Goal: Information Seeking & Learning: Learn about a topic

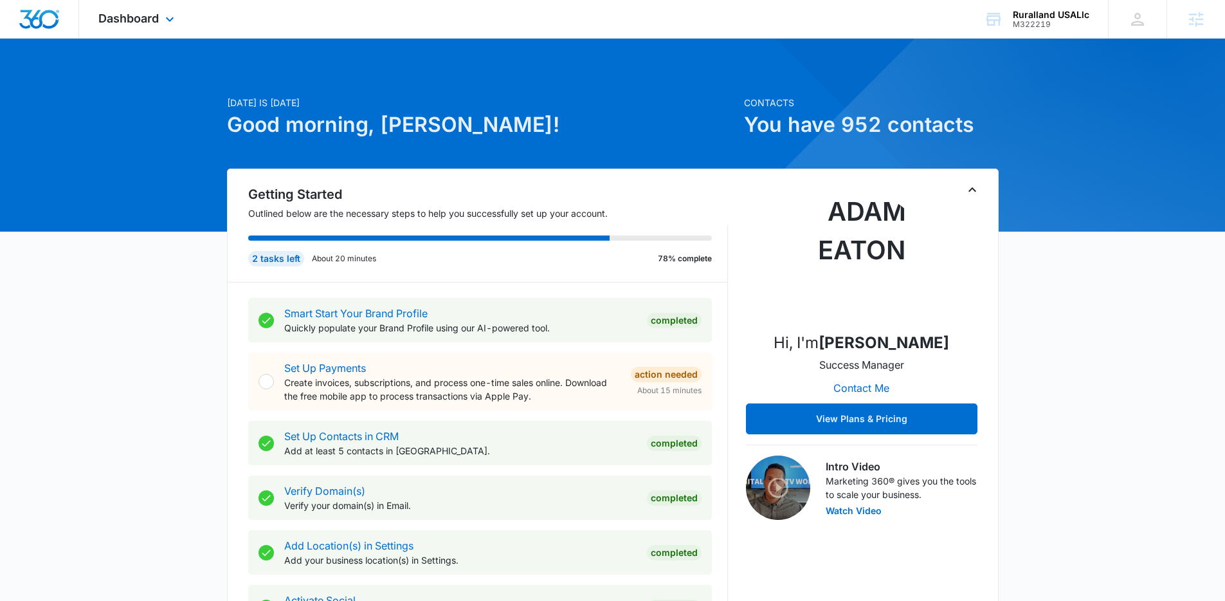
click at [148, 30] on div "Dashboard Apps Reputation Forms CRM Email Social Payments POS Content Ads Intel…" at bounding box center [138, 19] width 118 height 38
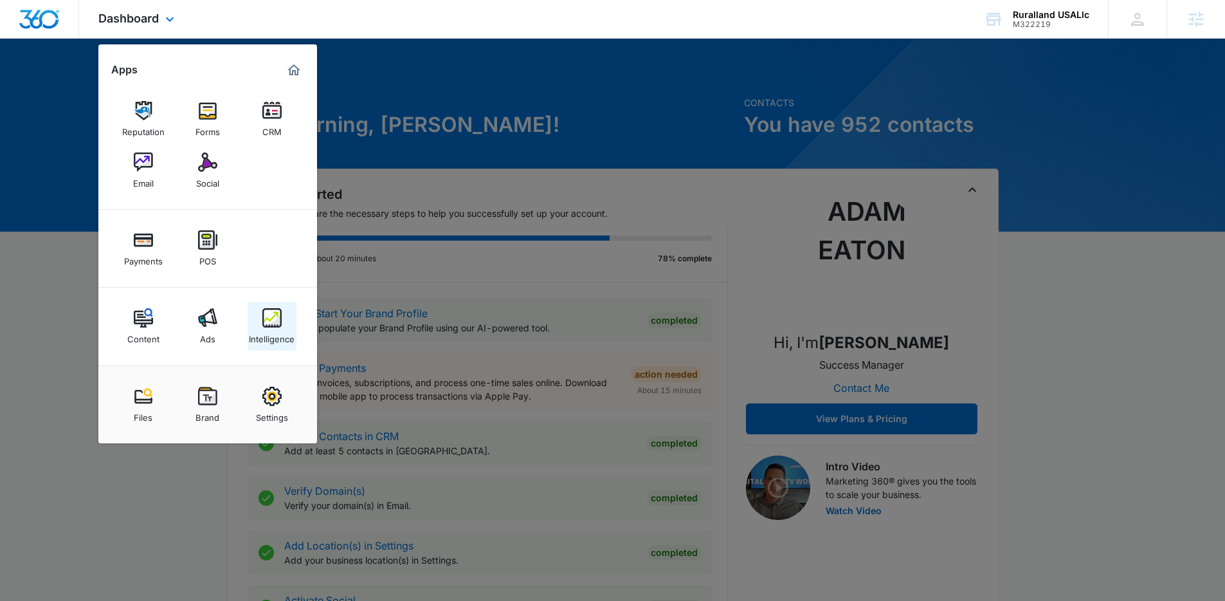
click at [269, 322] on img at bounding box center [271, 317] width 19 height 19
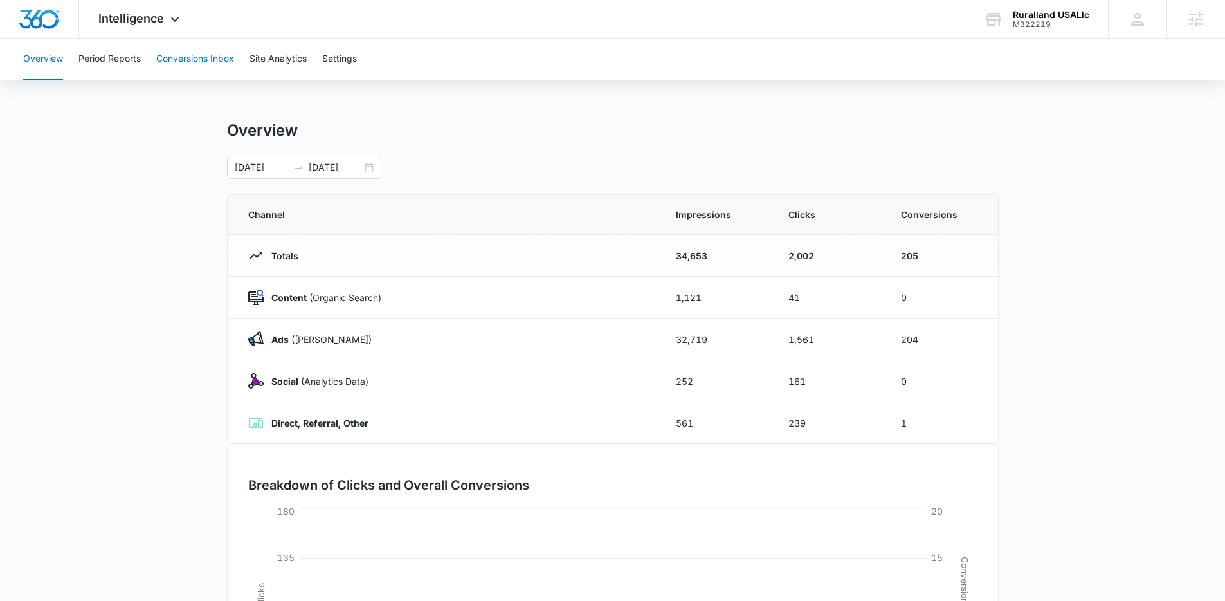
click at [205, 64] on button "Conversions Inbox" at bounding box center [195, 59] width 78 height 41
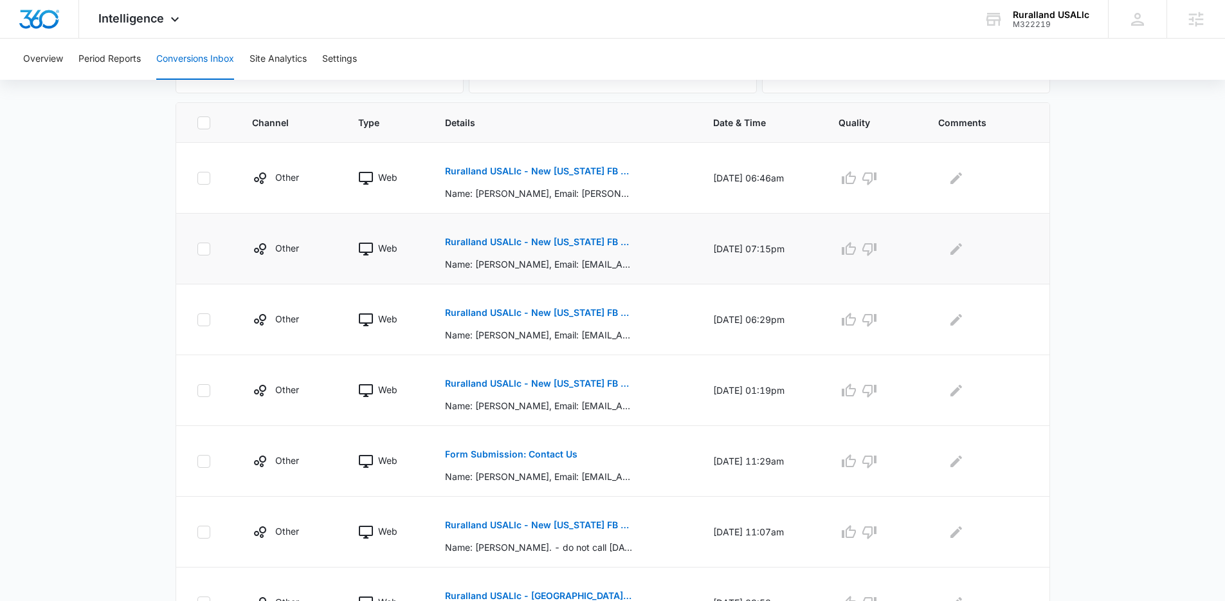
scroll to position [552, 0]
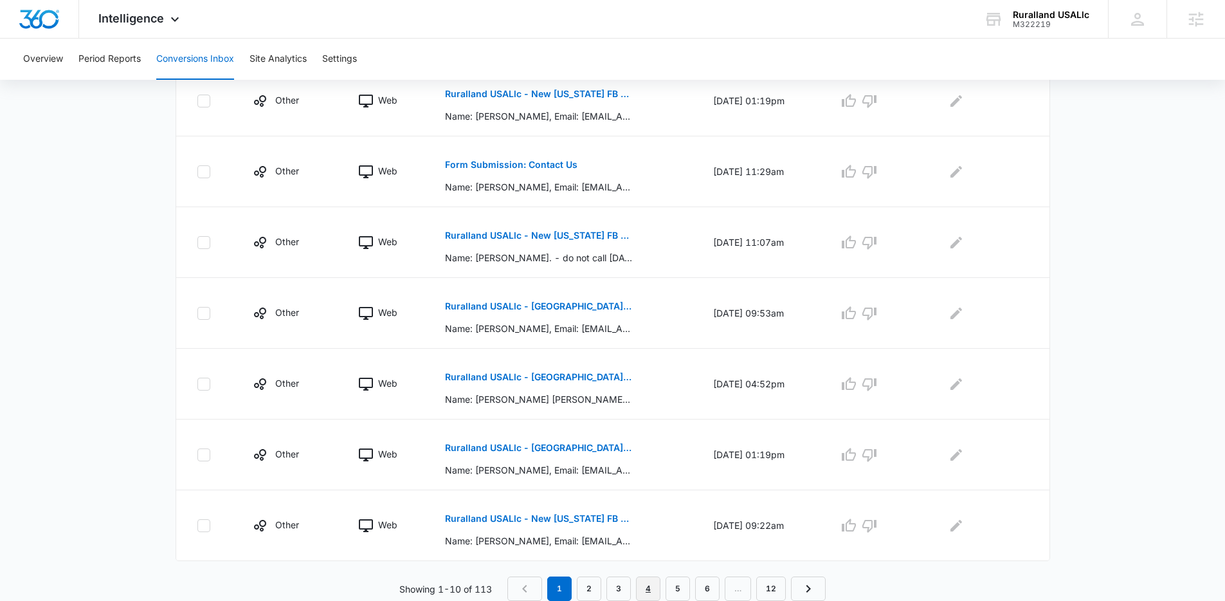
click at [646, 589] on link "4" at bounding box center [648, 588] width 24 height 24
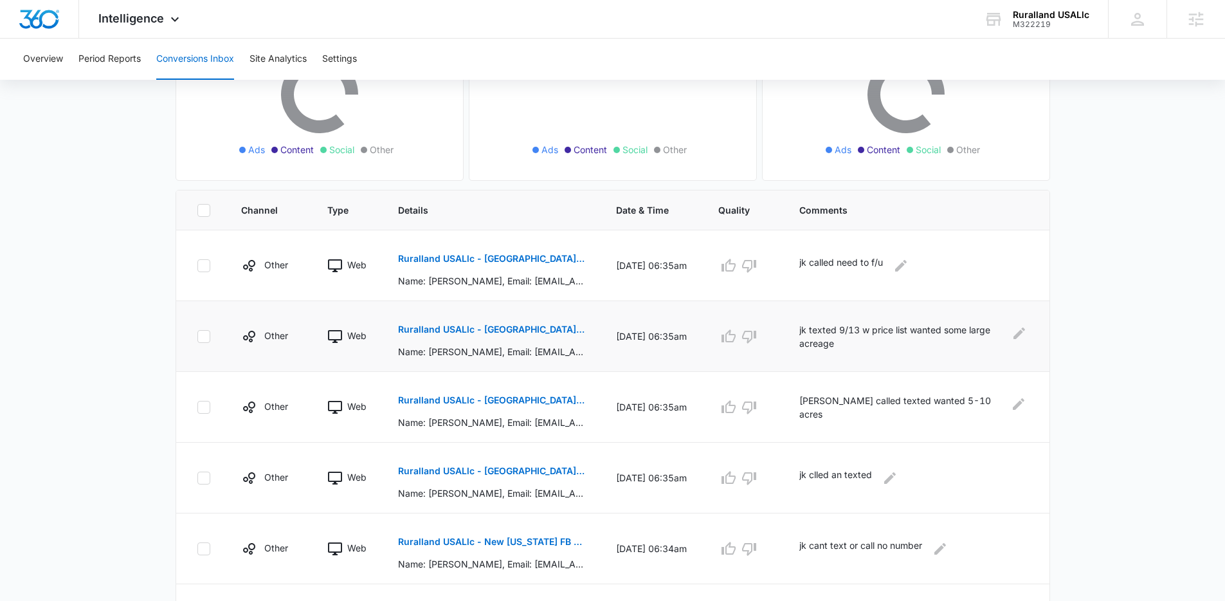
scroll to position [187, 0]
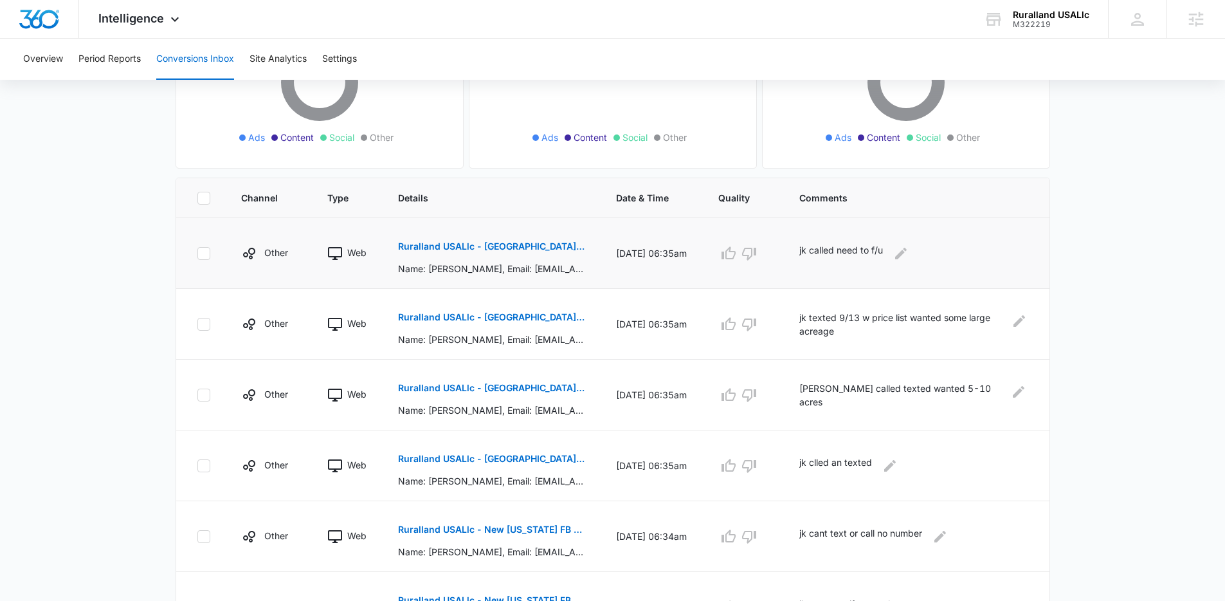
click at [509, 248] on p "Ruralland USALlc - New Arkansas FB Lead - M360 Notificaion" at bounding box center [491, 246] width 187 height 9
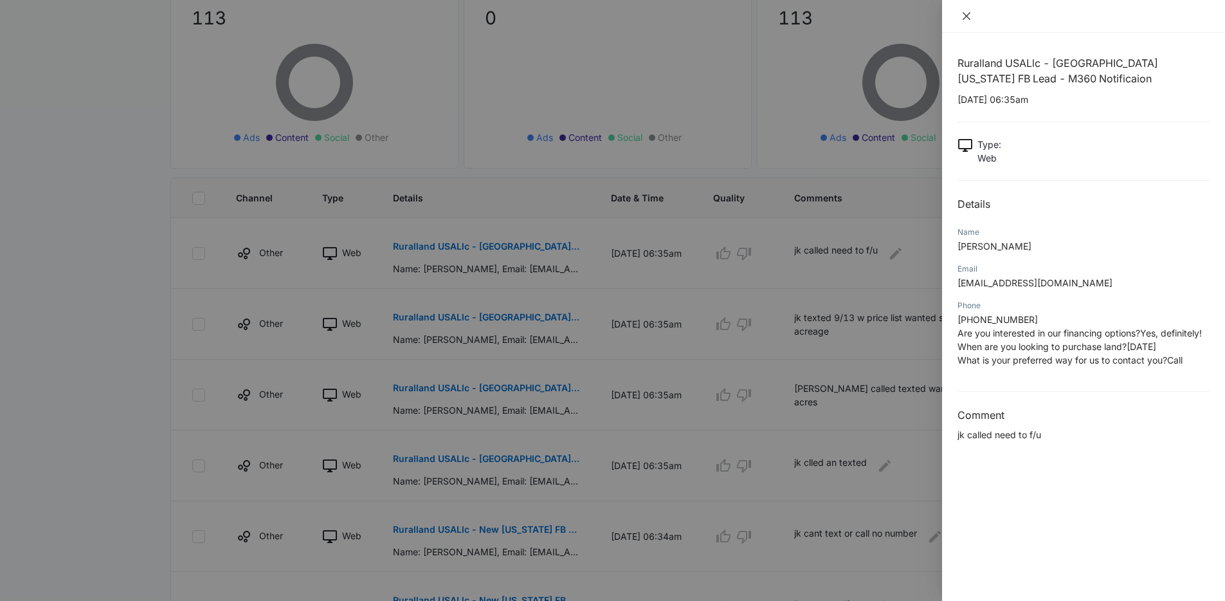
click at [967, 17] on icon "close" at bounding box center [967, 16] width 8 height 8
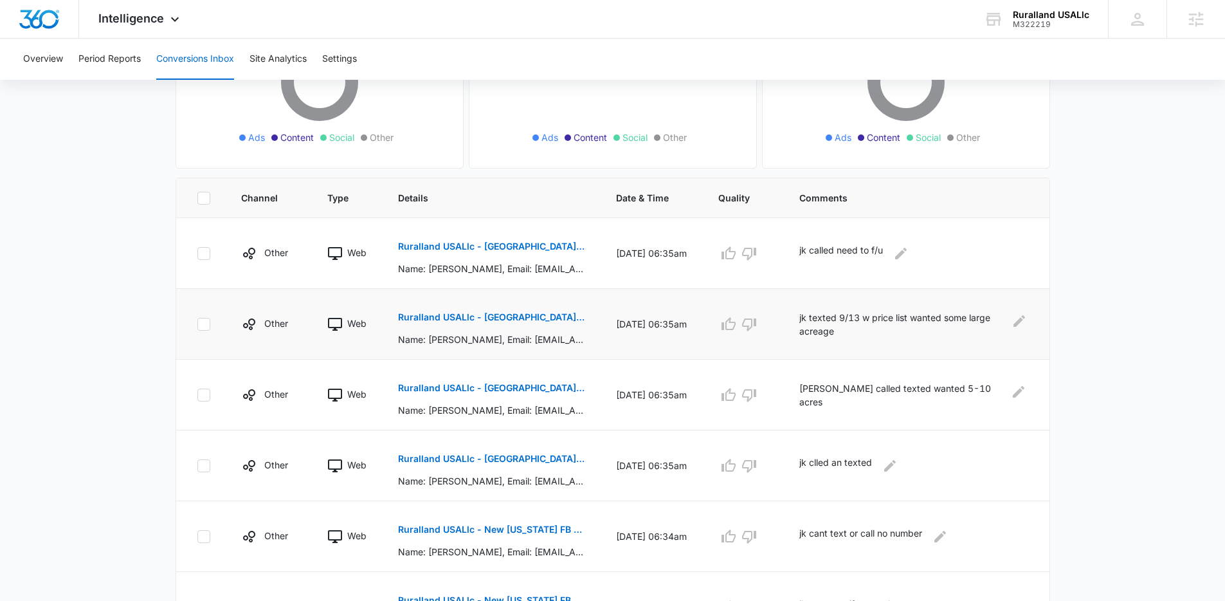
click at [545, 316] on p "Ruralland USALlc - New Arkansas FB Lead - M360 Notificaion" at bounding box center [491, 317] width 187 height 9
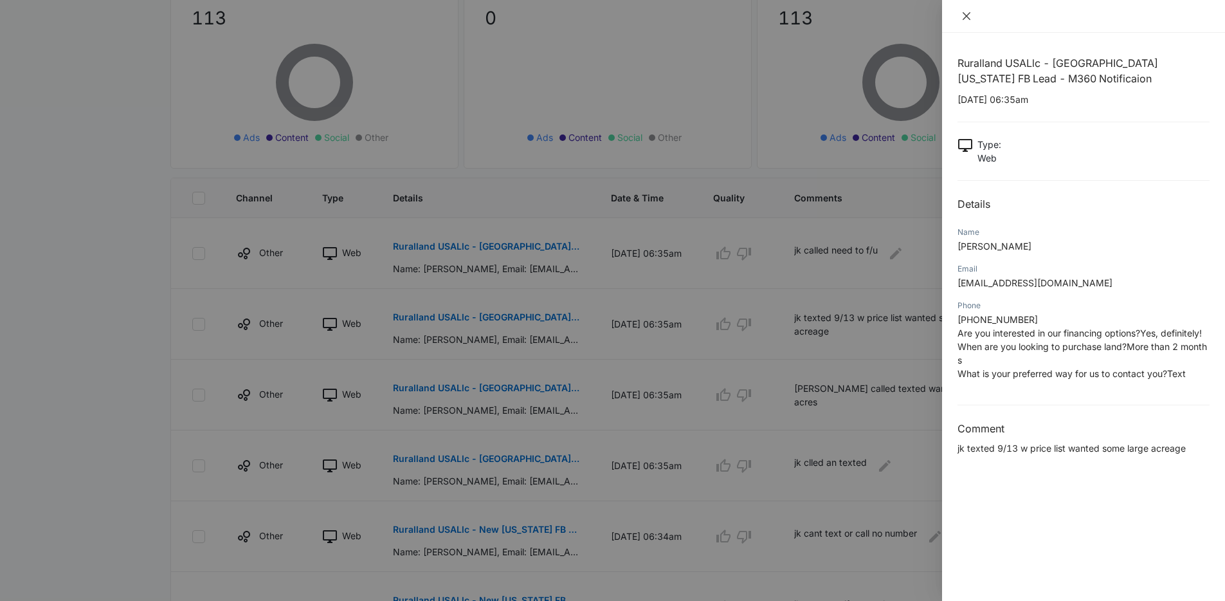
click at [963, 19] on icon "close" at bounding box center [966, 16] width 10 height 10
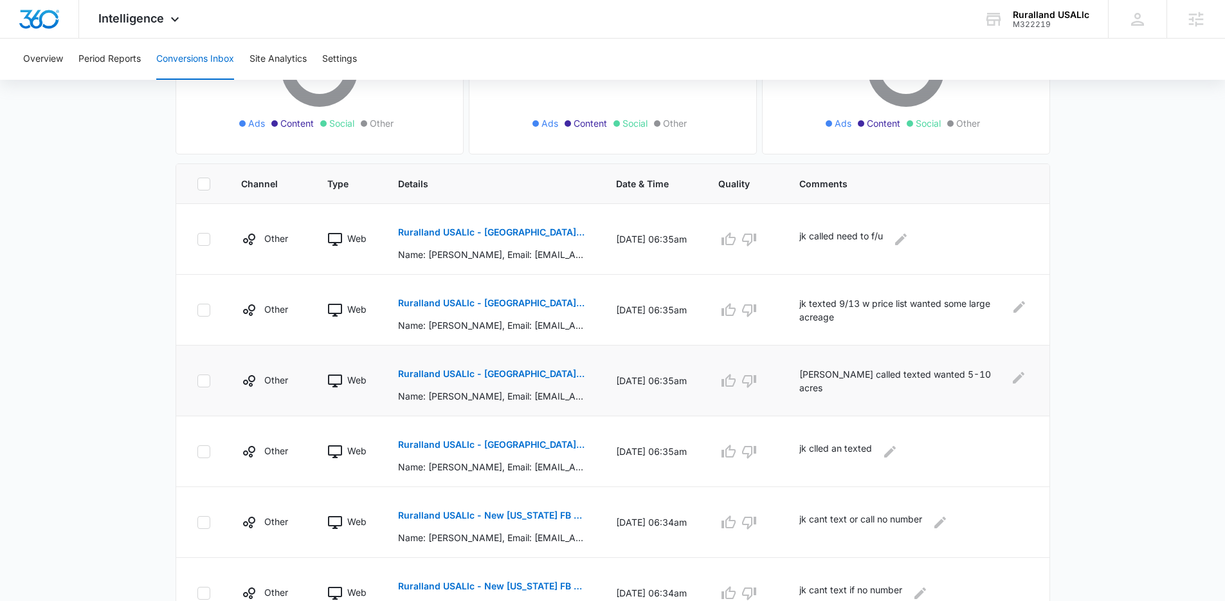
scroll to position [321, 0]
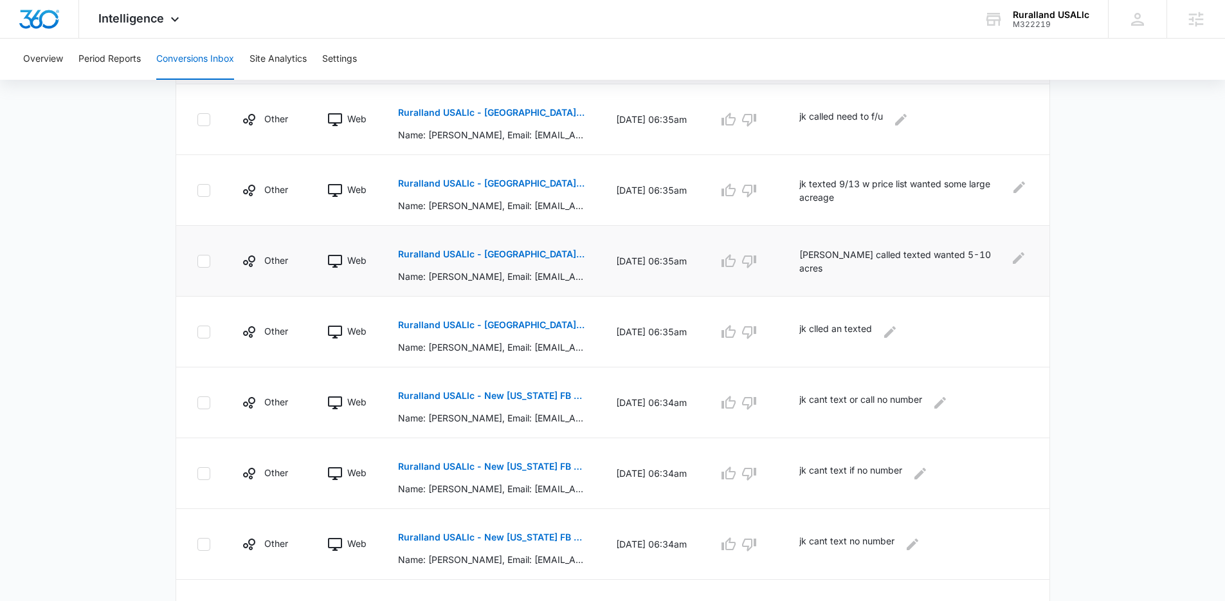
click at [538, 250] on p "Ruralland USALlc - New Arkansas FB Lead - M360 Notificaion" at bounding box center [491, 254] width 187 height 9
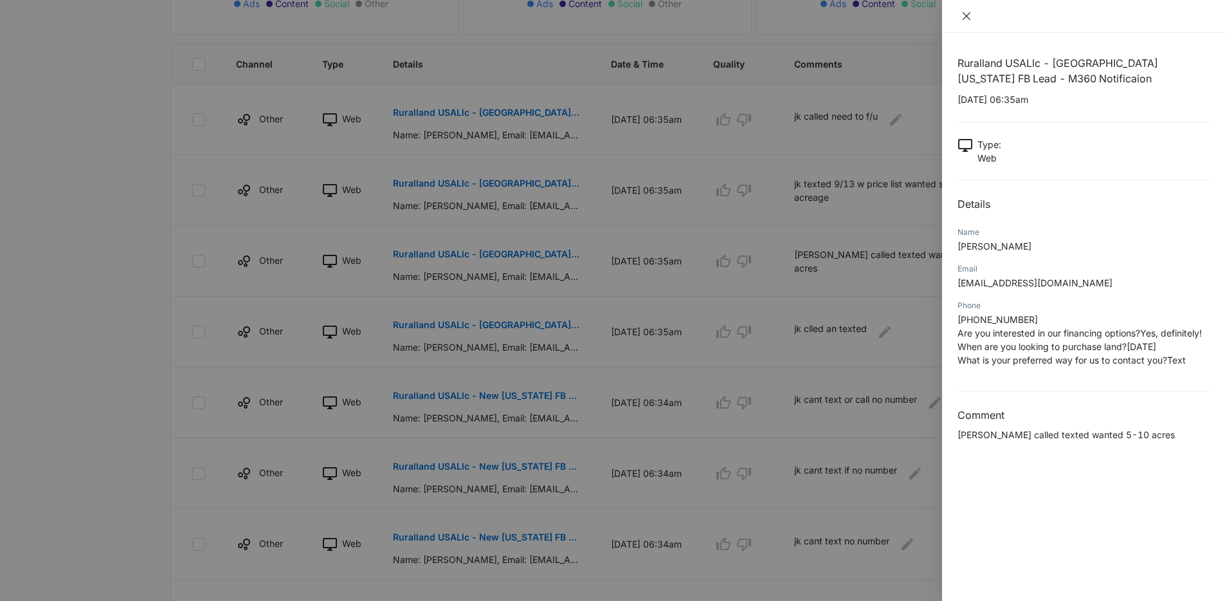
click at [960, 14] on button "Close" at bounding box center [967, 16] width 18 height 12
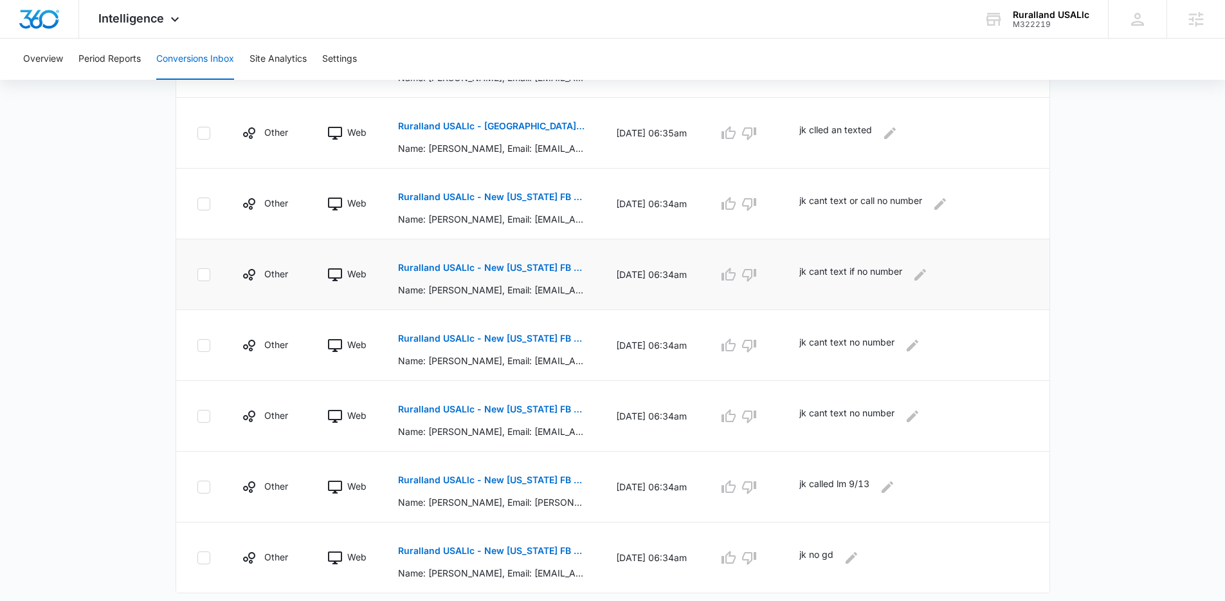
scroll to position [523, 0]
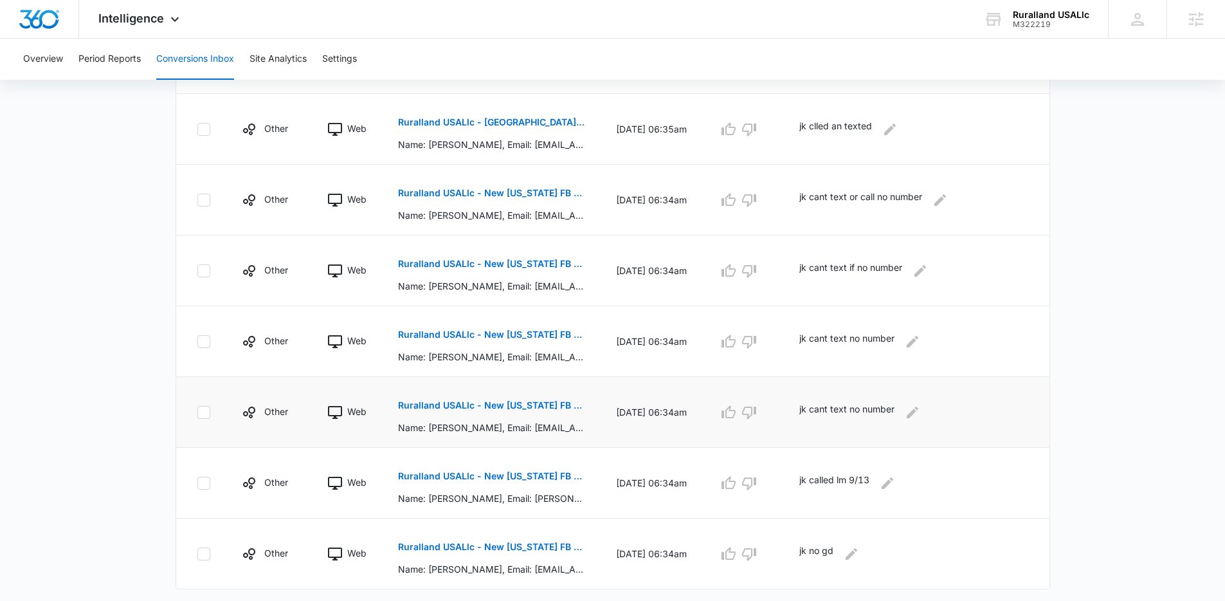
click at [532, 406] on p "Ruralland USALlc - New Florida FB Lead - M360 Notificaion" at bounding box center [491, 405] width 187 height 9
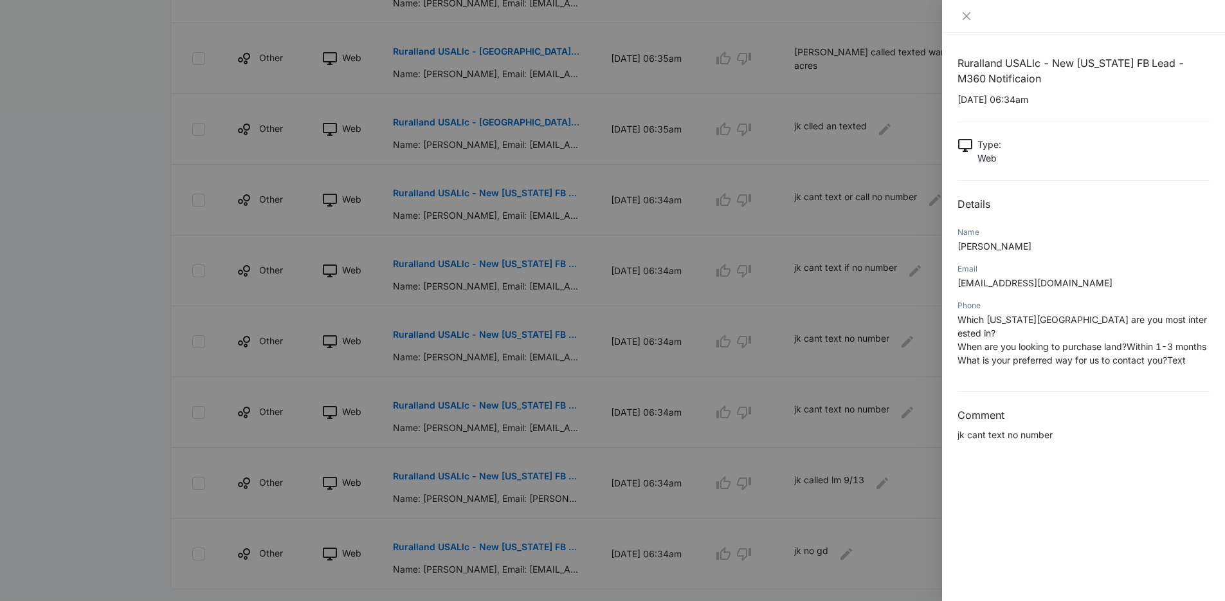
click at [1010, 354] on span "What is your preferred way for us to contact you?Text" at bounding box center [1072, 359] width 228 height 11
click at [999, 285] on span "kellyfugitt@gmail.com" at bounding box center [1035, 282] width 155 height 11
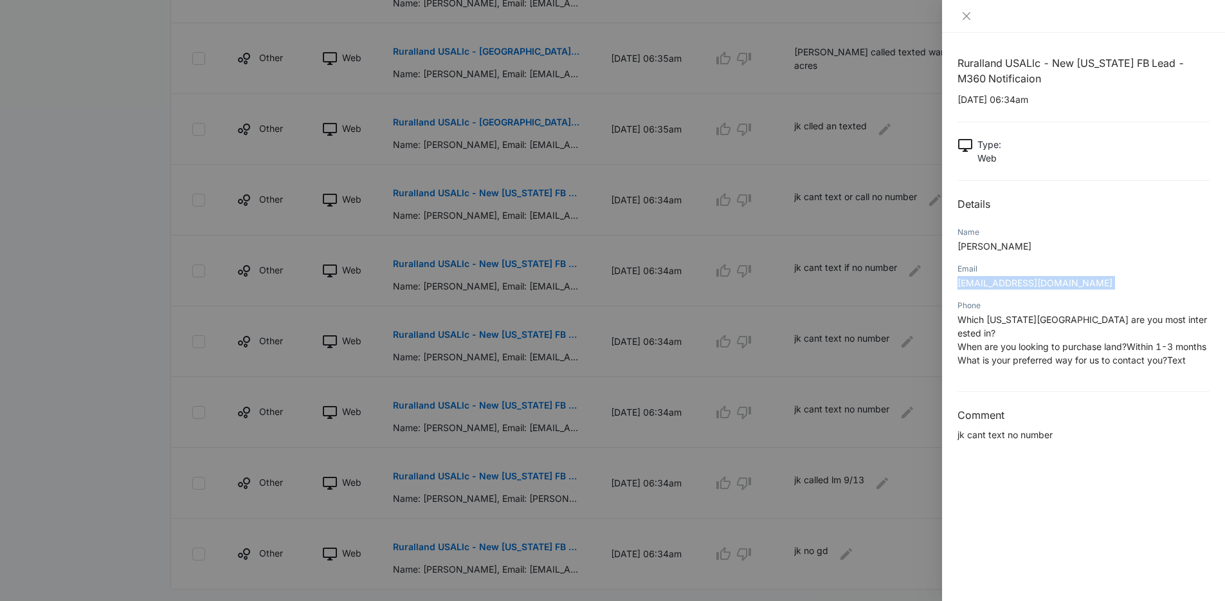
click at [999, 285] on span "kellyfugitt@gmail.com" at bounding box center [1035, 282] width 155 height 11
copy span "kellyfugitt@gmail.com"
click at [1052, 341] on span "When are you looking to purchase land?Within 1-3 months" at bounding box center [1082, 346] width 249 height 11
click at [968, 16] on icon "close" at bounding box center [966, 16] width 10 height 10
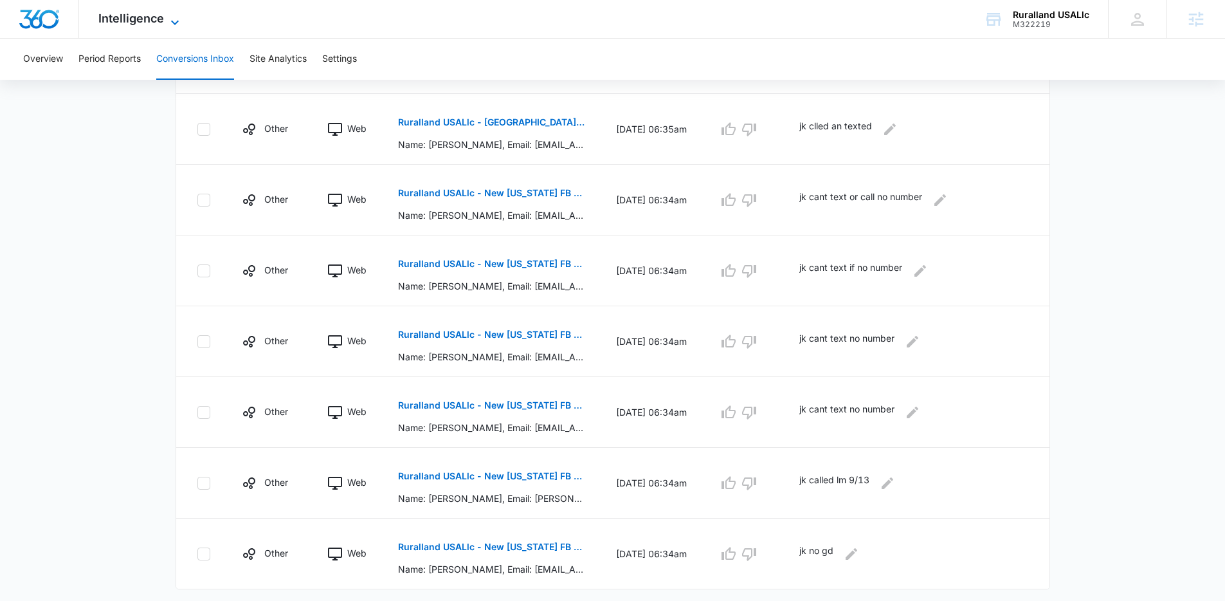
click at [137, 24] on span "Intelligence" at bounding box center [131, 19] width 66 height 14
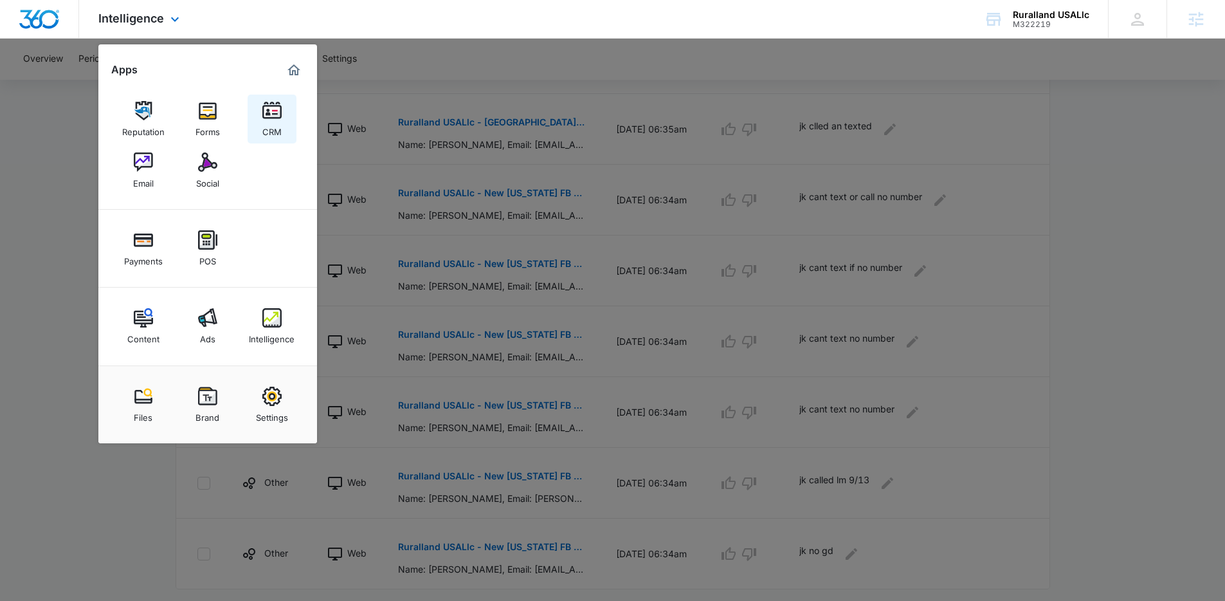
click at [268, 122] on div "CRM" at bounding box center [271, 128] width 19 height 17
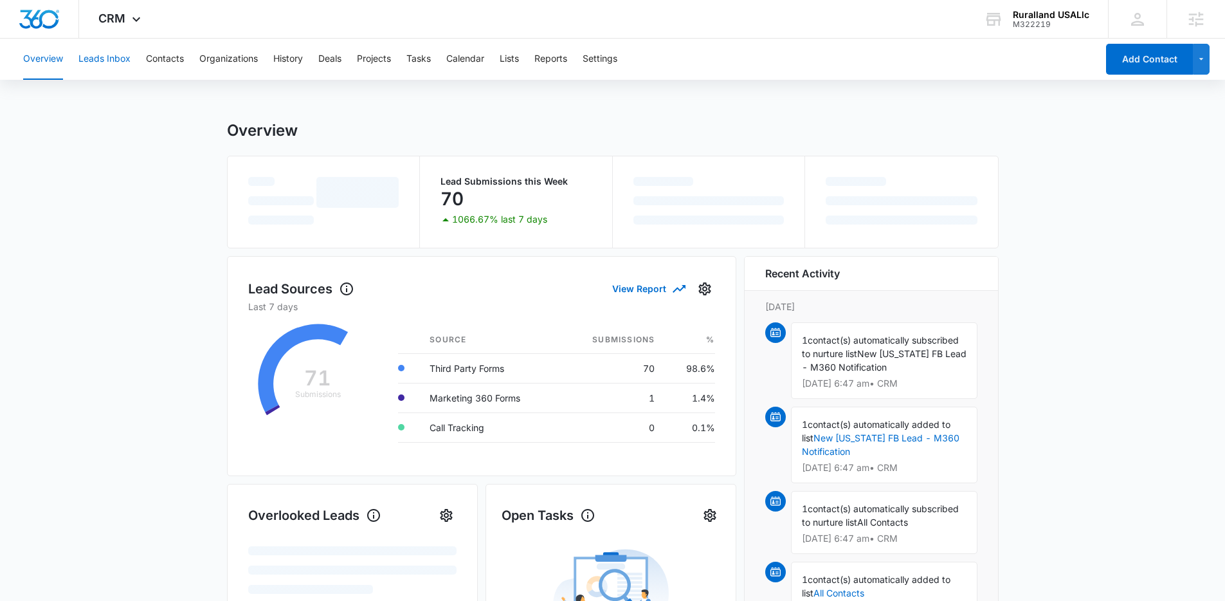
click at [116, 60] on button "Leads Inbox" at bounding box center [104, 59] width 52 height 41
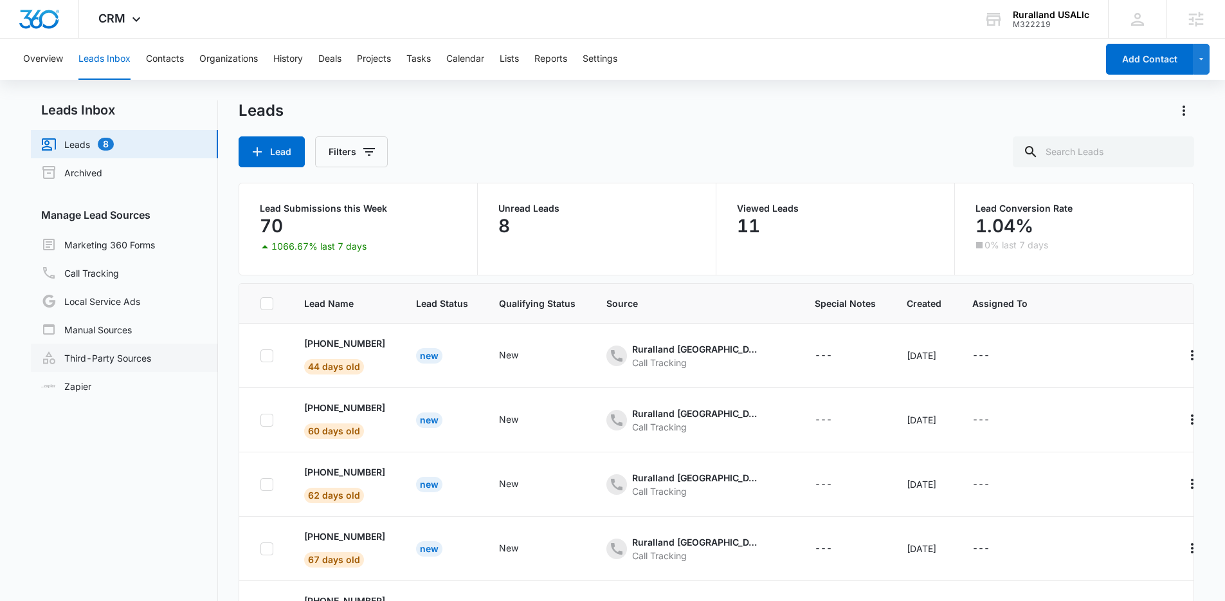
click at [104, 357] on link "Third-Party Sources" at bounding box center [96, 357] width 110 height 15
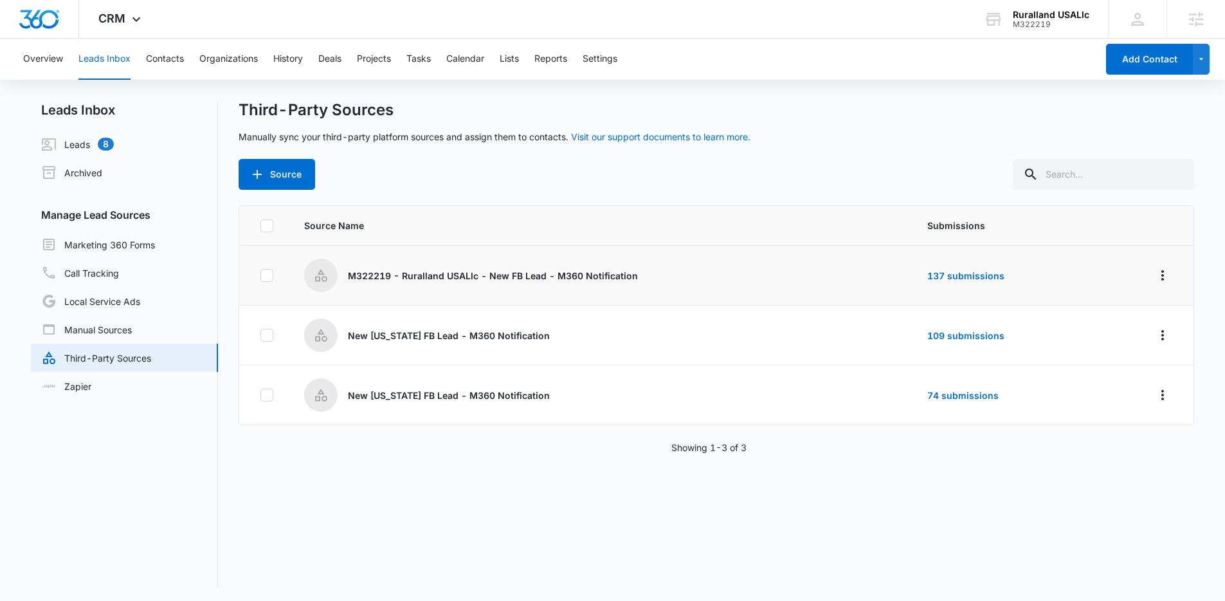
click at [434, 280] on p "M322219 - Ruralland USALlc - New FB Lead - M360 Notification" at bounding box center [493, 276] width 290 height 14
click at [953, 268] on td "137 submissions" at bounding box center [1004, 276] width 185 height 60
click at [954, 271] on link "137 submissions" at bounding box center [965, 275] width 77 height 11
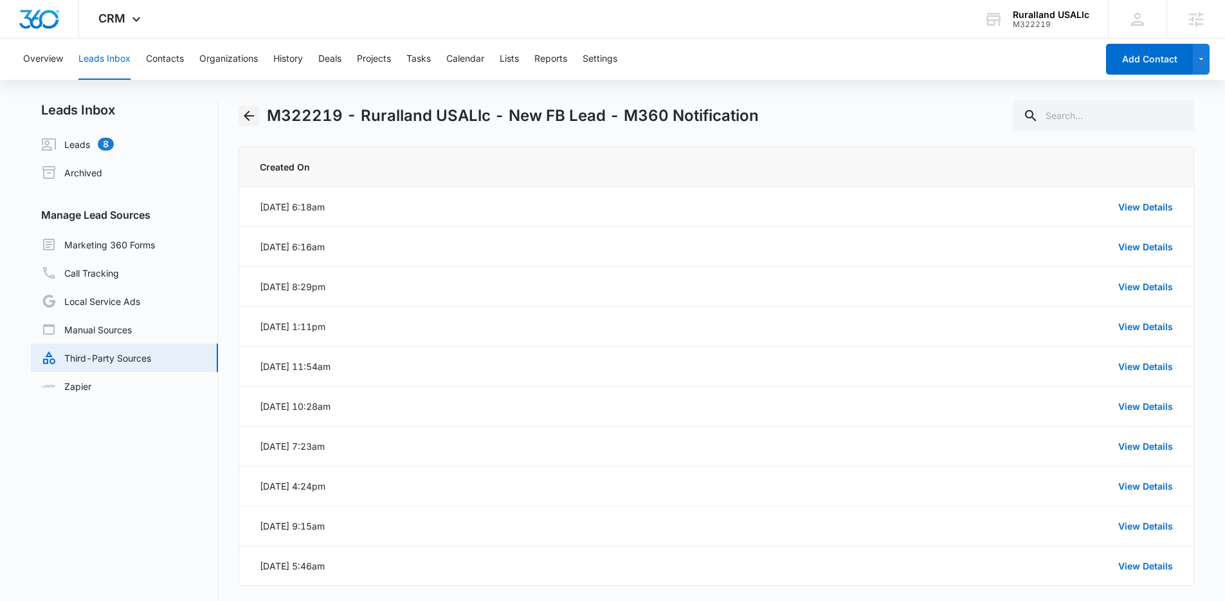
click at [248, 116] on icon "Back" at bounding box center [249, 116] width 10 height 10
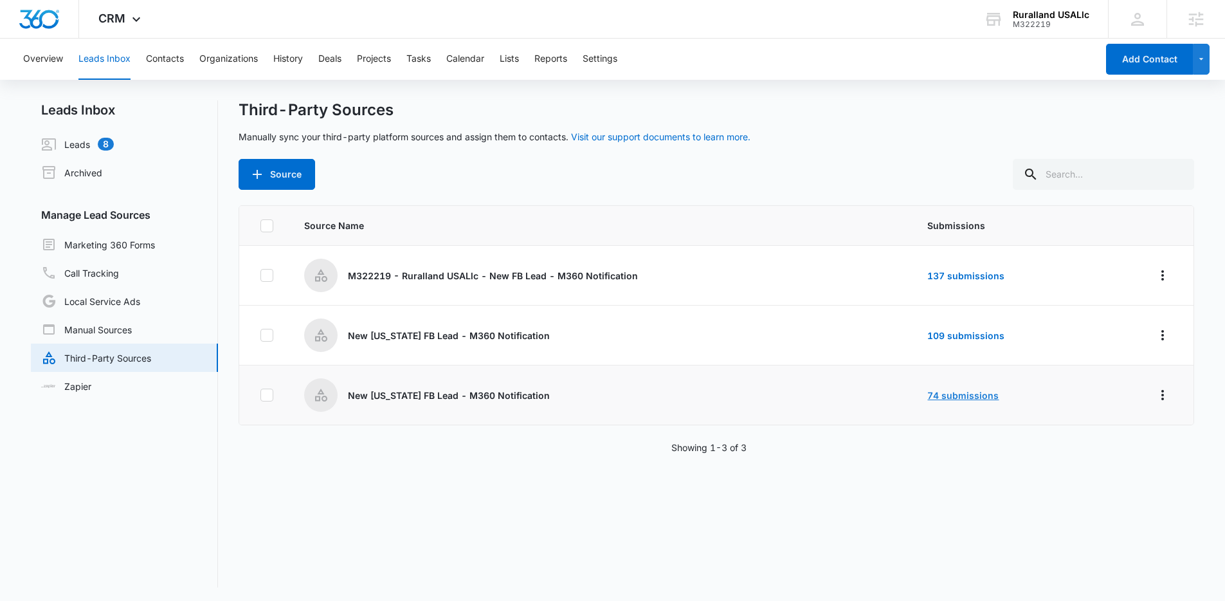
click at [935, 397] on link "74 submissions" at bounding box center [962, 395] width 71 height 11
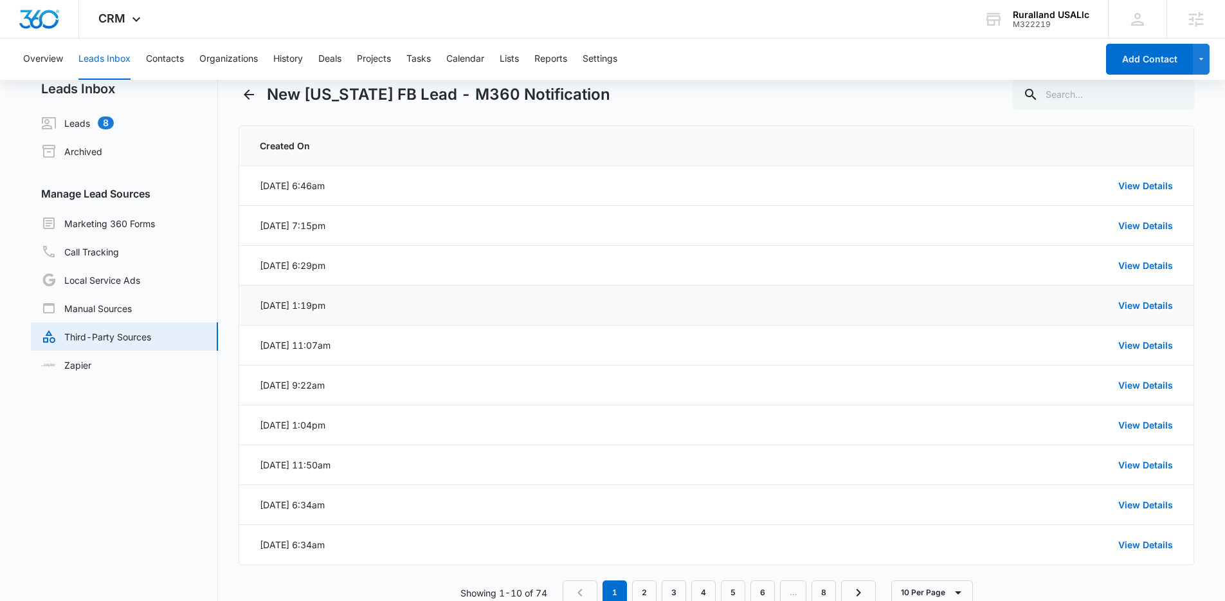
scroll to position [56, 0]
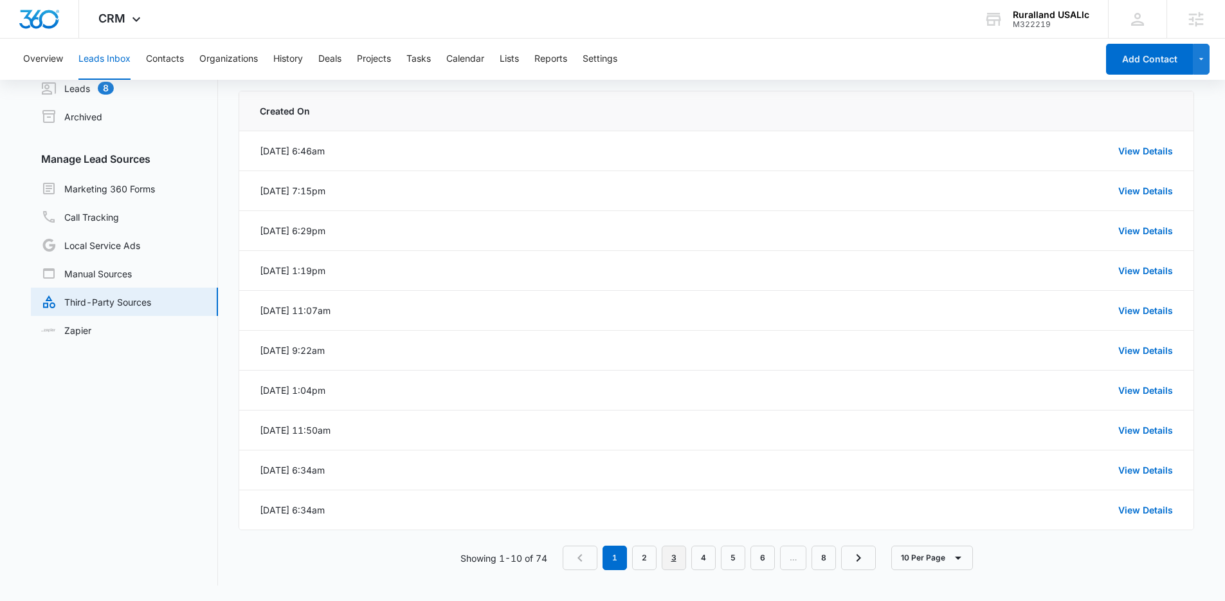
click at [677, 556] on link "3" at bounding box center [674, 557] width 24 height 24
click at [643, 555] on link "2" at bounding box center [647, 557] width 24 height 24
click at [1129, 507] on link "View Details" at bounding box center [1145, 509] width 55 height 11
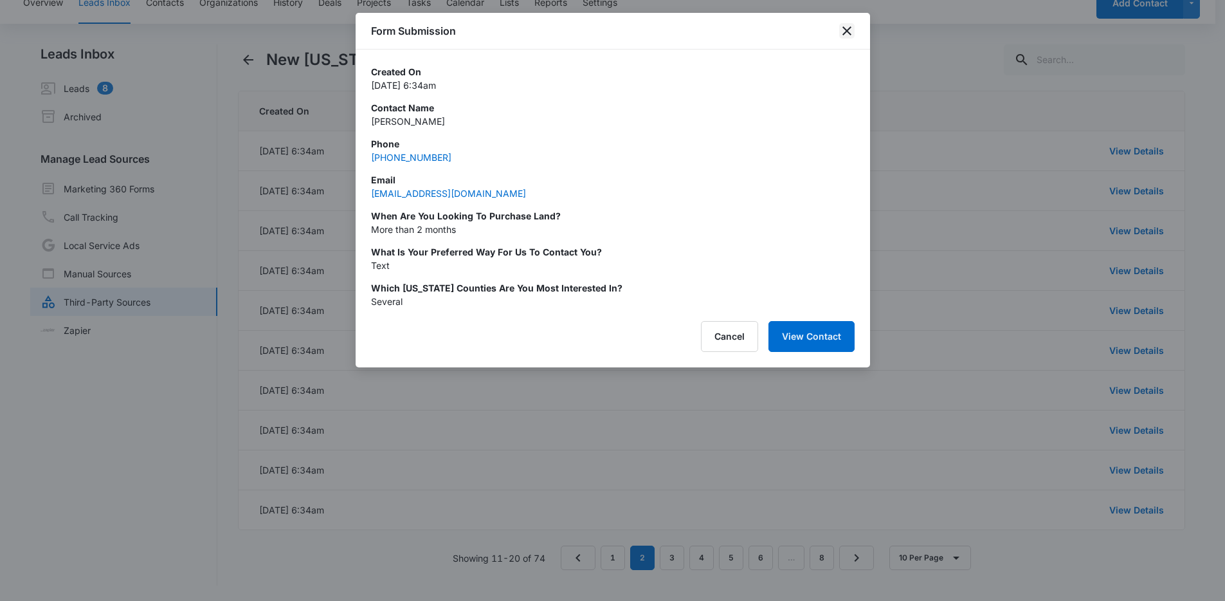
click at [851, 30] on icon "close" at bounding box center [846, 30] width 15 height 15
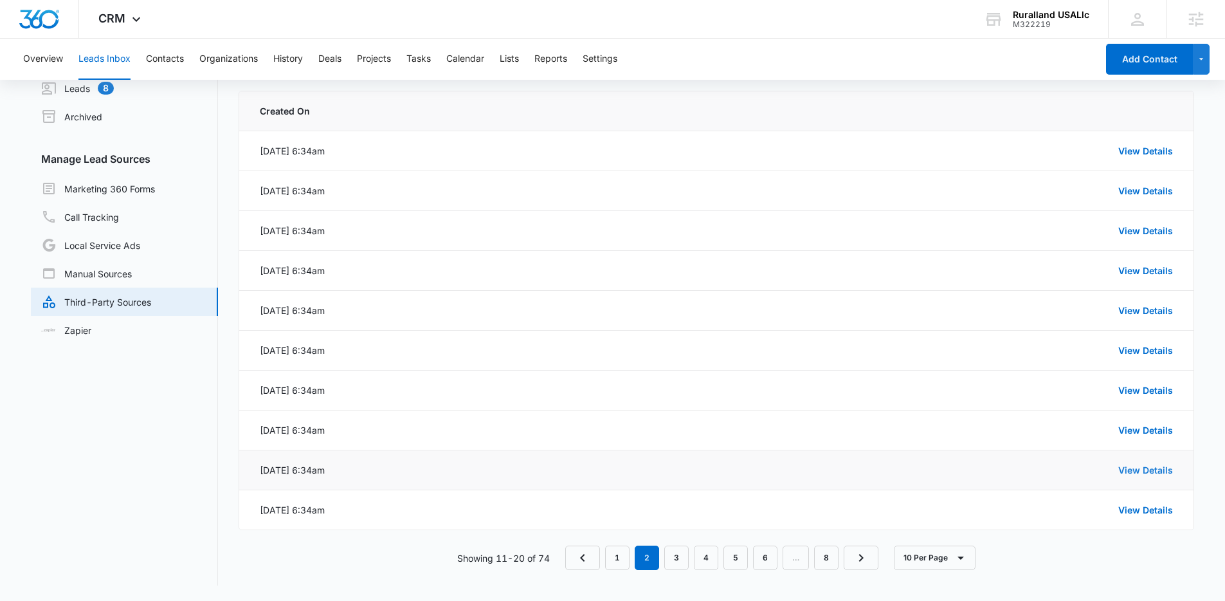
click at [1125, 468] on link "View Details" at bounding box center [1145, 469] width 55 height 11
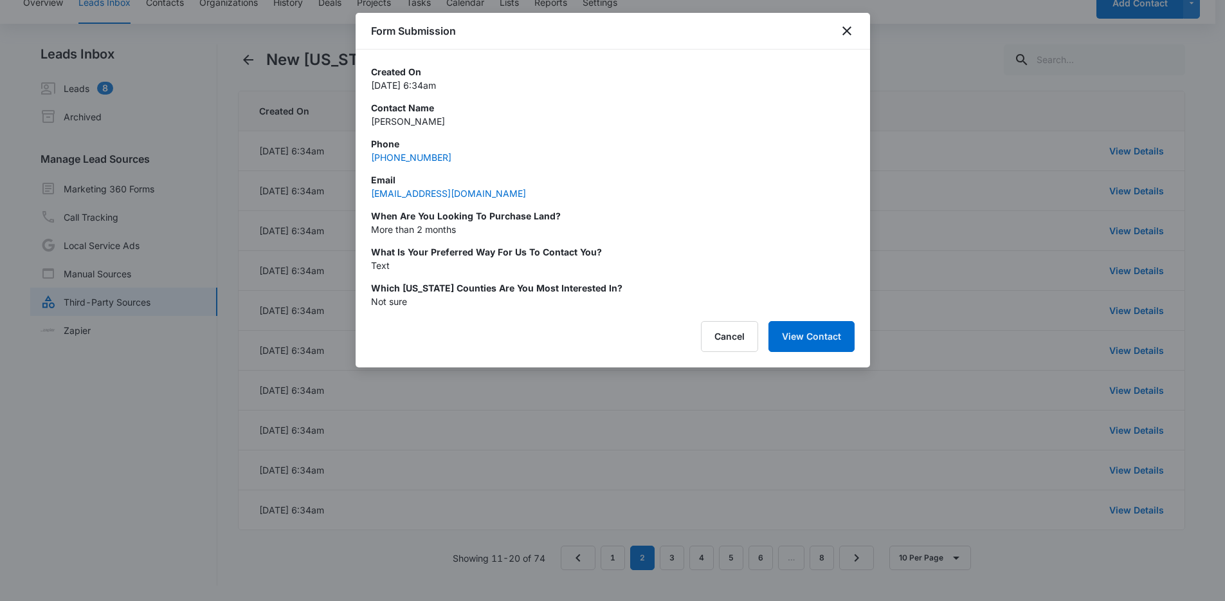
click at [1135, 438] on div at bounding box center [612, 300] width 1225 height 601
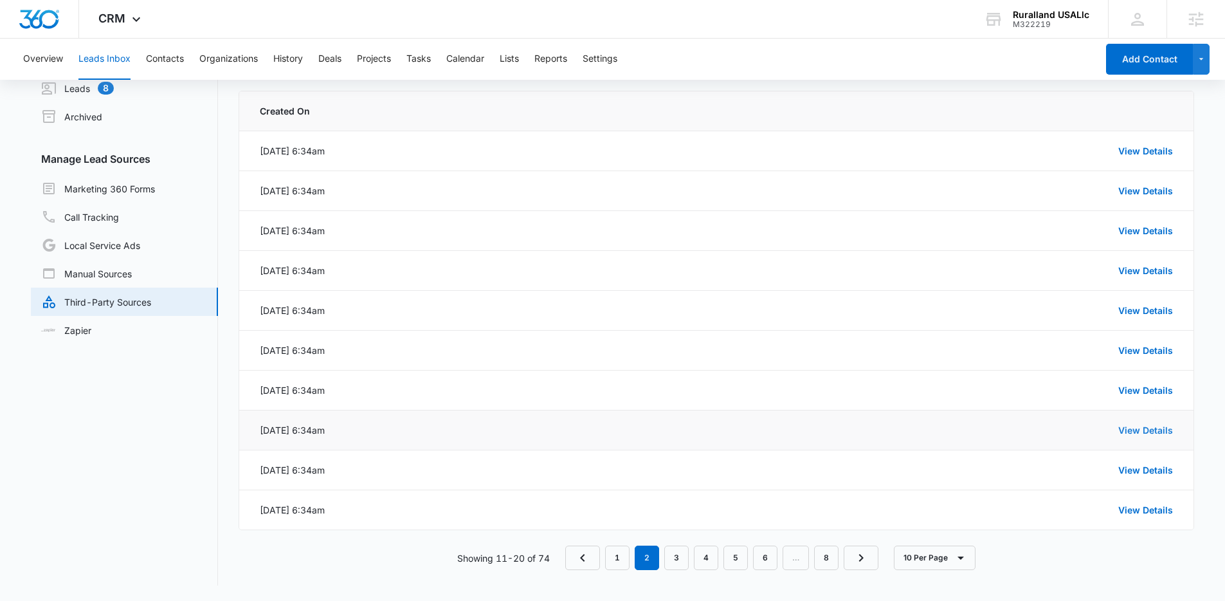
click at [1136, 428] on link "View Details" at bounding box center [1145, 429] width 55 height 11
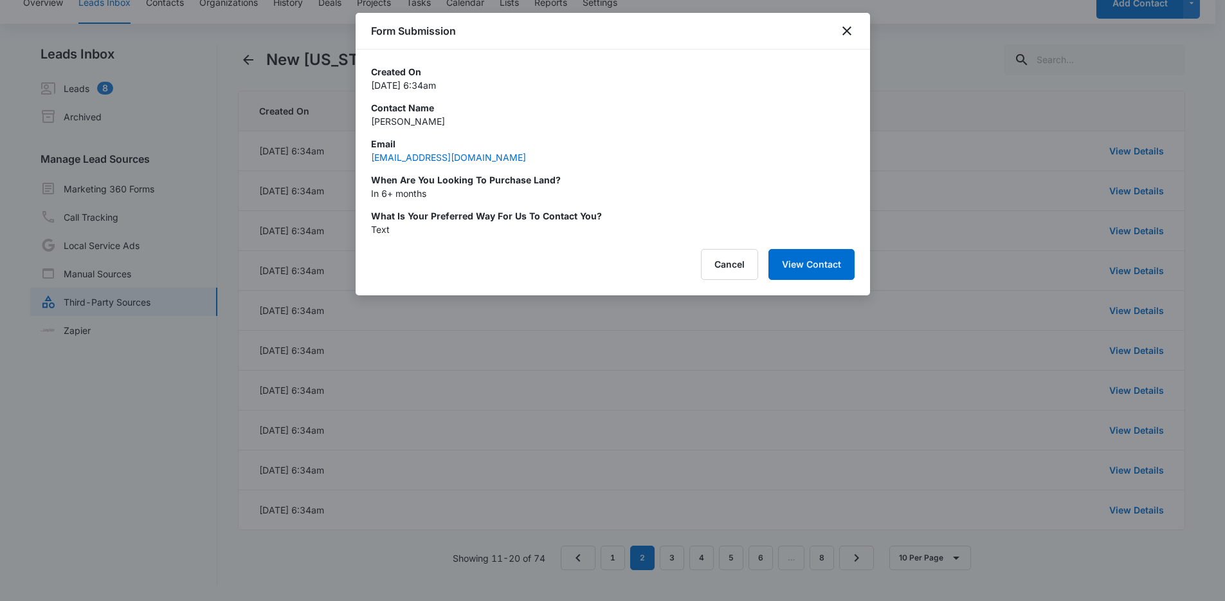
click at [1138, 405] on div at bounding box center [612, 300] width 1225 height 601
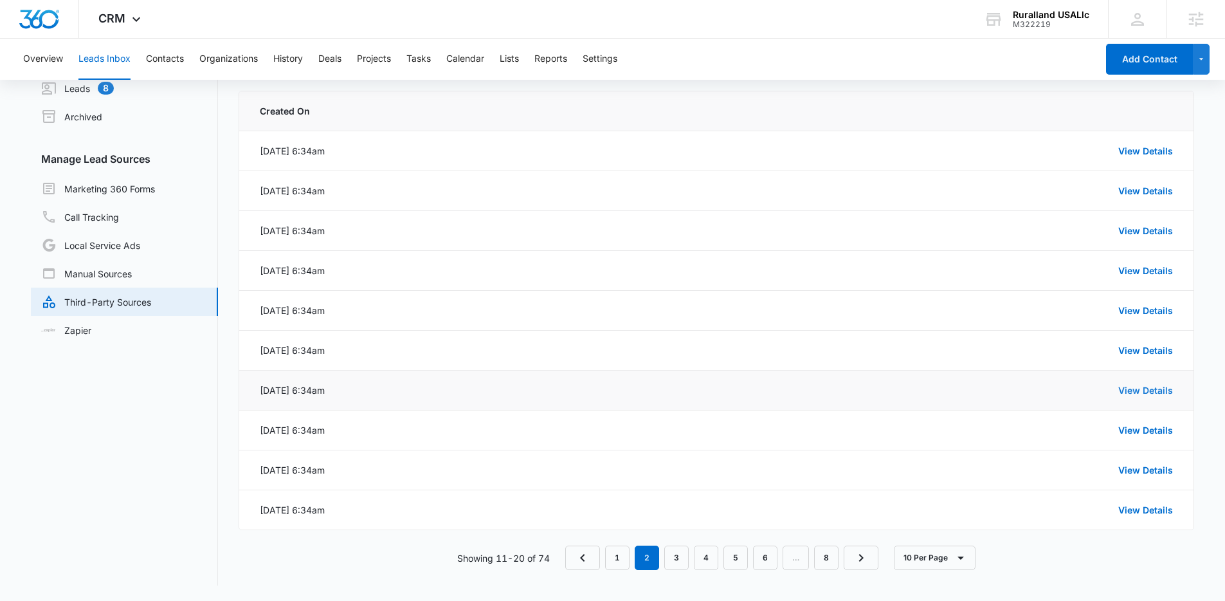
click at [1138, 392] on link "View Details" at bounding box center [1145, 390] width 55 height 11
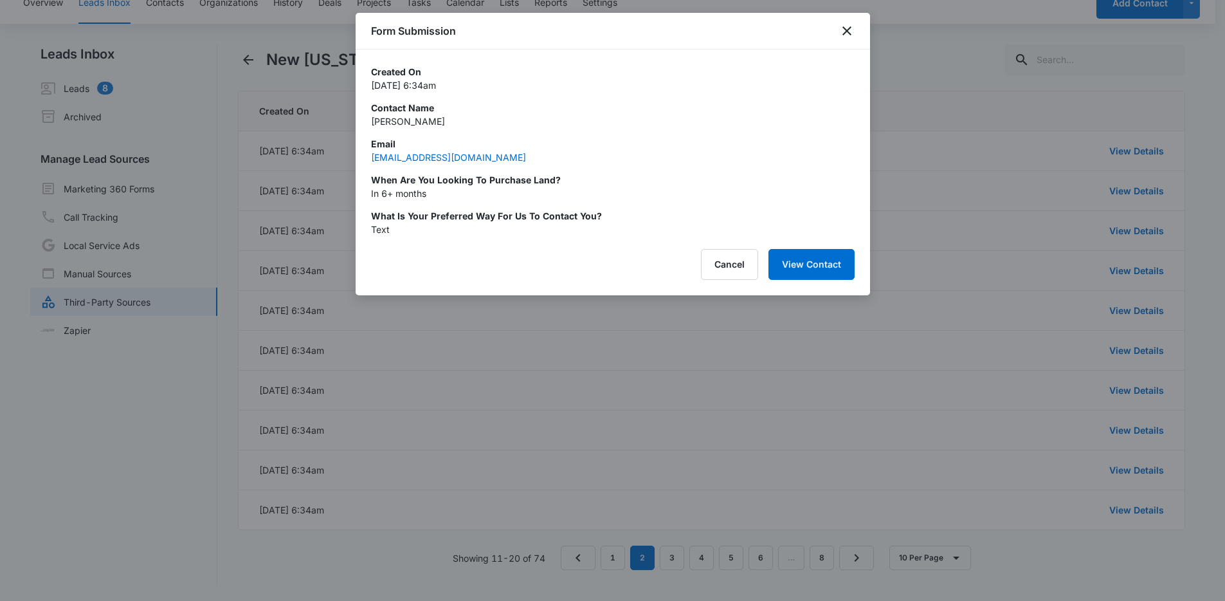
click at [1138, 367] on div at bounding box center [612, 300] width 1225 height 601
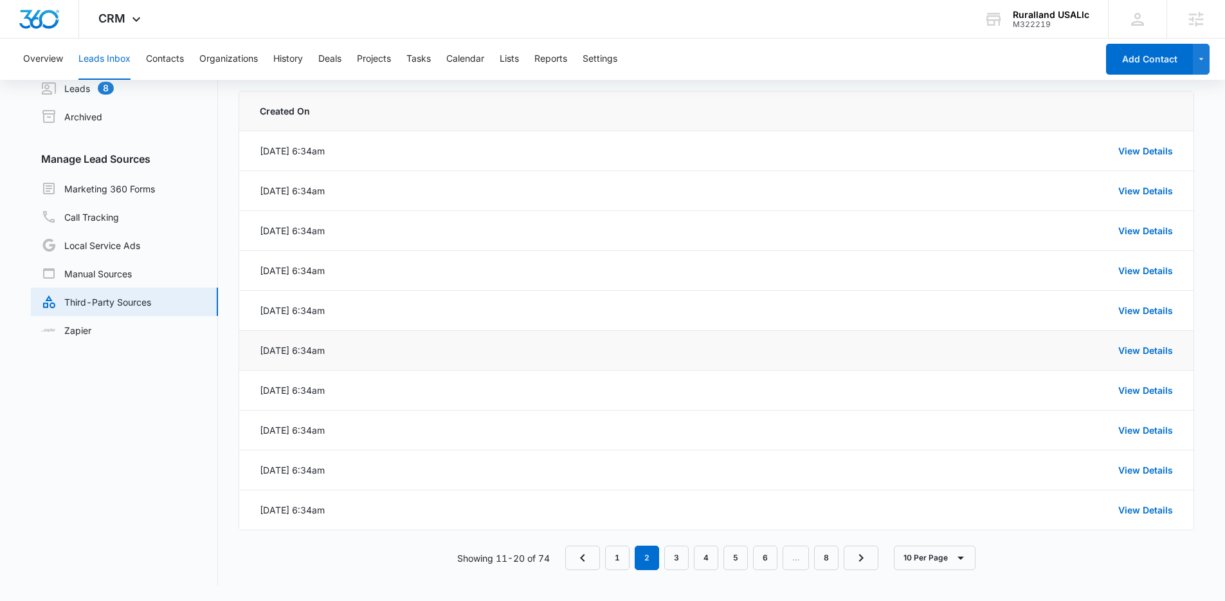
click at [1141, 343] on div "View Details" at bounding box center [794, 350] width 758 height 14
click at [1143, 351] on link "View Details" at bounding box center [1145, 350] width 55 height 11
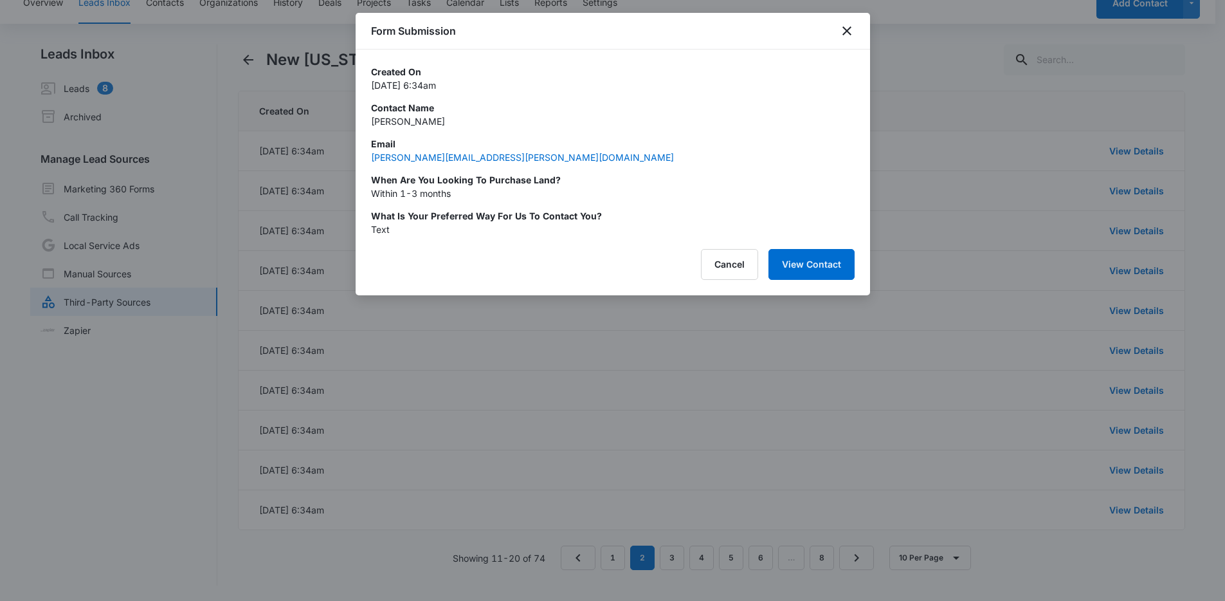
click at [1148, 318] on div at bounding box center [612, 300] width 1225 height 601
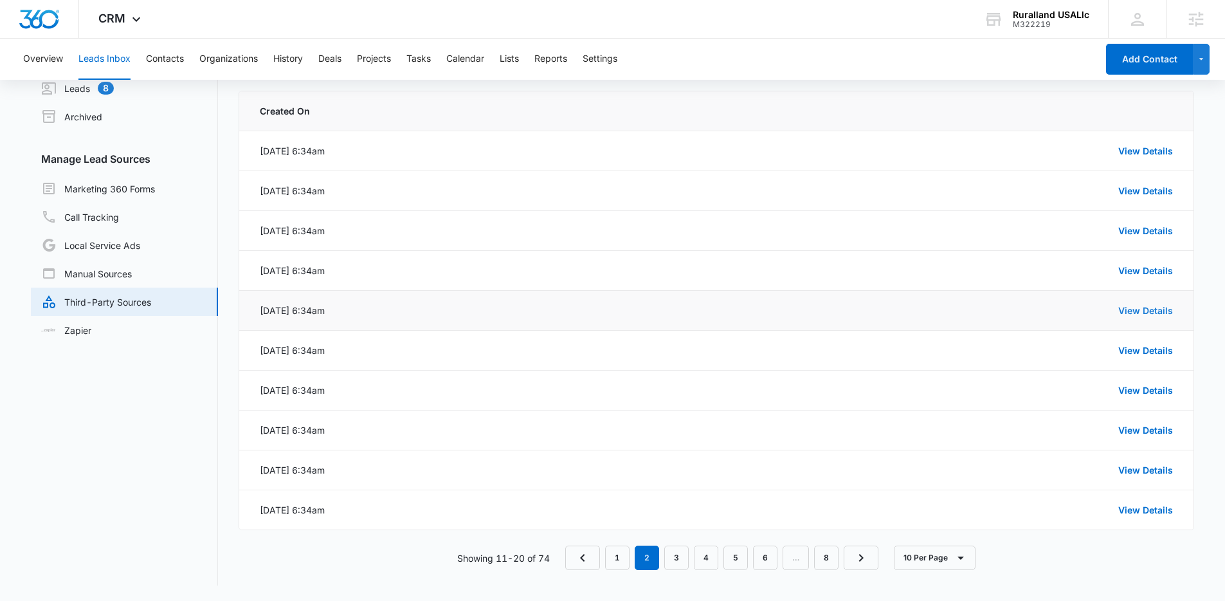
click at [1150, 309] on link "View Details" at bounding box center [1145, 310] width 55 height 11
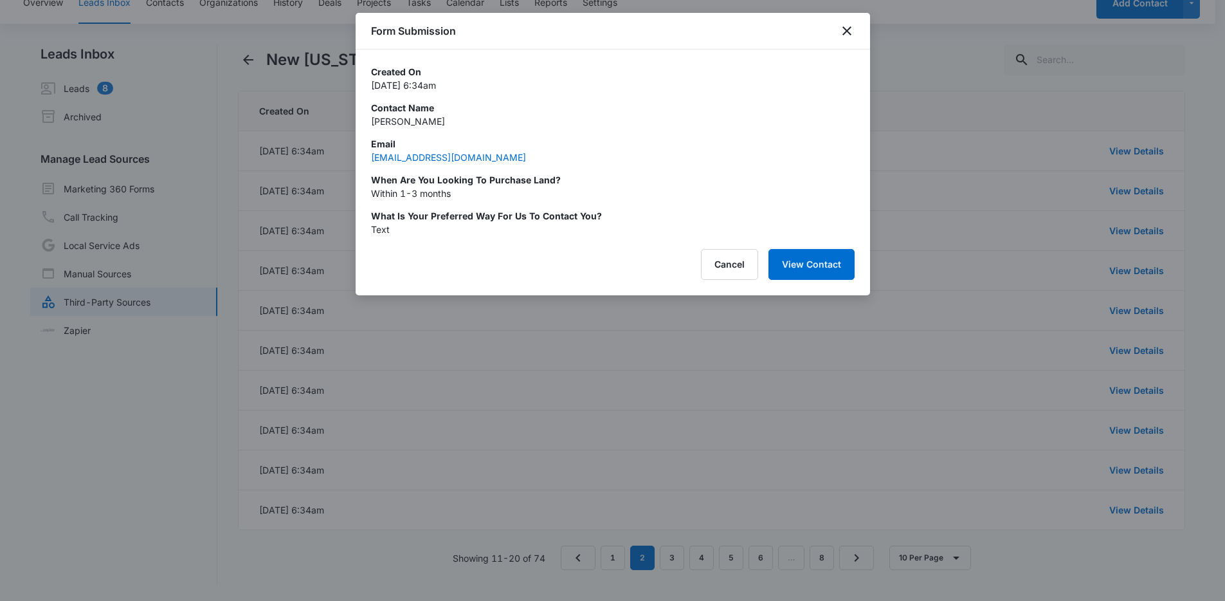
click at [1147, 278] on div at bounding box center [612, 300] width 1225 height 601
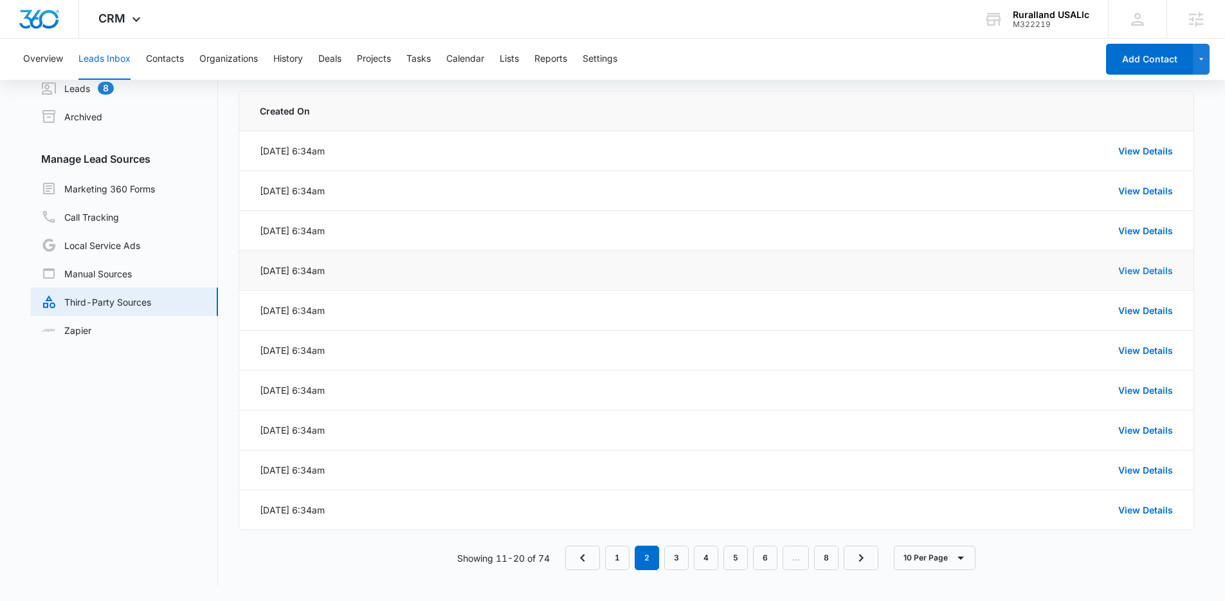
click at [1145, 271] on link "View Details" at bounding box center [1145, 270] width 55 height 11
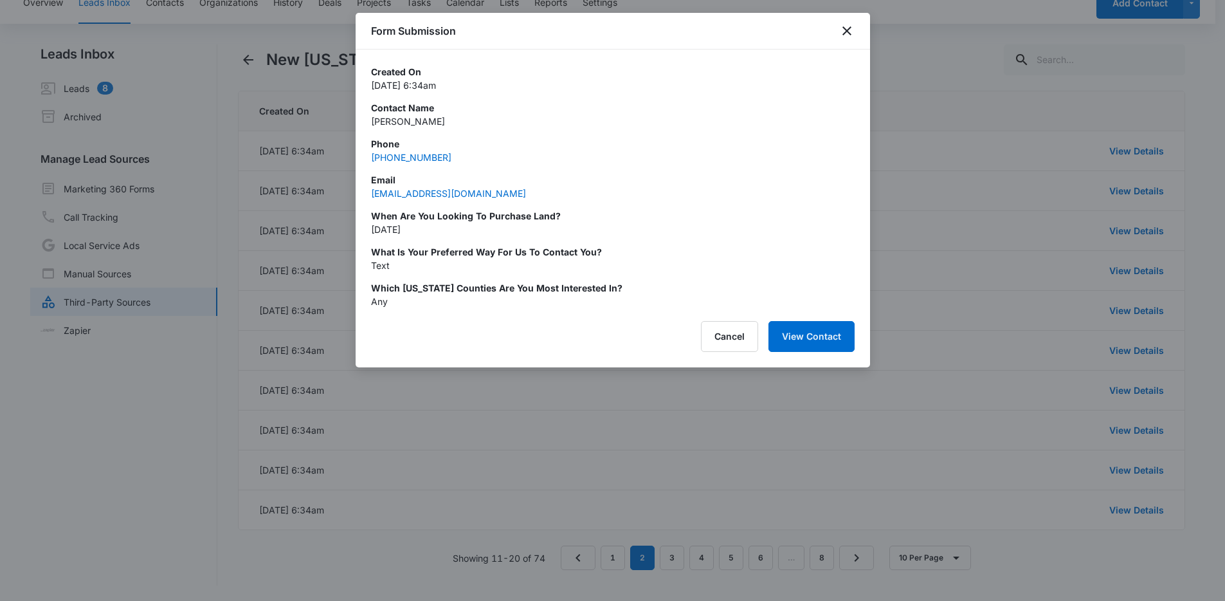
click at [1129, 247] on div at bounding box center [612, 300] width 1225 height 601
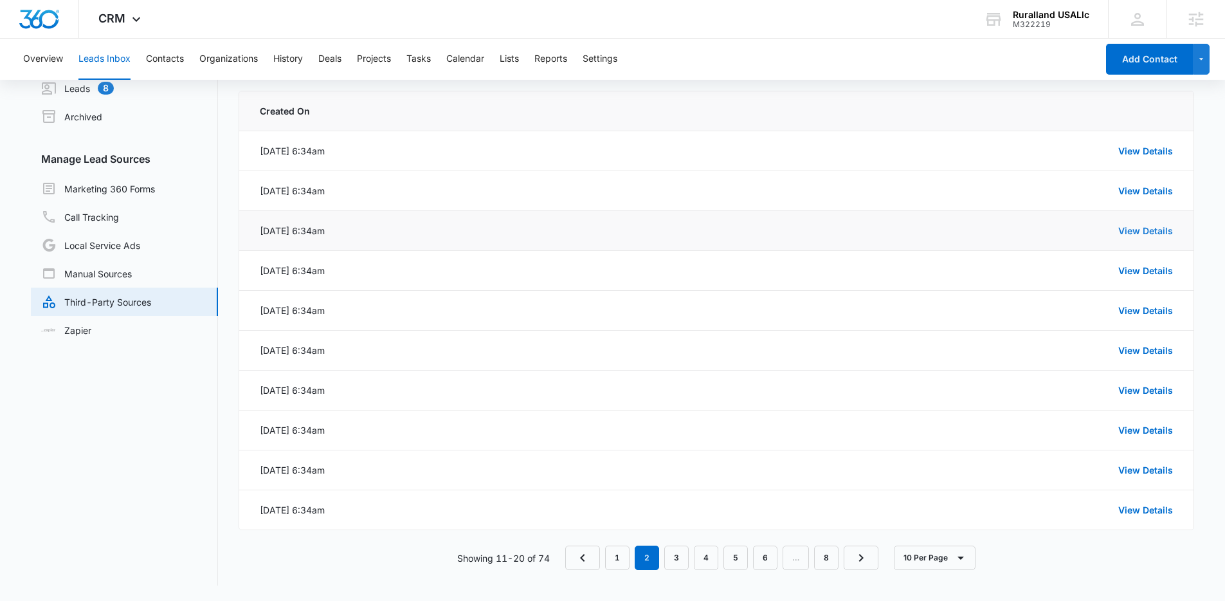
click at [1129, 233] on link "View Details" at bounding box center [1145, 230] width 55 height 11
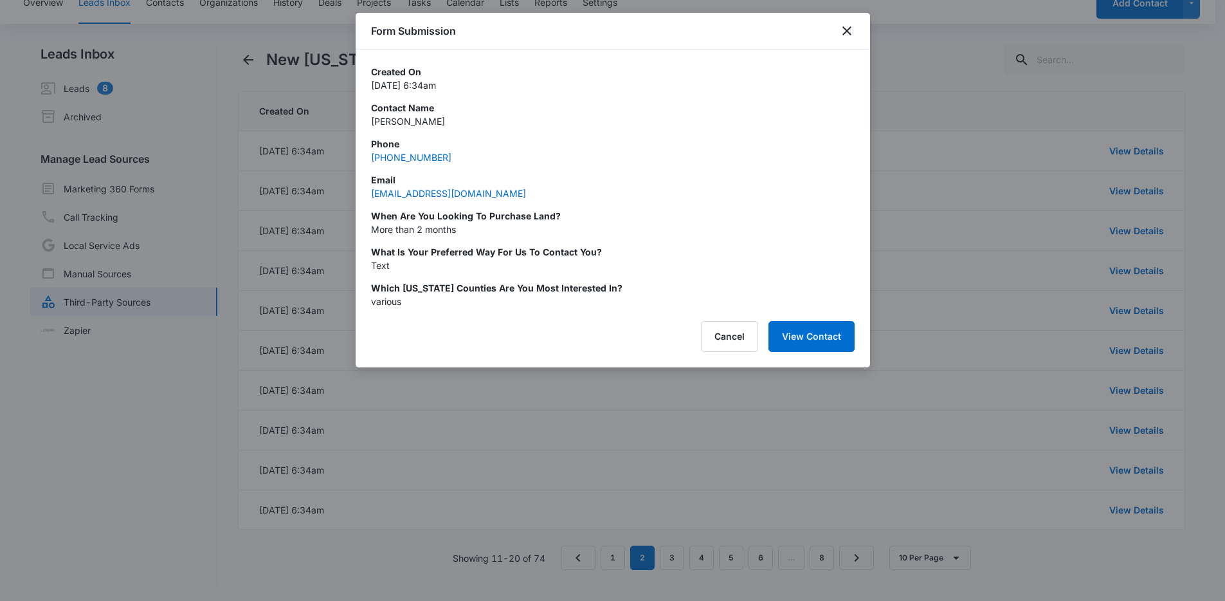
click at [1125, 208] on div at bounding box center [612, 300] width 1225 height 601
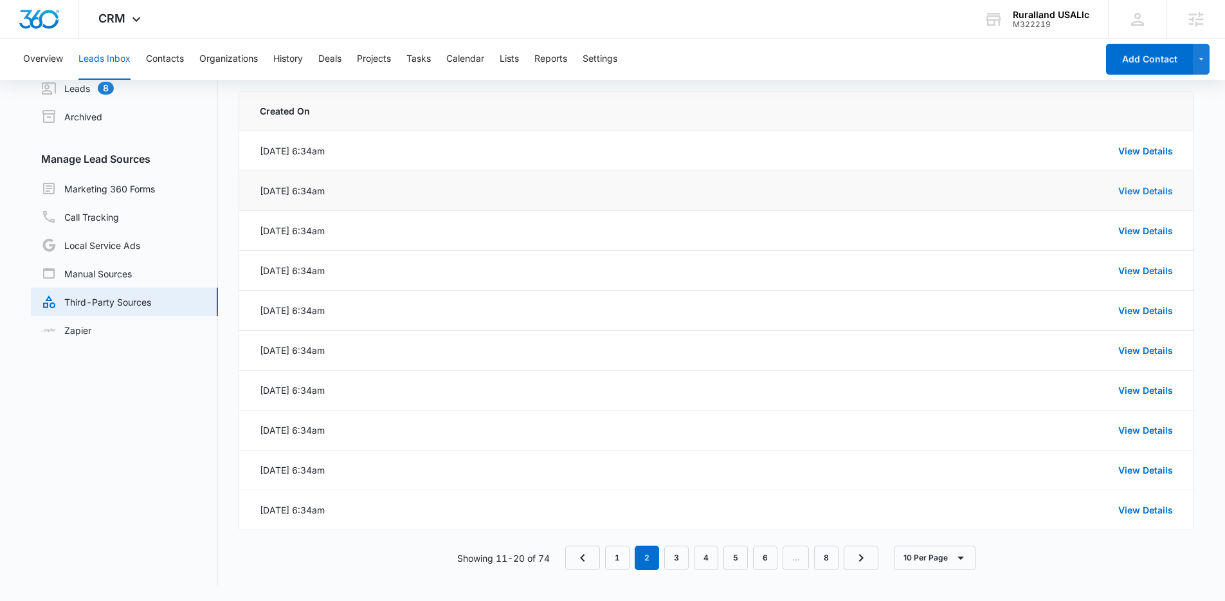
click at [1127, 193] on link "View Details" at bounding box center [1145, 190] width 55 height 11
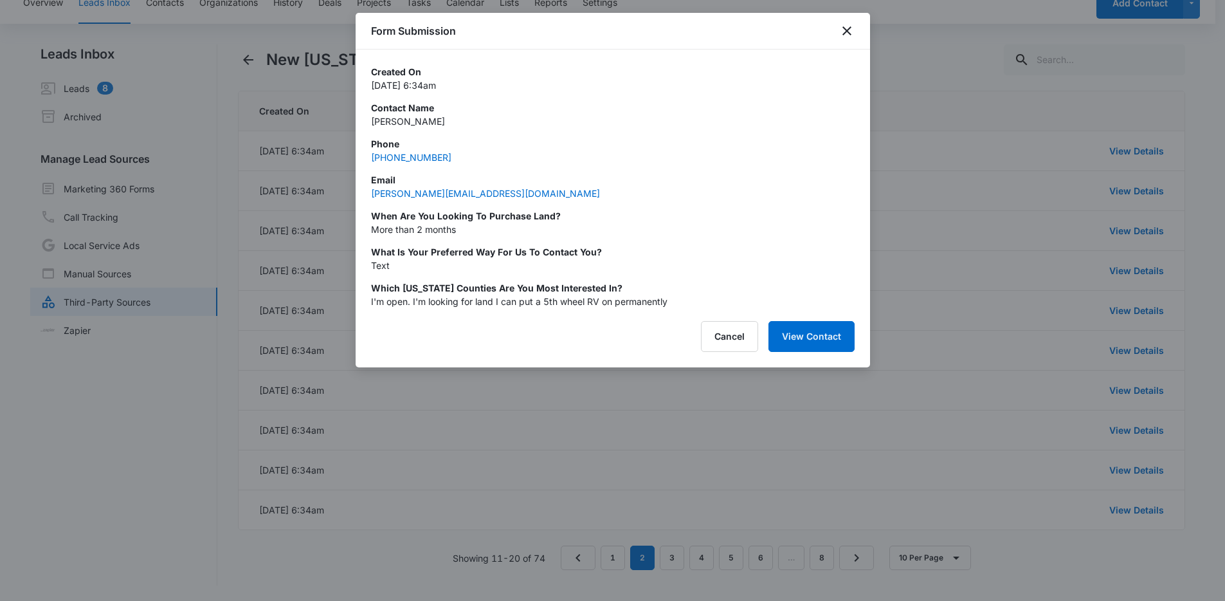
click at [1125, 168] on div at bounding box center [612, 300] width 1225 height 601
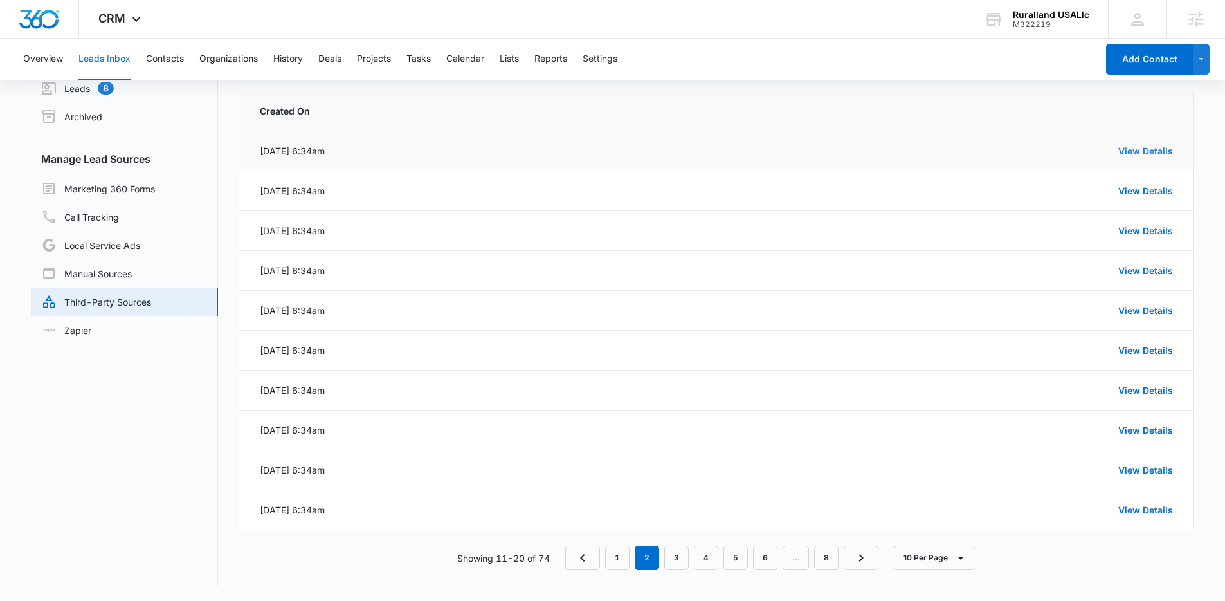
click at [1129, 150] on link "View Details" at bounding box center [1145, 150] width 55 height 11
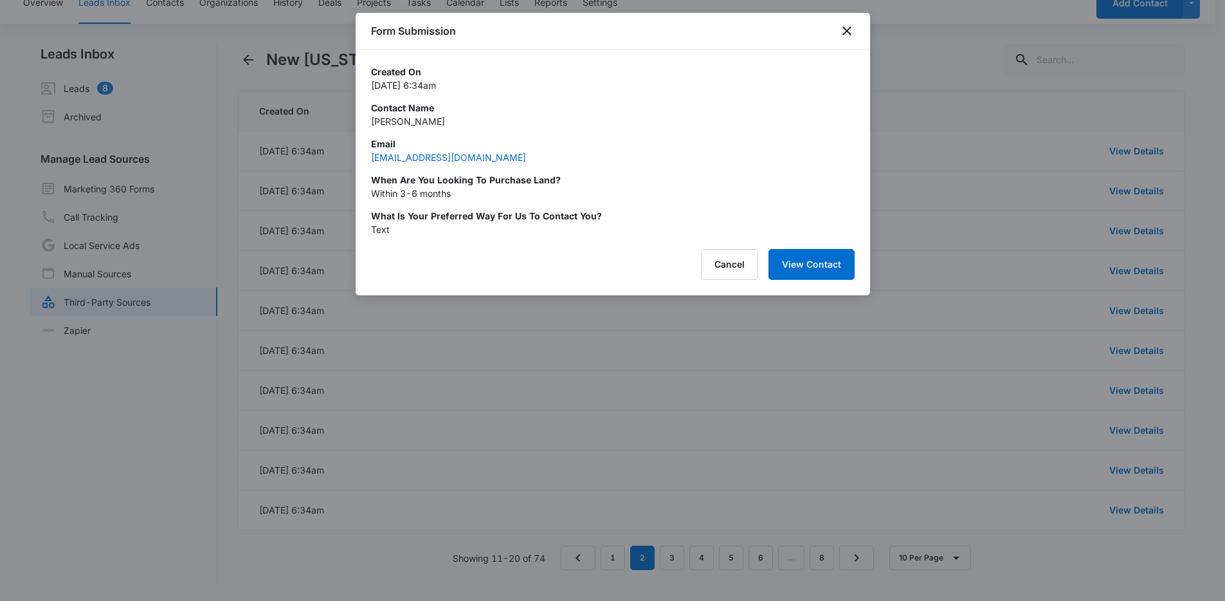
click at [983, 338] on div at bounding box center [612, 300] width 1225 height 601
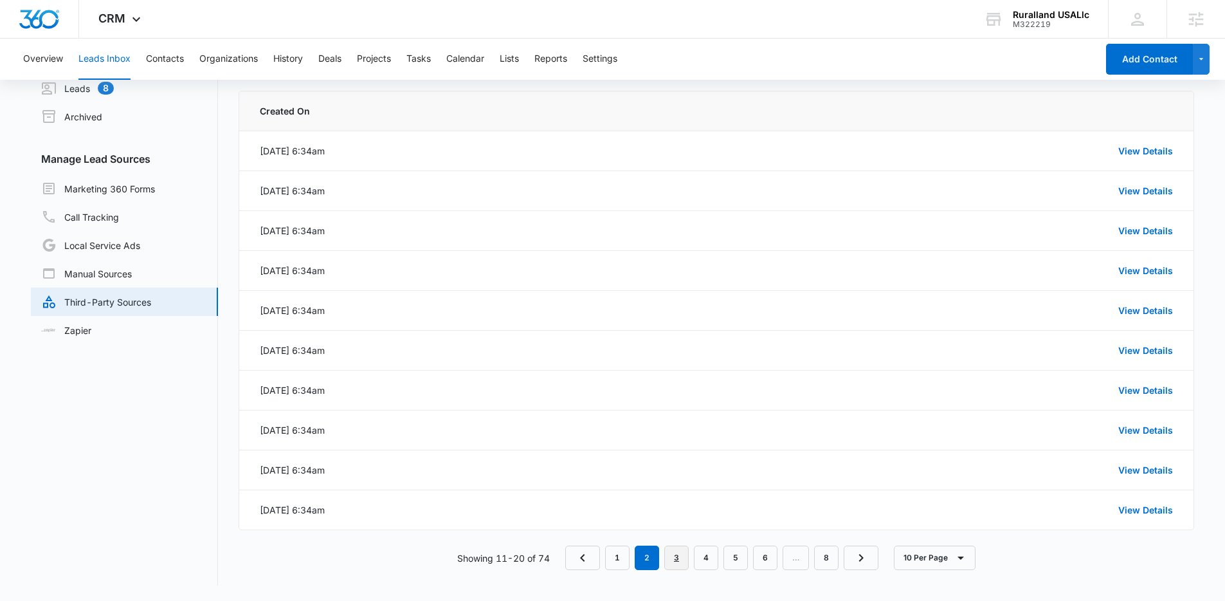
click at [671, 557] on link "3" at bounding box center [676, 557] width 24 height 24
click at [1147, 192] on link "View Details" at bounding box center [1145, 190] width 55 height 11
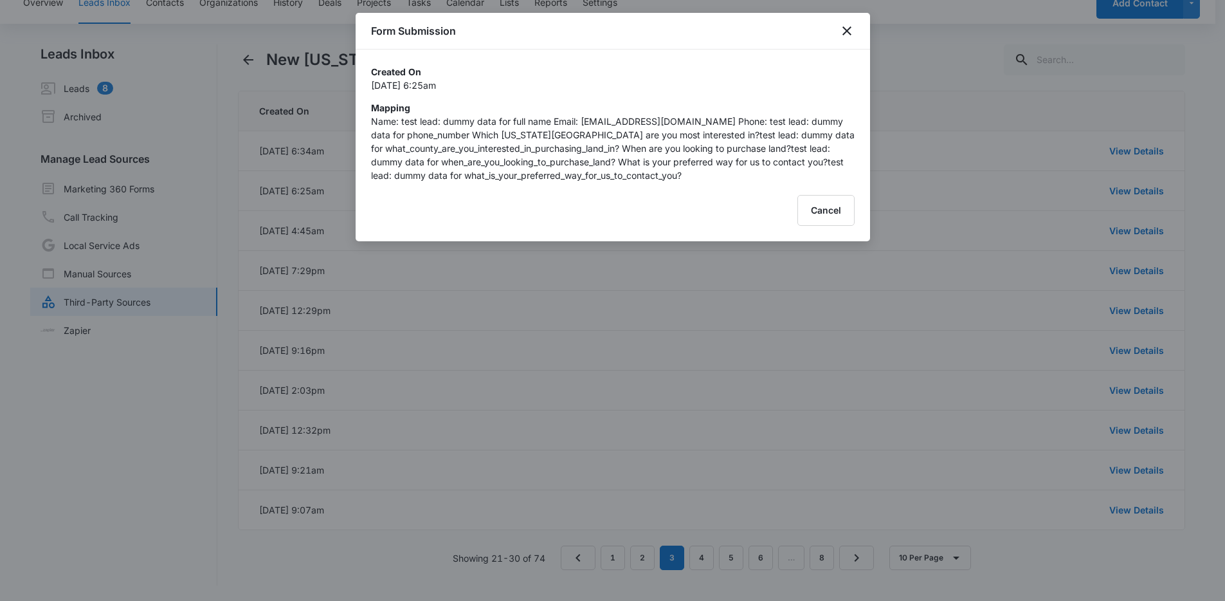
click at [1141, 165] on div at bounding box center [612, 300] width 1225 height 601
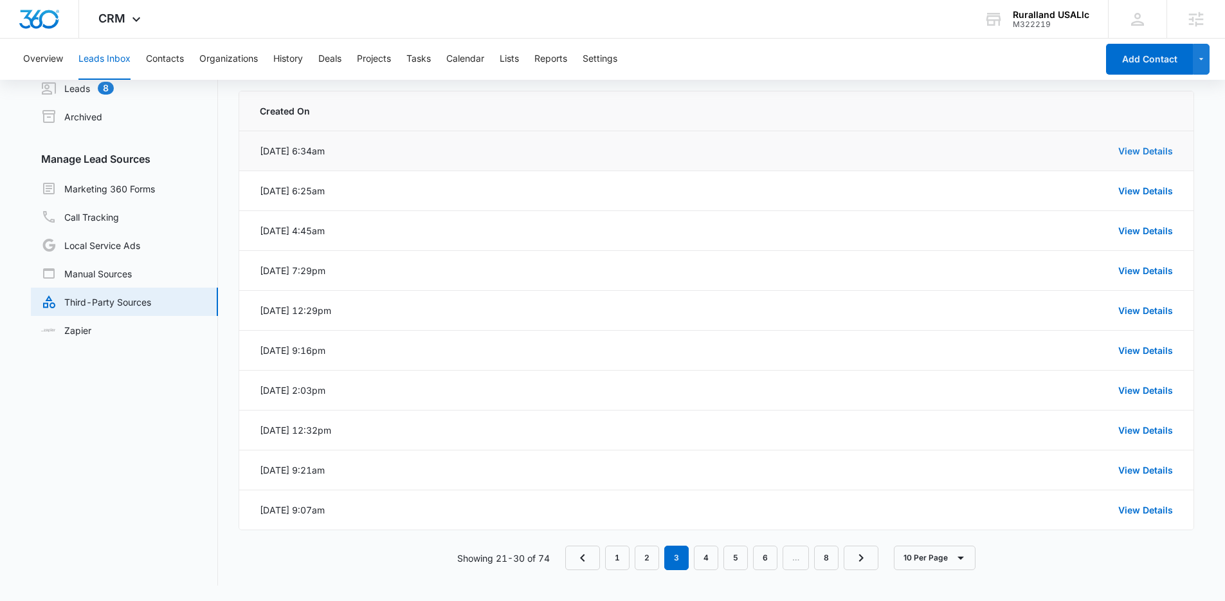
click at [1142, 154] on link "View Details" at bounding box center [1145, 150] width 55 height 11
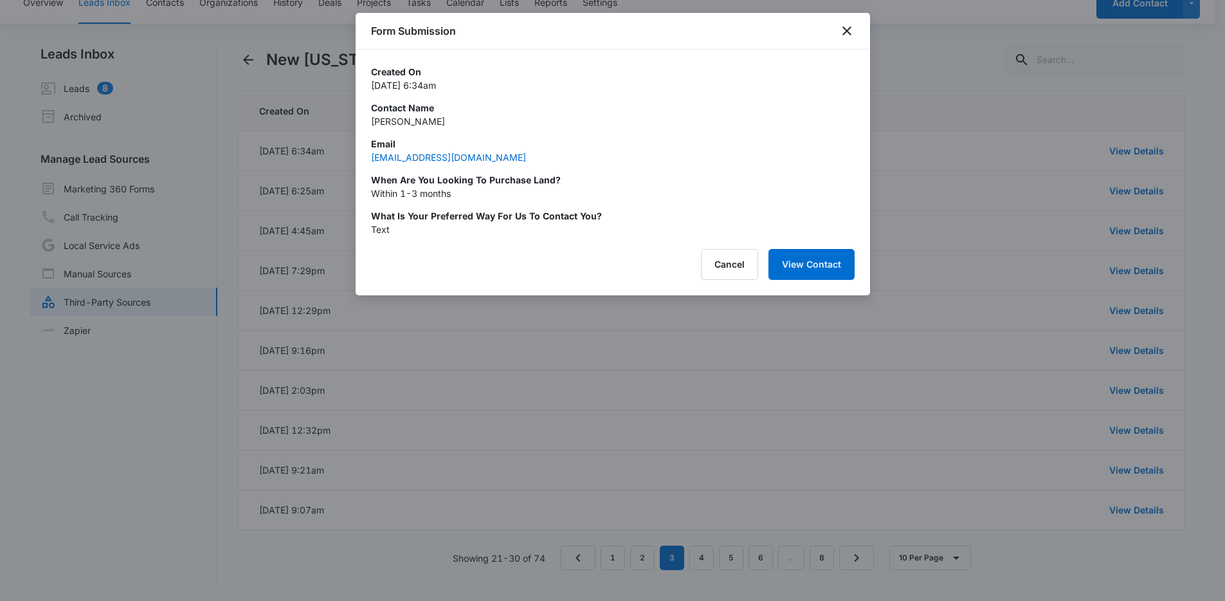
click at [704, 409] on div at bounding box center [612, 300] width 1225 height 601
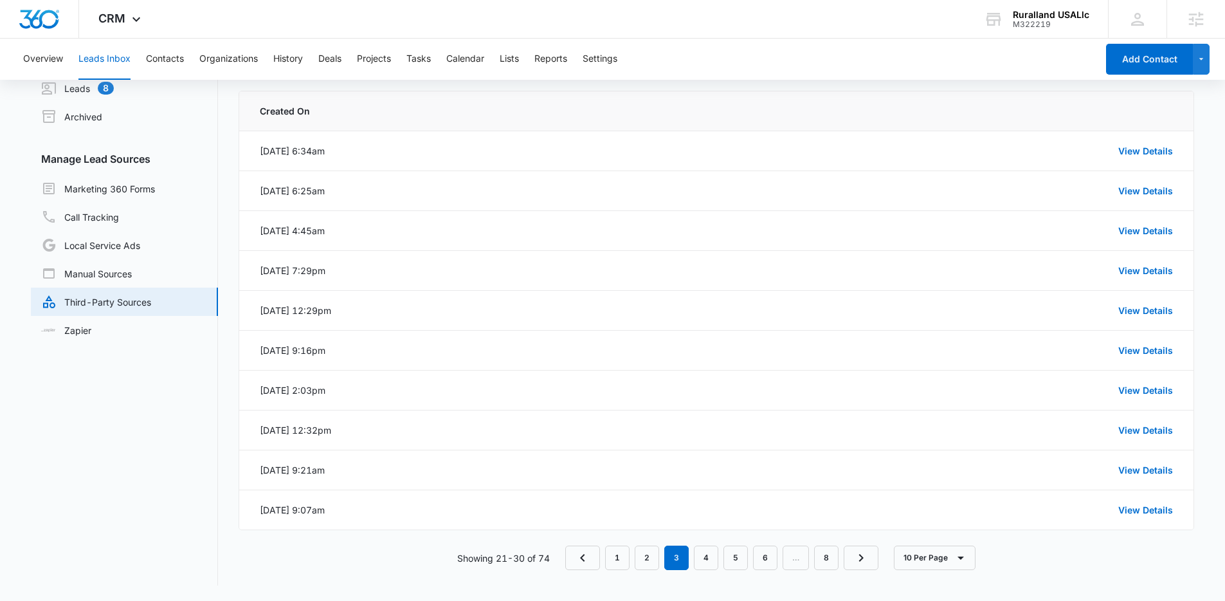
click at [614, 572] on div "Created On Sep 11, 2025 at 6:34am View Details Sep 11, 2025 at 6:25am View Deta…" at bounding box center [717, 338] width 956 height 495
click at [617, 563] on link "1" at bounding box center [617, 557] width 24 height 24
click at [1126, 507] on link "View Details" at bounding box center [1145, 509] width 55 height 11
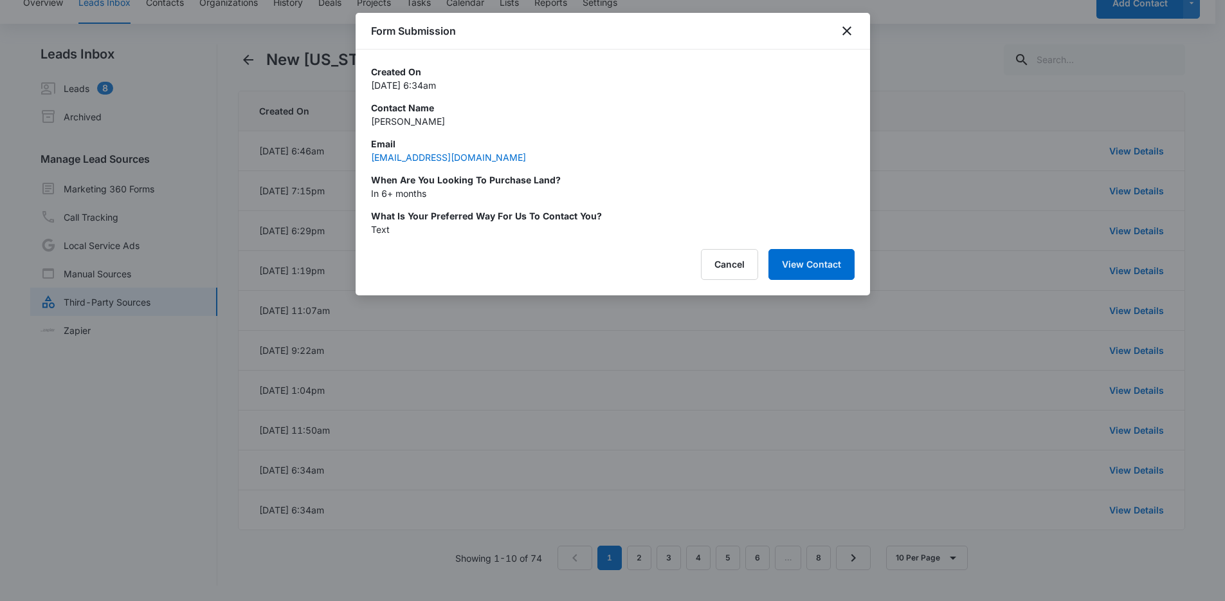
click at [1137, 489] on div at bounding box center [612, 300] width 1225 height 601
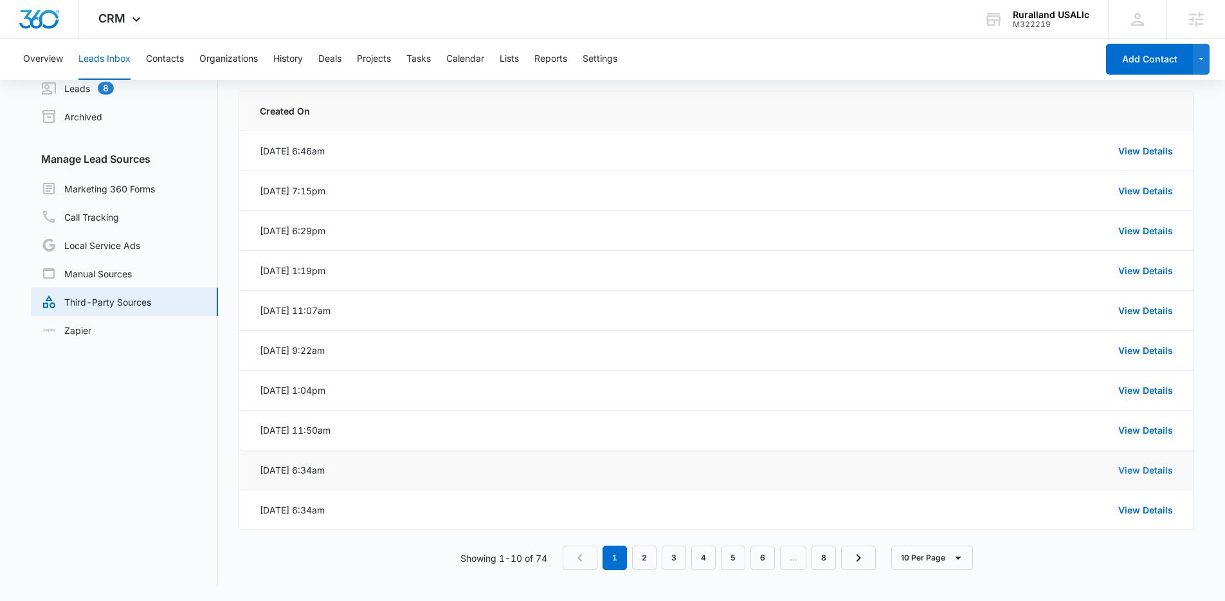
click at [1145, 470] on link "View Details" at bounding box center [1145, 469] width 55 height 11
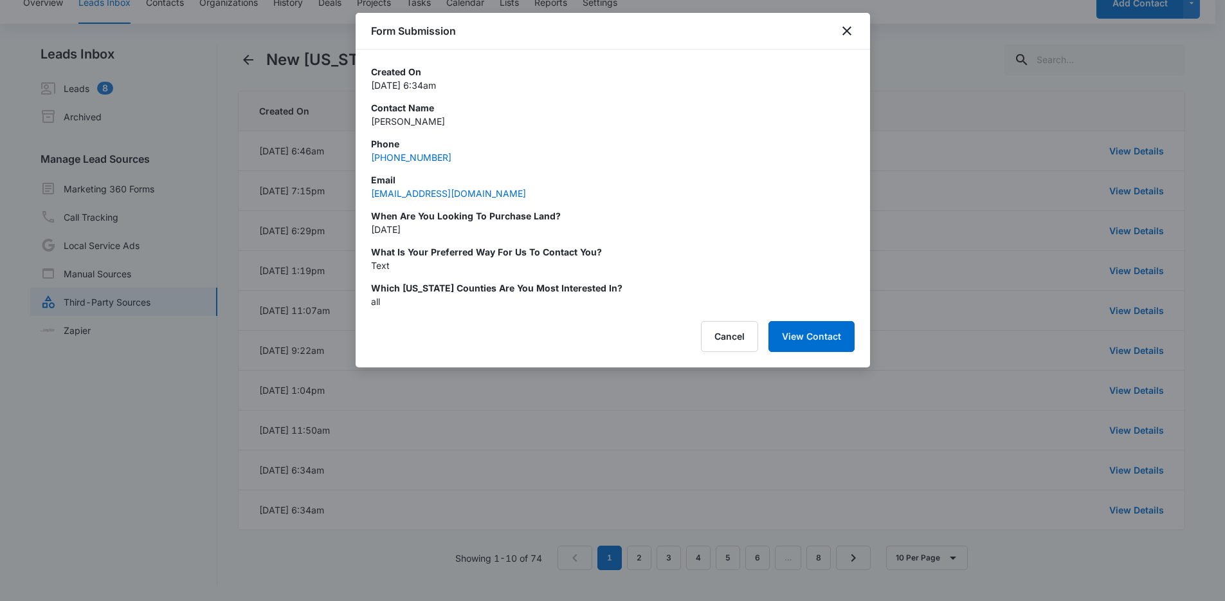
click at [1143, 448] on div at bounding box center [612, 300] width 1225 height 601
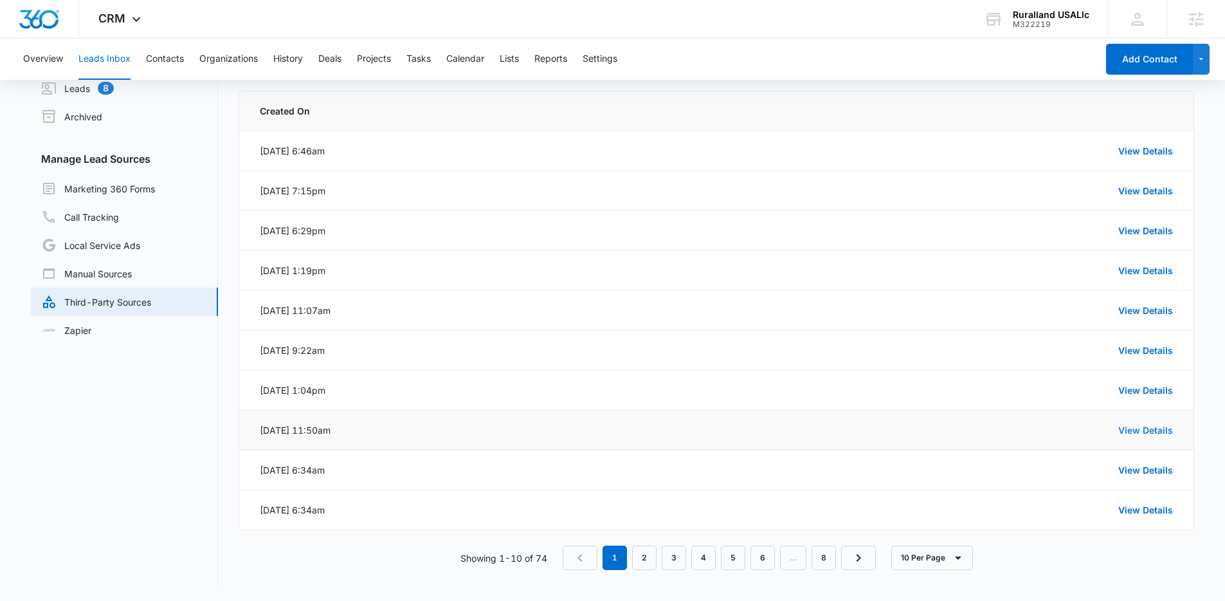
click at [1146, 429] on link "View Details" at bounding box center [1145, 429] width 55 height 11
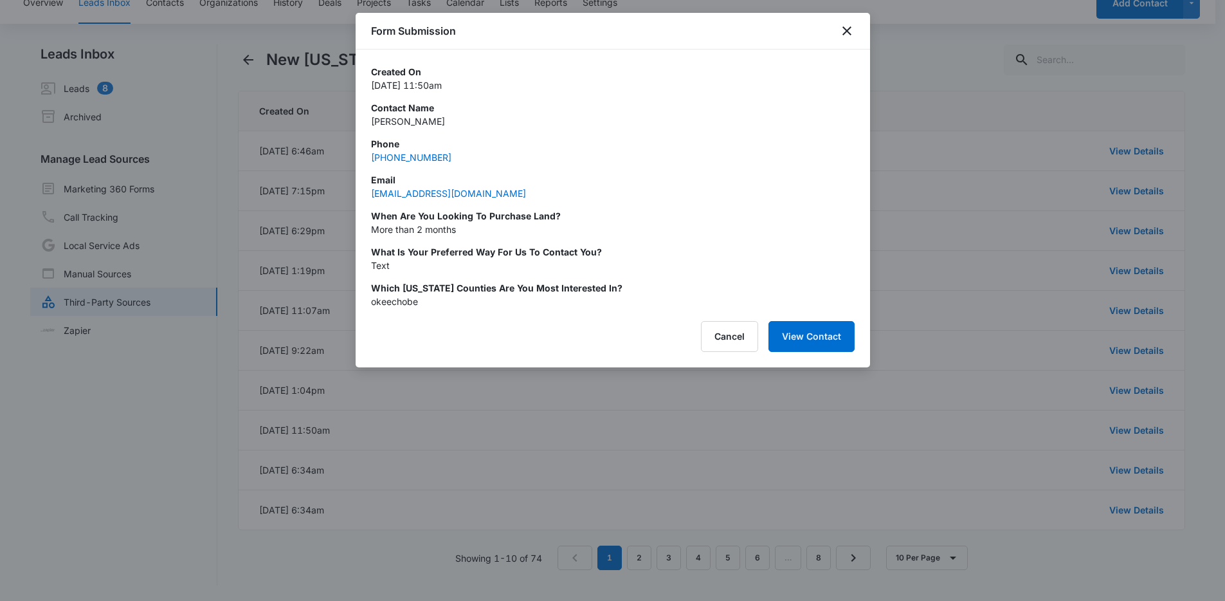
click at [1145, 419] on div at bounding box center [612, 300] width 1225 height 601
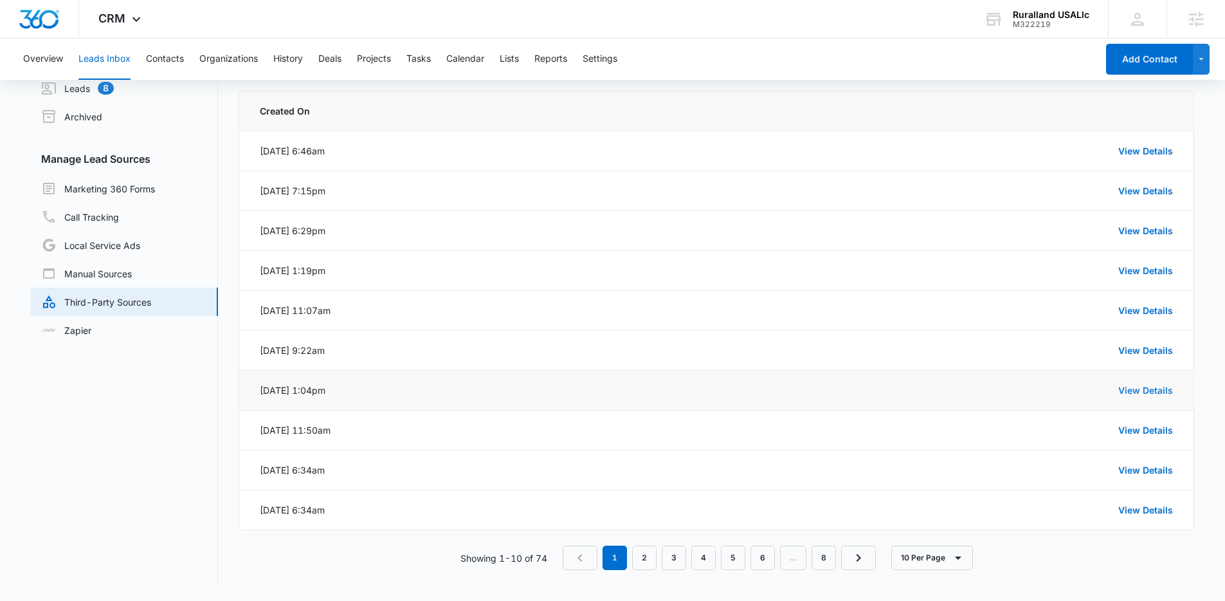
click at [1145, 392] on link "View Details" at bounding box center [1145, 390] width 55 height 11
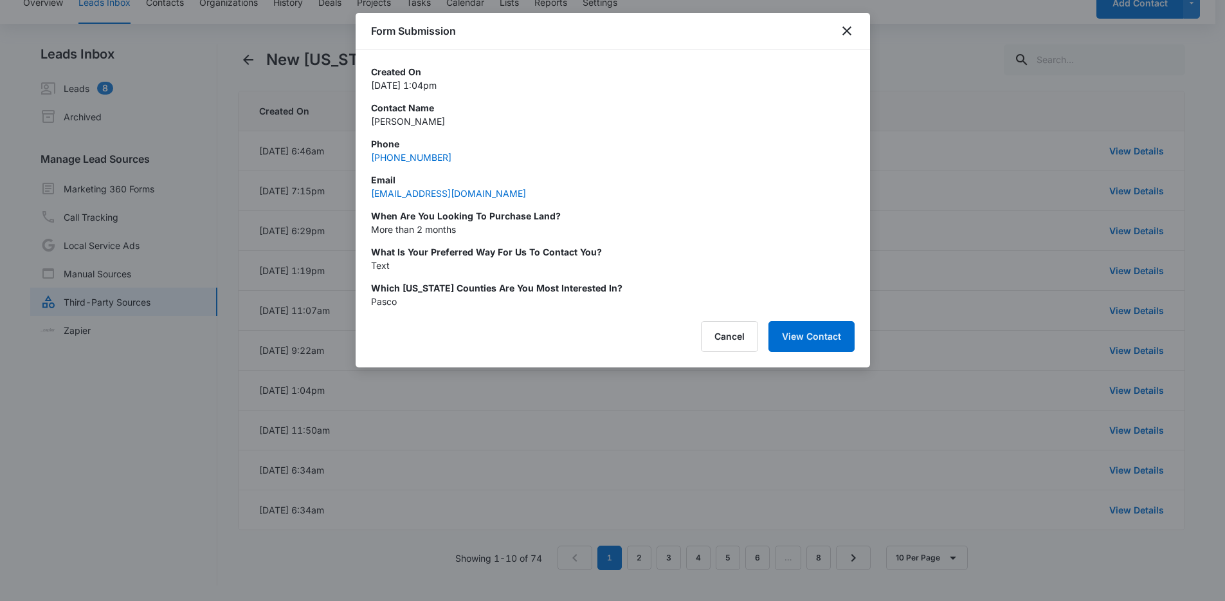
click at [1143, 389] on div at bounding box center [612, 300] width 1225 height 601
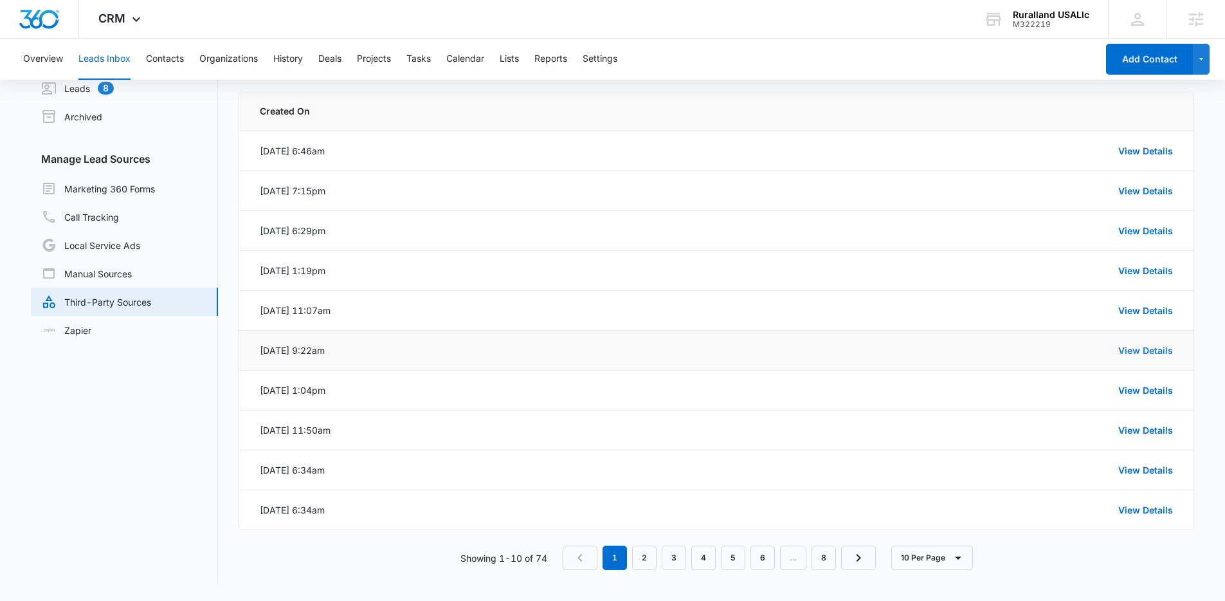
click at [1144, 347] on link "View Details" at bounding box center [1145, 350] width 55 height 11
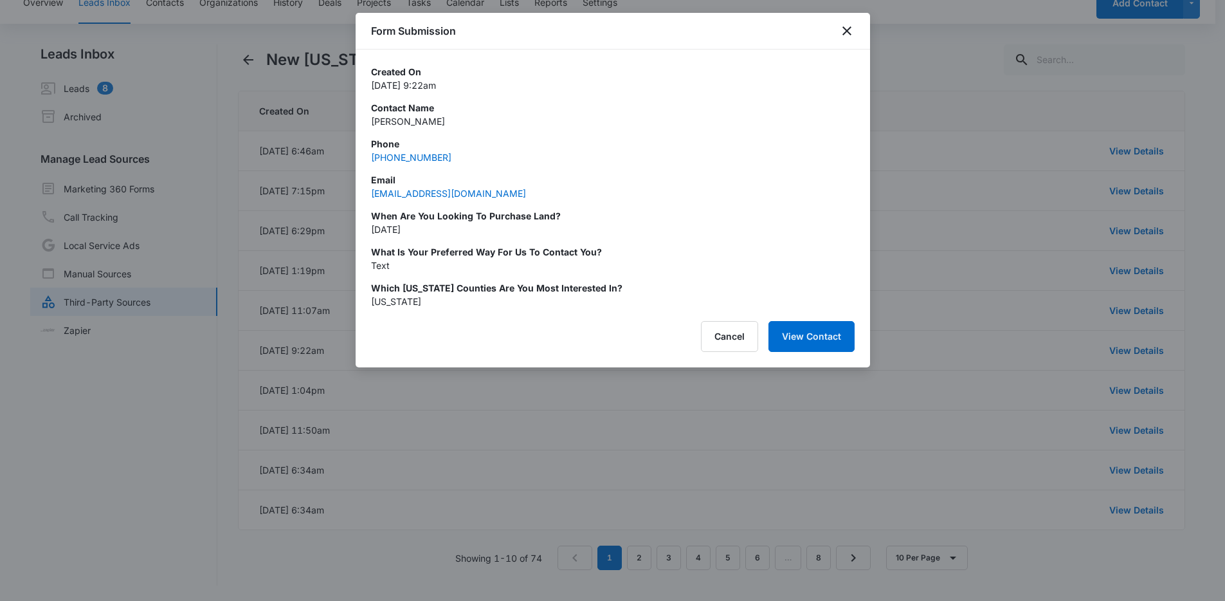
drag, startPoint x: 1141, startPoint y: 330, endPoint x: 1141, endPoint y: 322, distance: 7.7
click at [1141, 329] on div at bounding box center [612, 300] width 1225 height 601
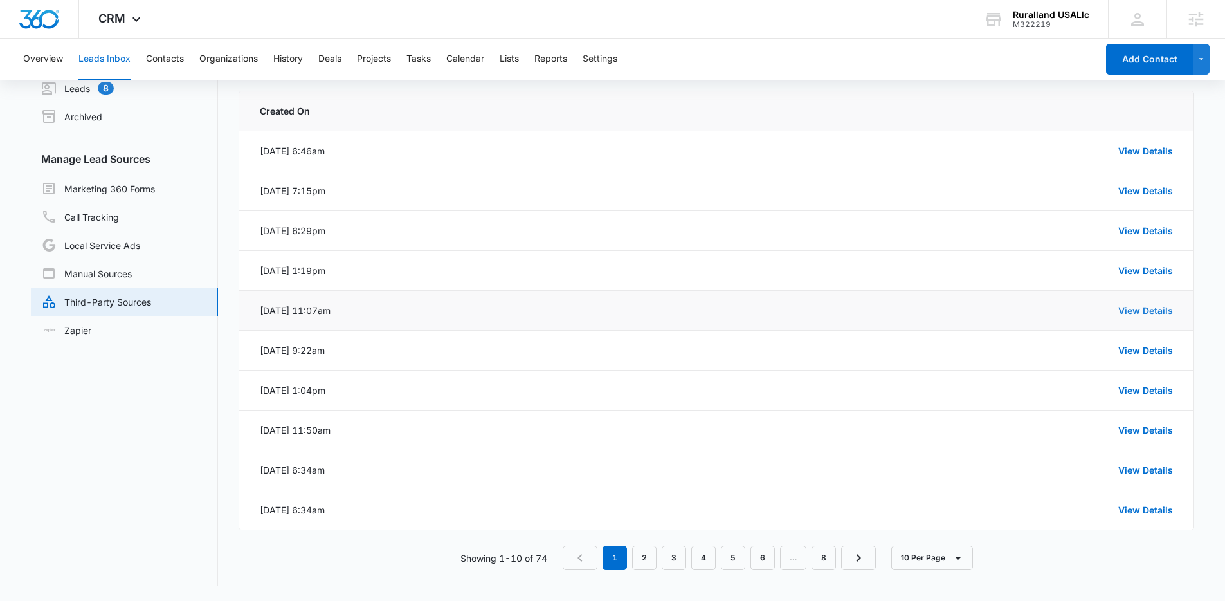
click at [1140, 311] on link "View Details" at bounding box center [1145, 310] width 55 height 11
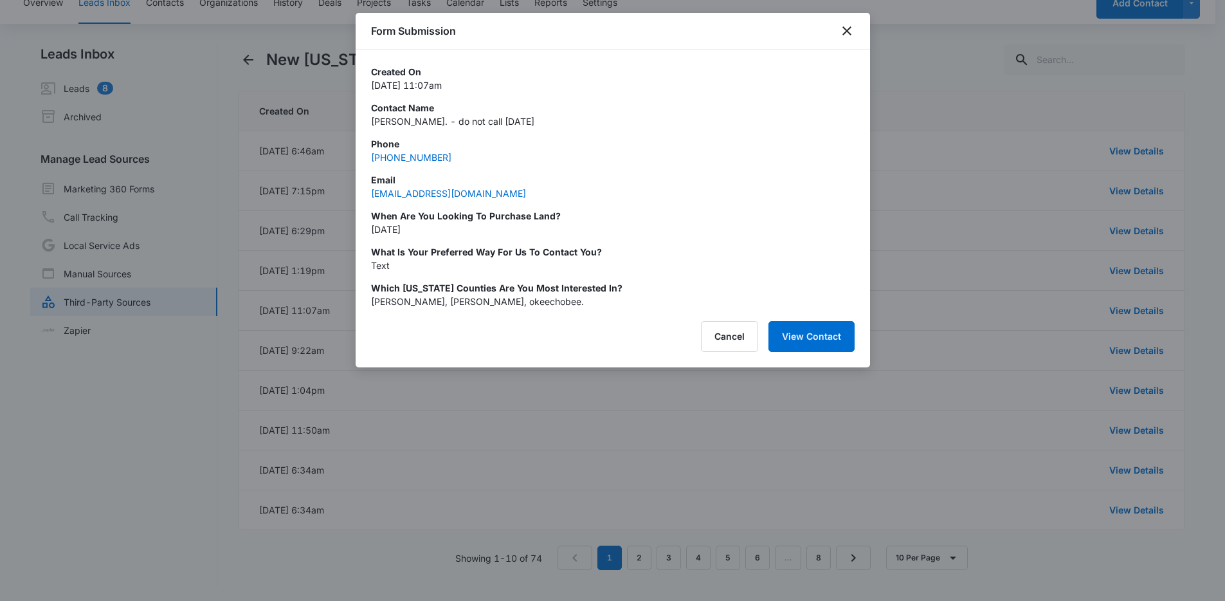
click at [1120, 275] on div at bounding box center [612, 300] width 1225 height 601
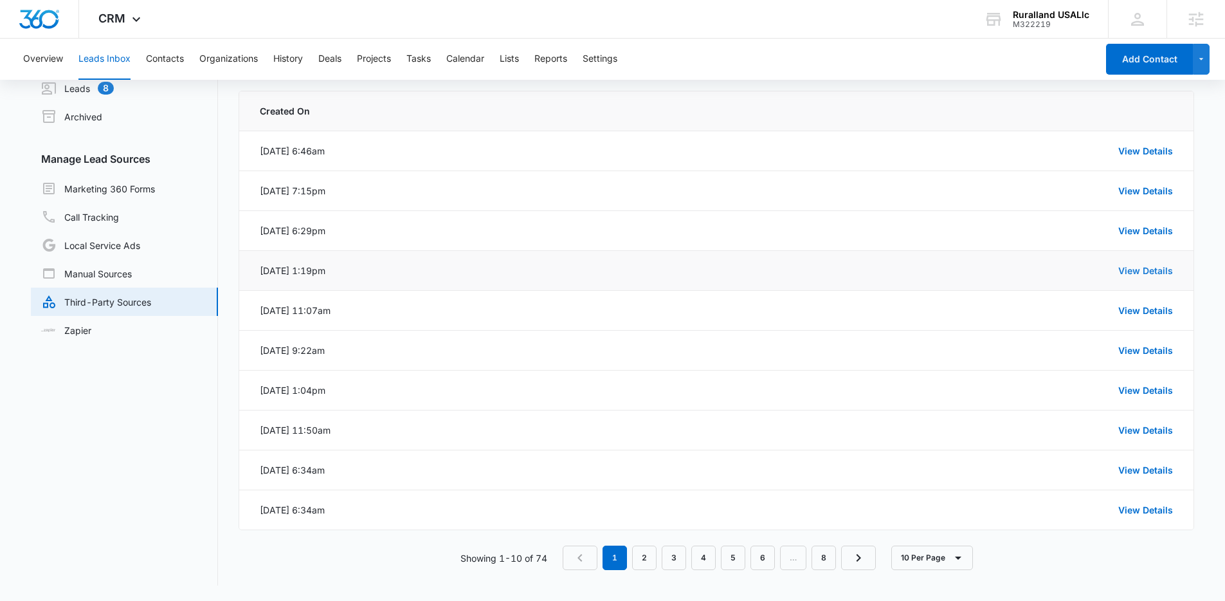
click at [1122, 268] on link "View Details" at bounding box center [1145, 270] width 55 height 11
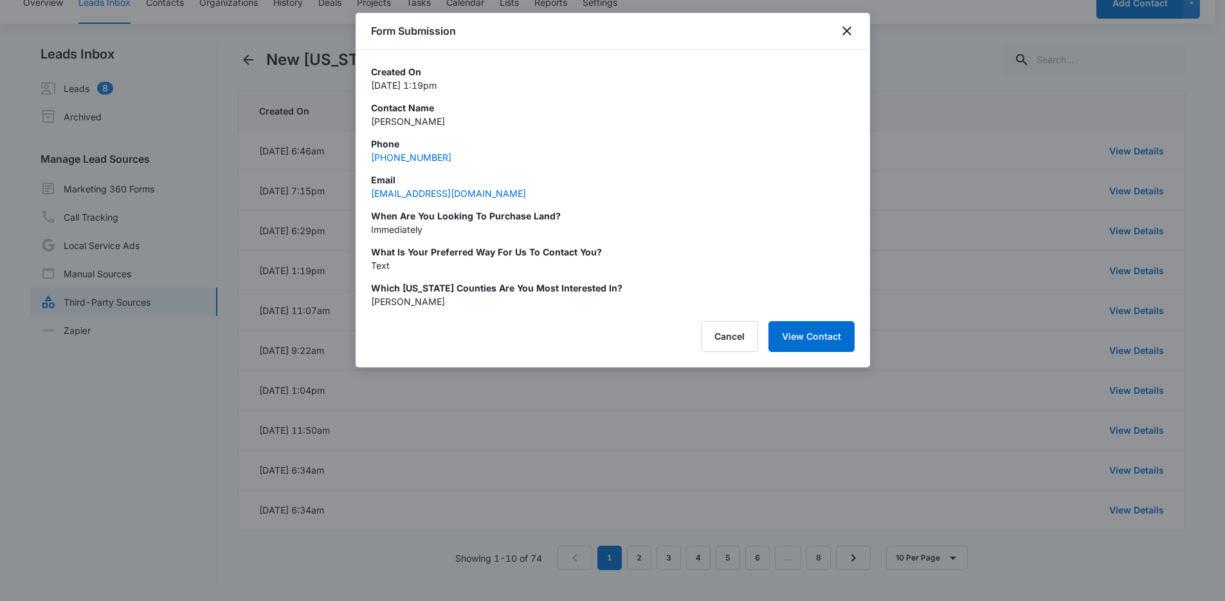
click at [1131, 252] on div at bounding box center [612, 300] width 1225 height 601
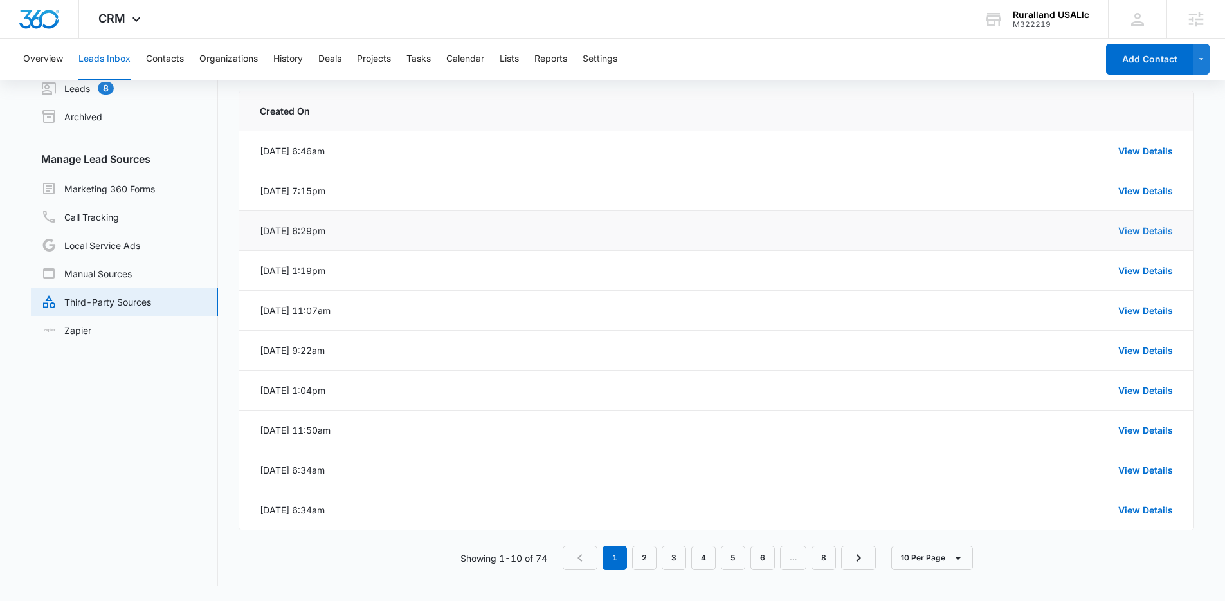
click at [1132, 226] on link "View Details" at bounding box center [1145, 230] width 55 height 11
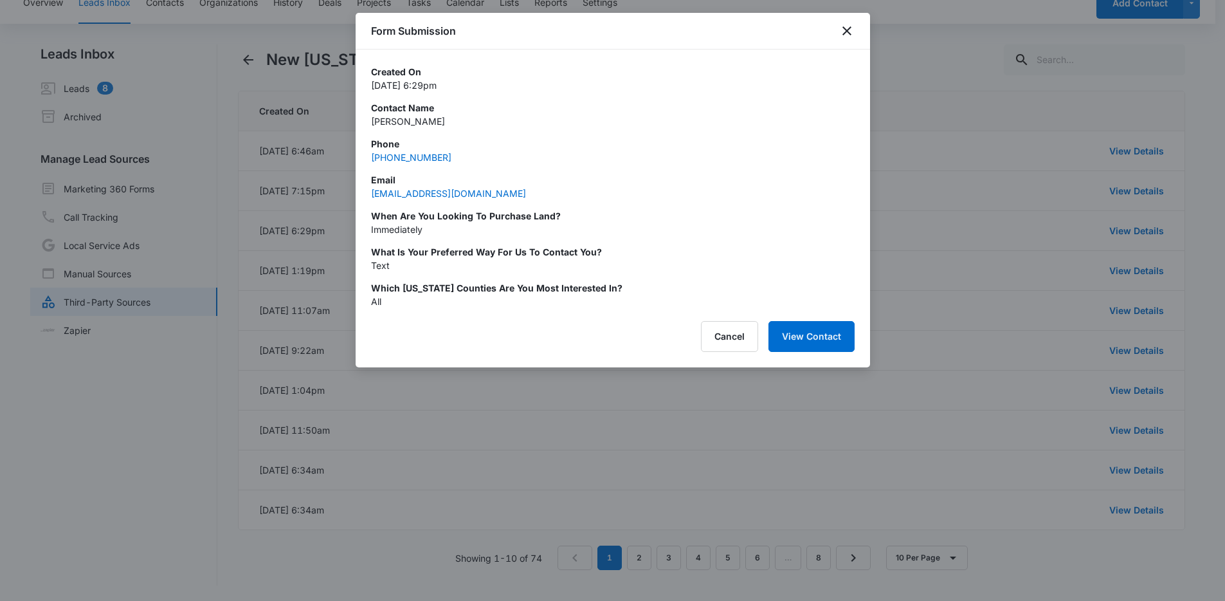
click at [1121, 199] on div at bounding box center [612, 300] width 1225 height 601
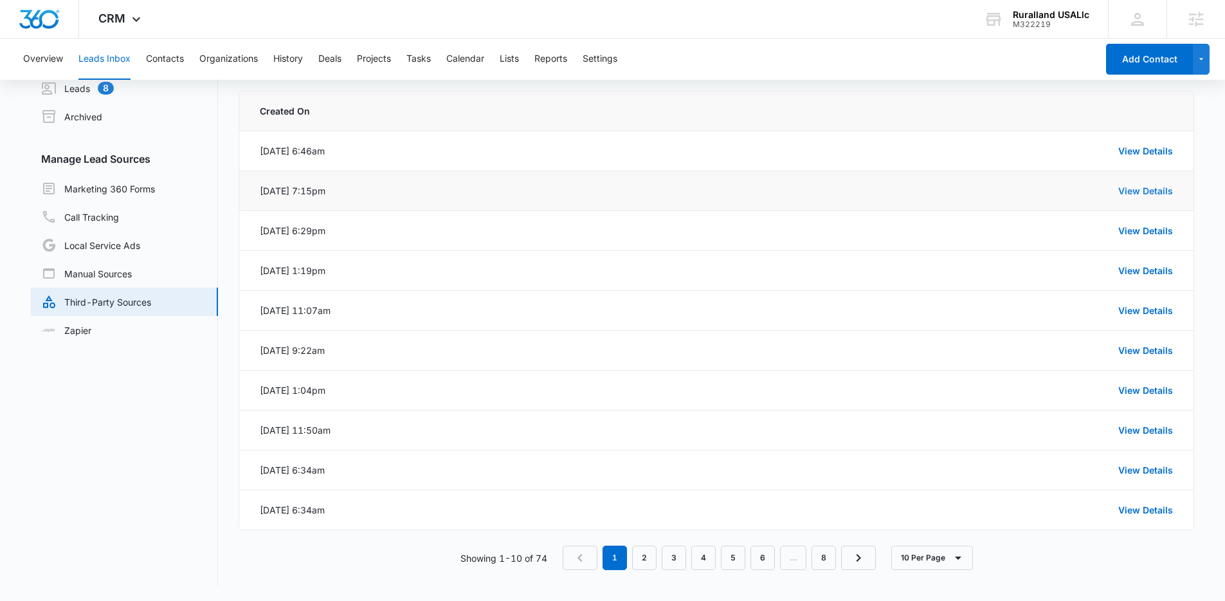
click at [1127, 188] on link "View Details" at bounding box center [1145, 190] width 55 height 11
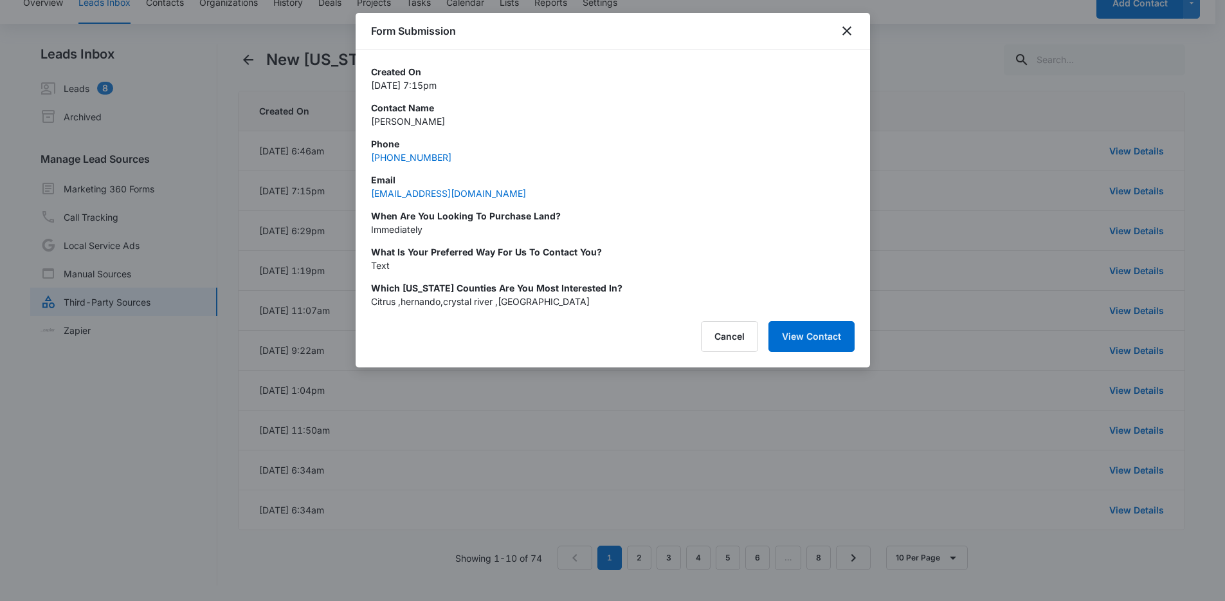
click at [1126, 171] on div at bounding box center [612, 300] width 1225 height 601
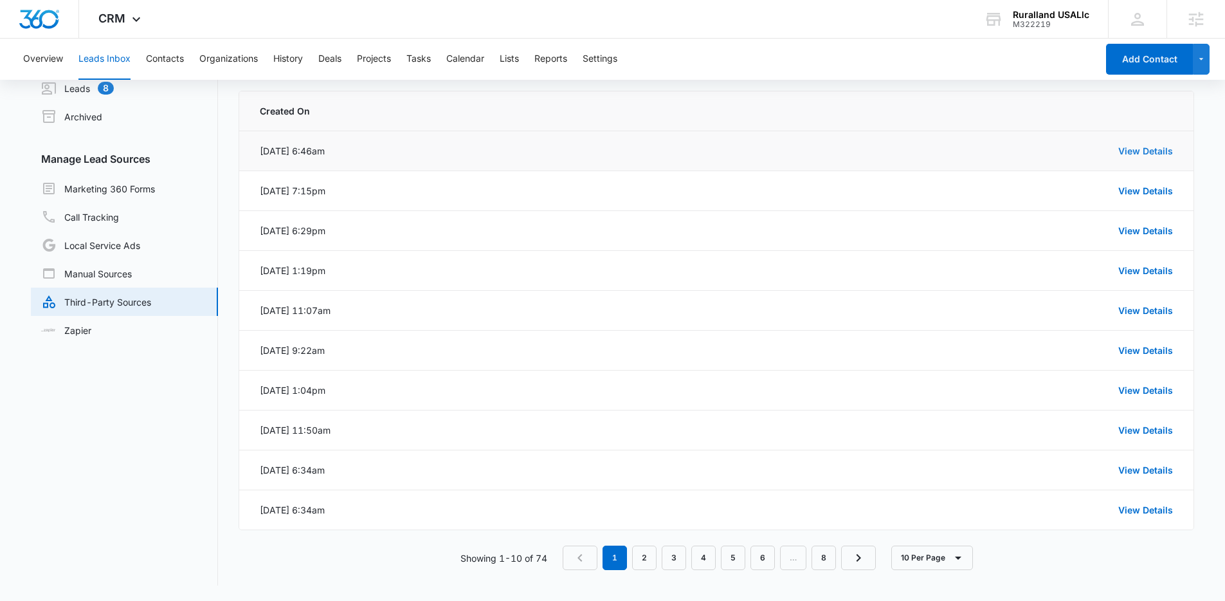
click at [1135, 153] on link "View Details" at bounding box center [1145, 150] width 55 height 11
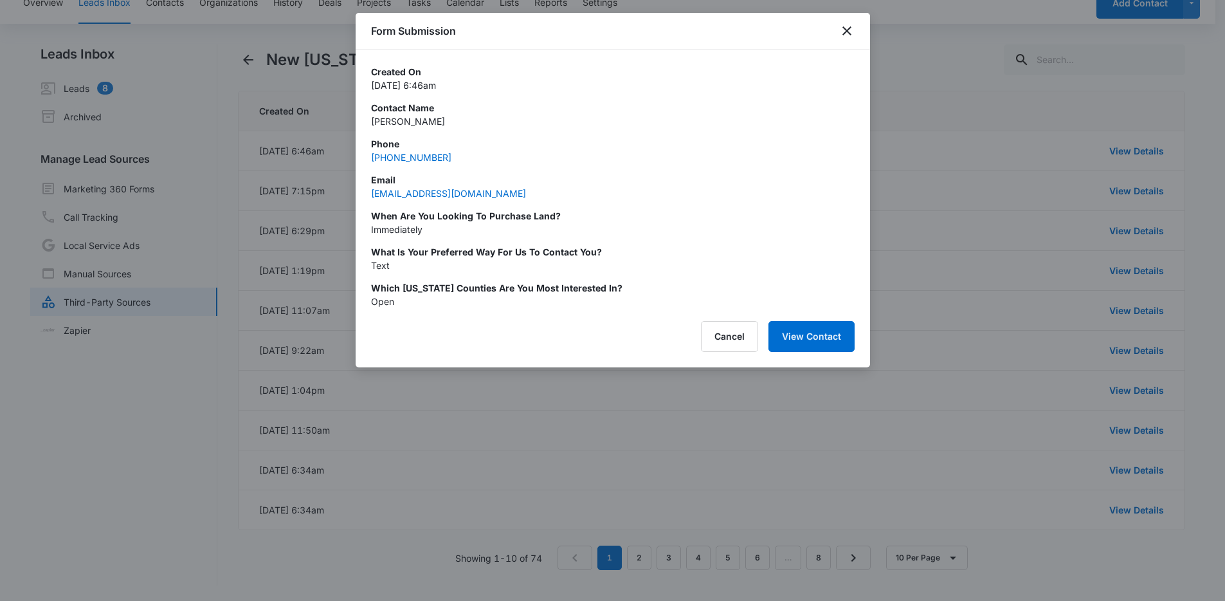
click at [949, 187] on div at bounding box center [612, 300] width 1225 height 601
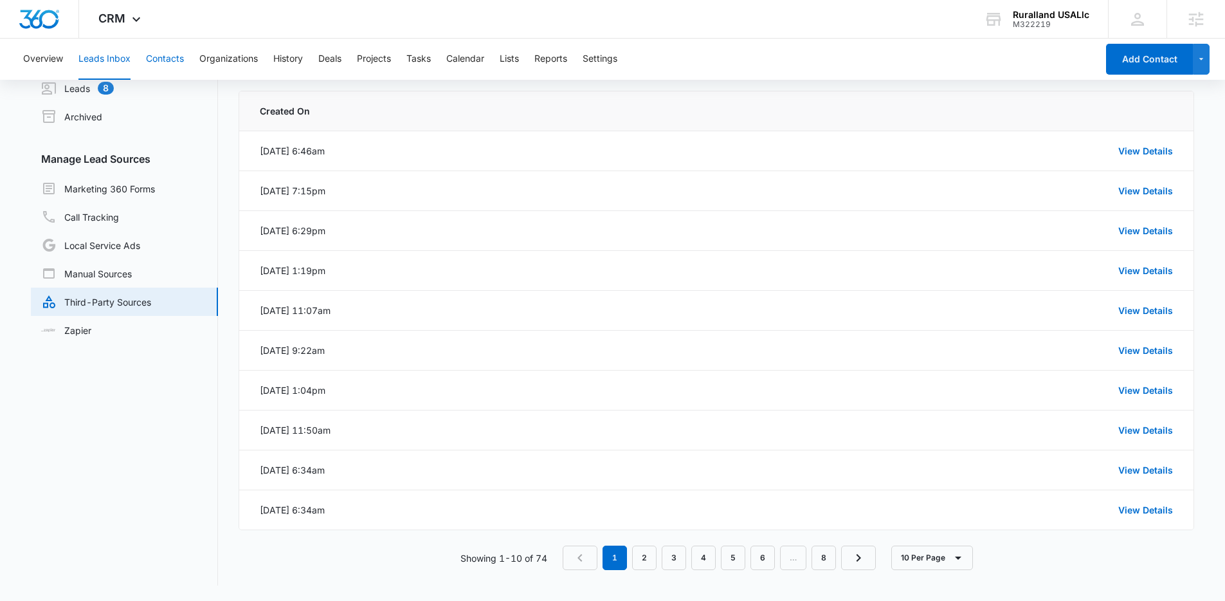
click at [167, 48] on button "Contacts" at bounding box center [165, 59] width 38 height 41
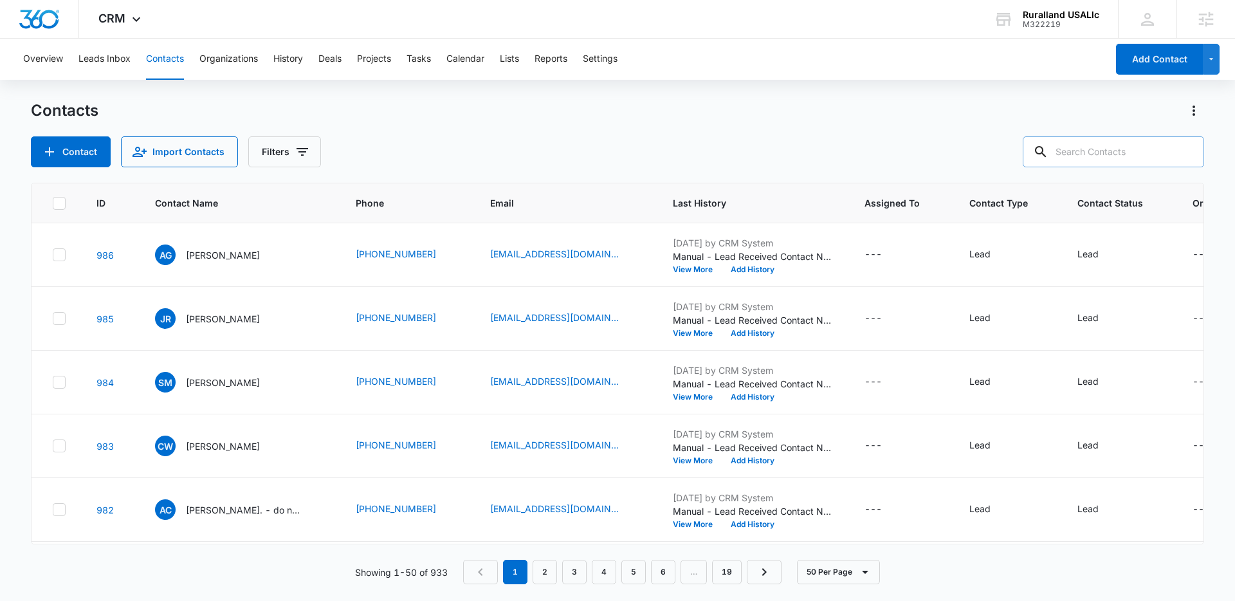
click at [1111, 150] on input "text" at bounding box center [1112, 151] width 181 height 31
paste input "kellyfugitt@gmail.com"
type input "kellyfugitt@gmail.com"
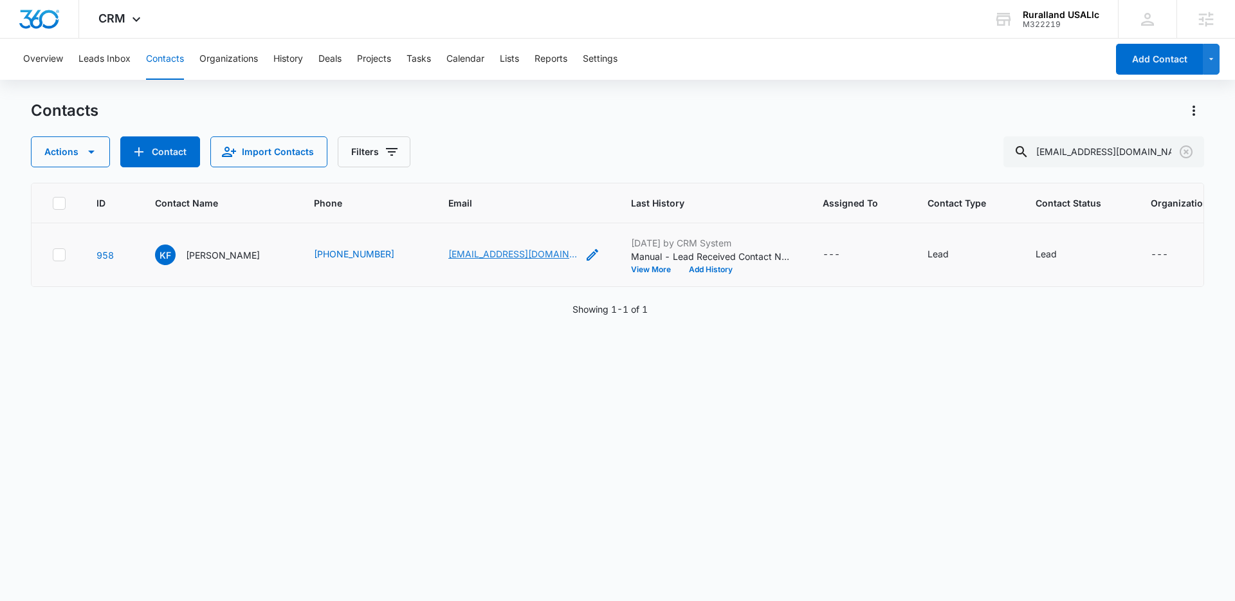
click at [448, 254] on link "kellyfugitt@gmail.com" at bounding box center [512, 254] width 129 height 14
click at [197, 258] on p "Kelly Fugitt" at bounding box center [223, 255] width 74 height 14
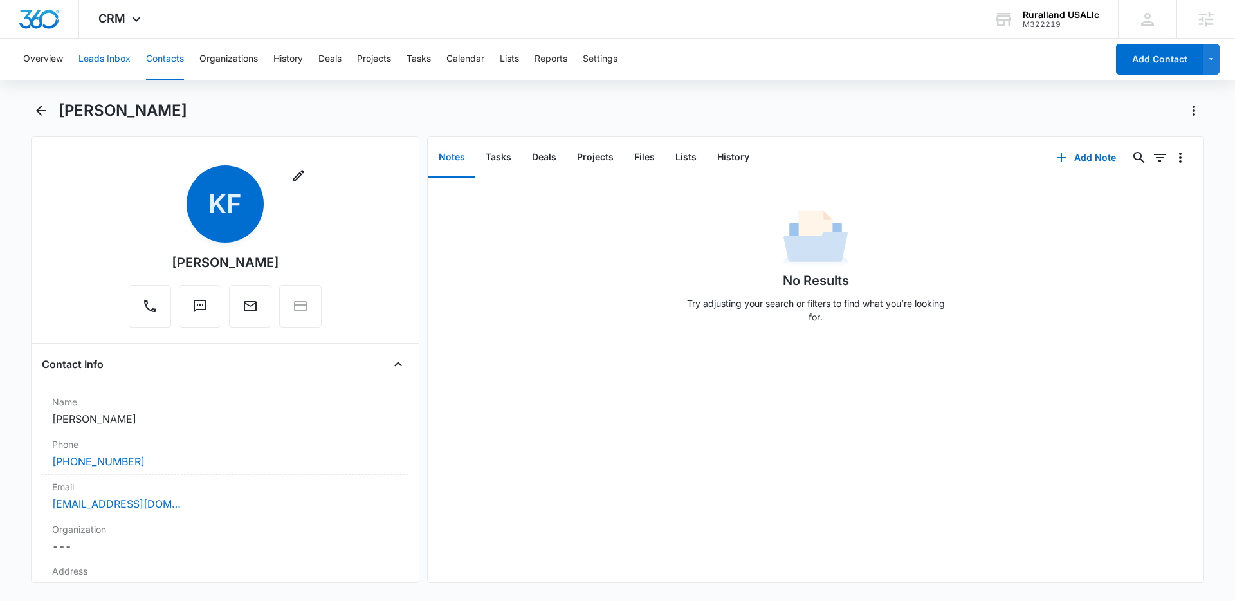
click at [103, 64] on button "Leads Inbox" at bounding box center [104, 59] width 52 height 41
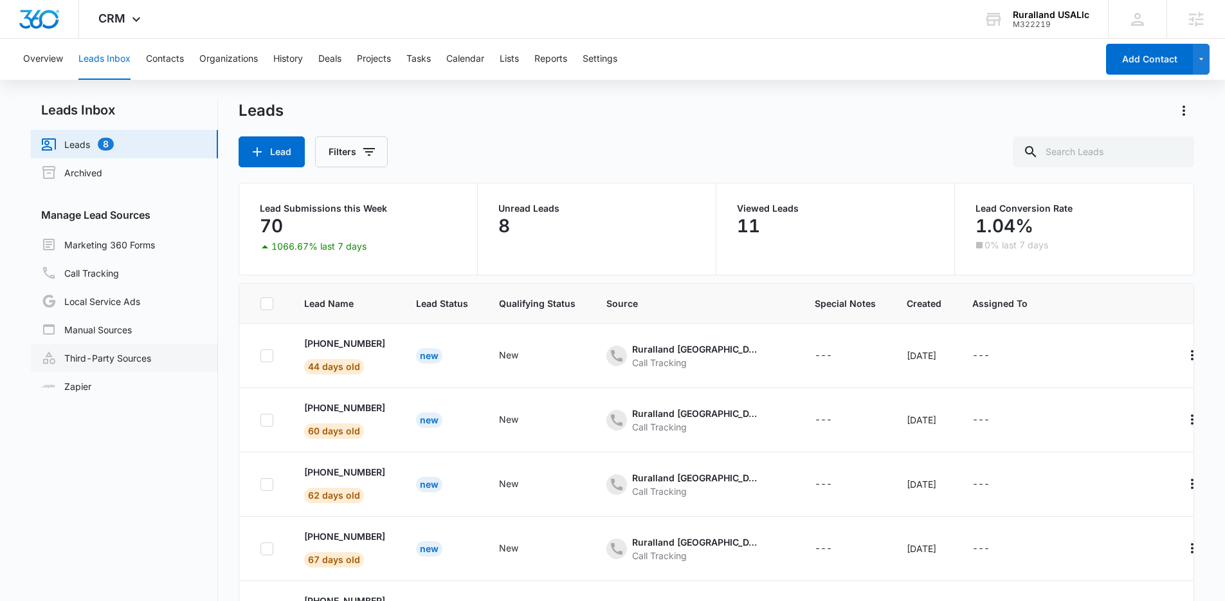
click at [132, 361] on link "Third-Party Sources" at bounding box center [96, 357] width 110 height 15
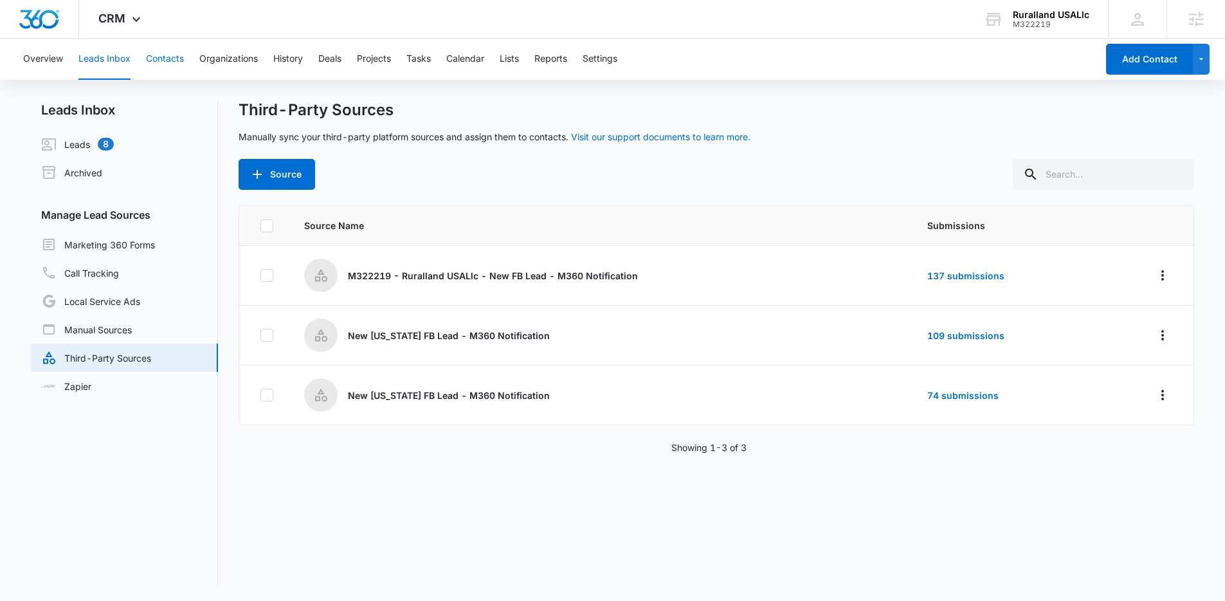
click at [167, 56] on button "Contacts" at bounding box center [165, 59] width 38 height 41
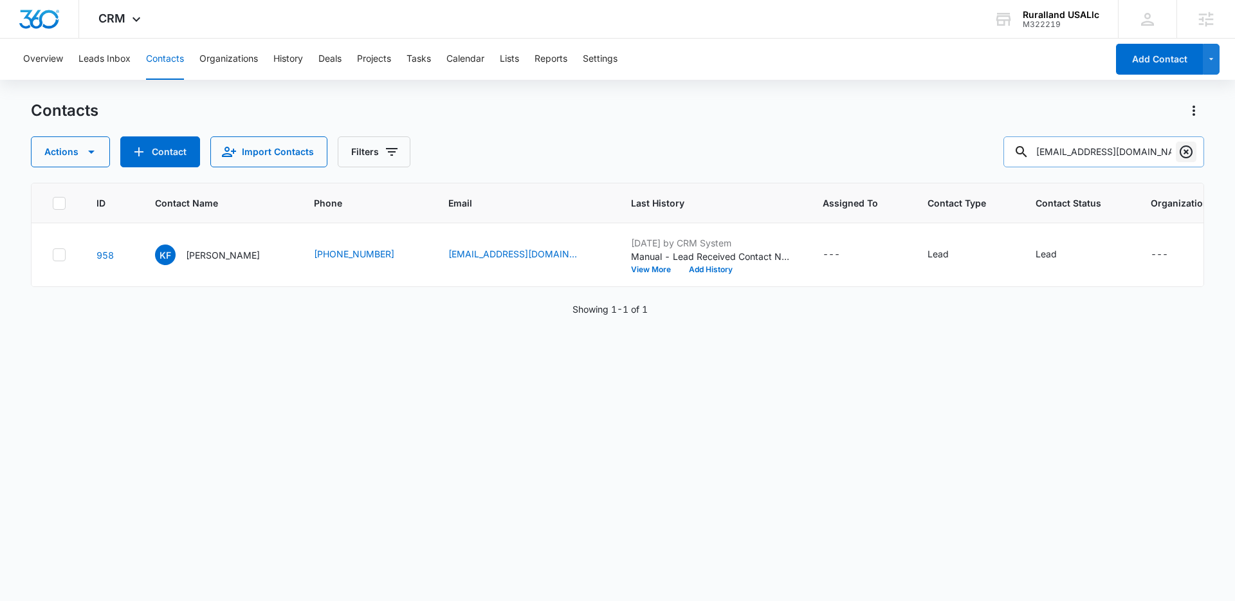
click at [1185, 154] on icon "Clear" at bounding box center [1185, 151] width 15 height 15
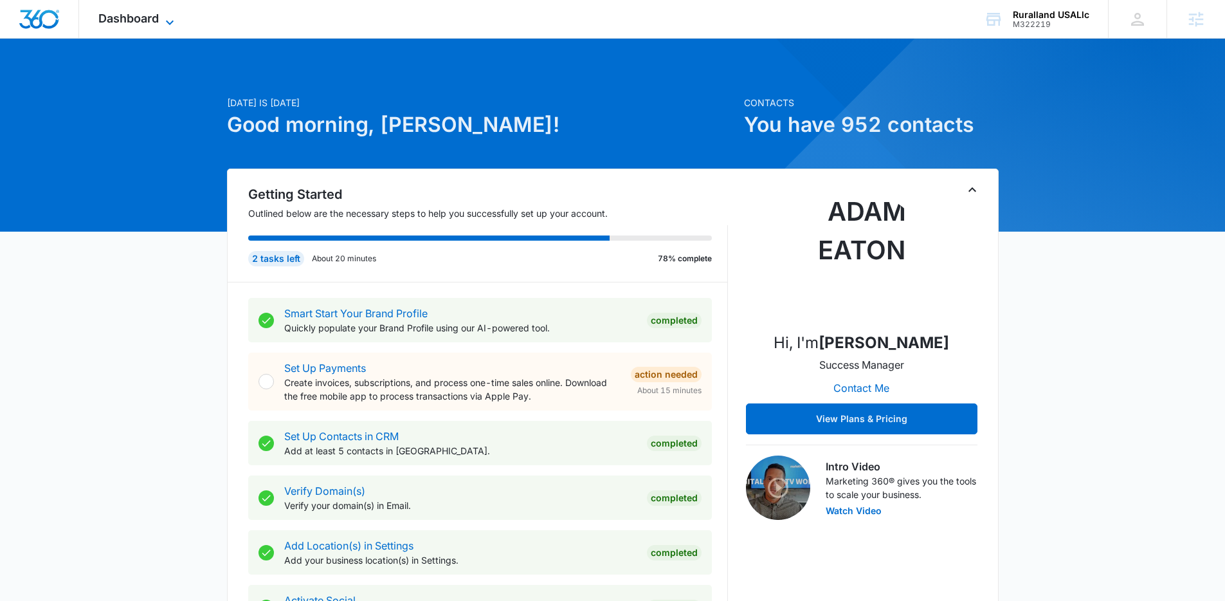
click at [170, 16] on icon at bounding box center [169, 22] width 15 height 15
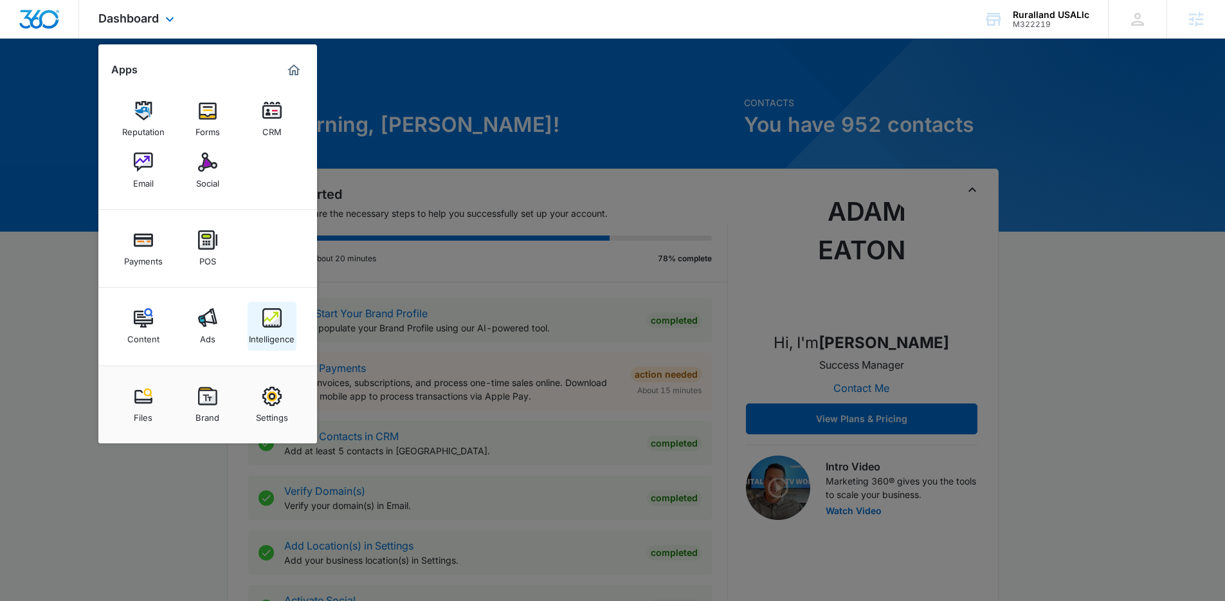
click at [269, 311] on img at bounding box center [271, 317] width 19 height 19
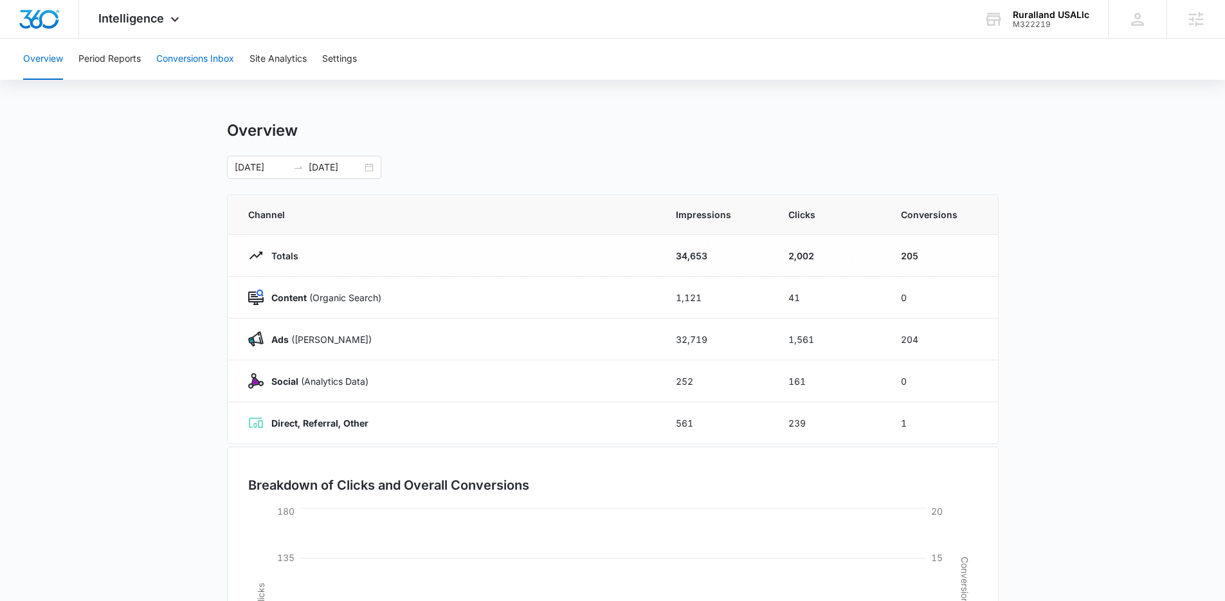
click at [218, 62] on button "Conversions Inbox" at bounding box center [195, 59] width 78 height 41
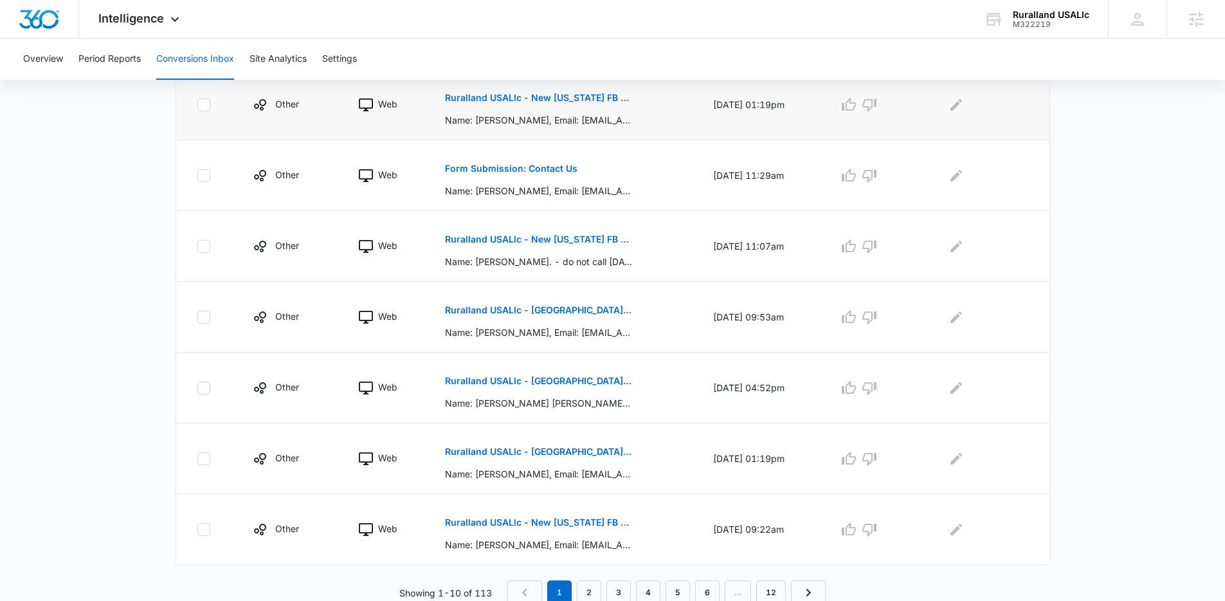
scroll to position [552, 0]
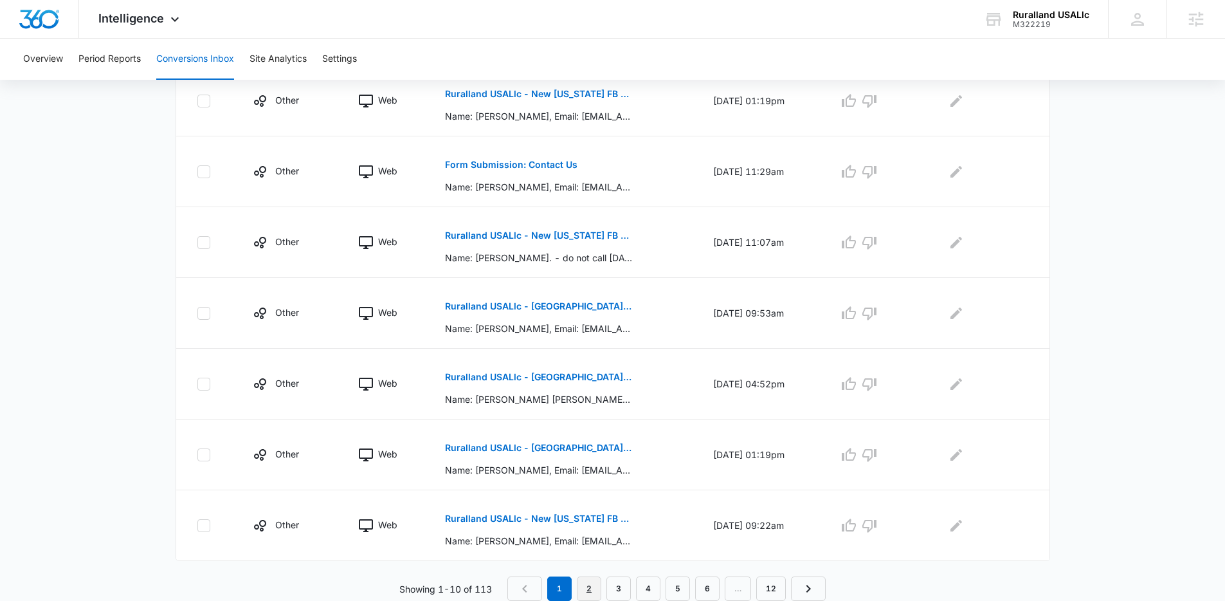
click at [591, 583] on link "2" at bounding box center [589, 588] width 24 height 24
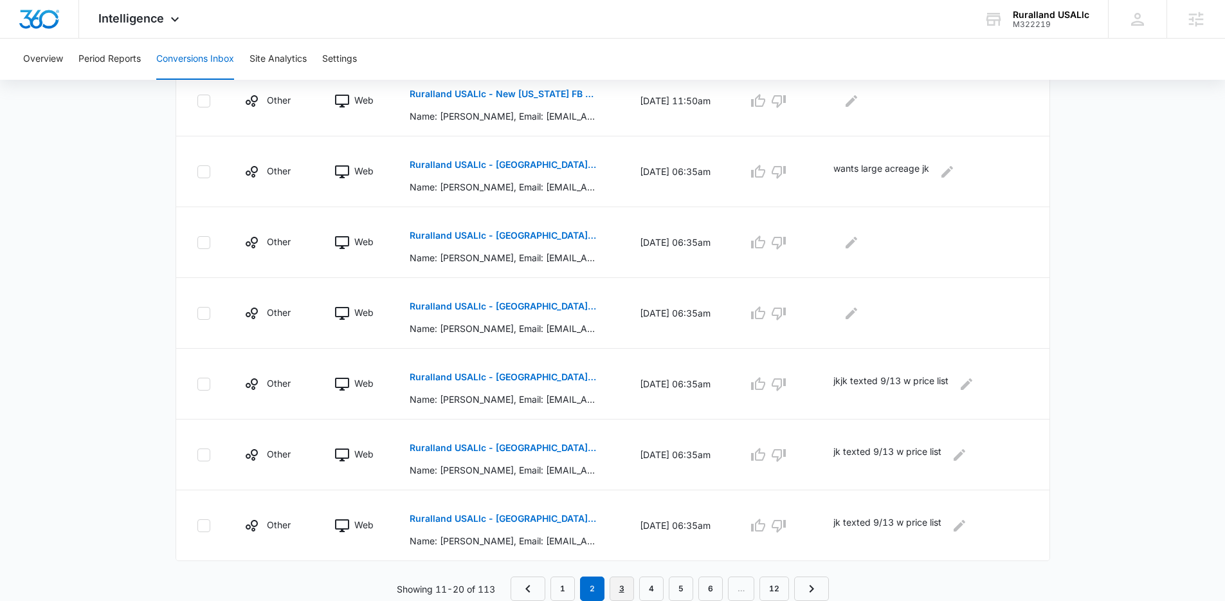
click at [626, 581] on link "3" at bounding box center [622, 588] width 24 height 24
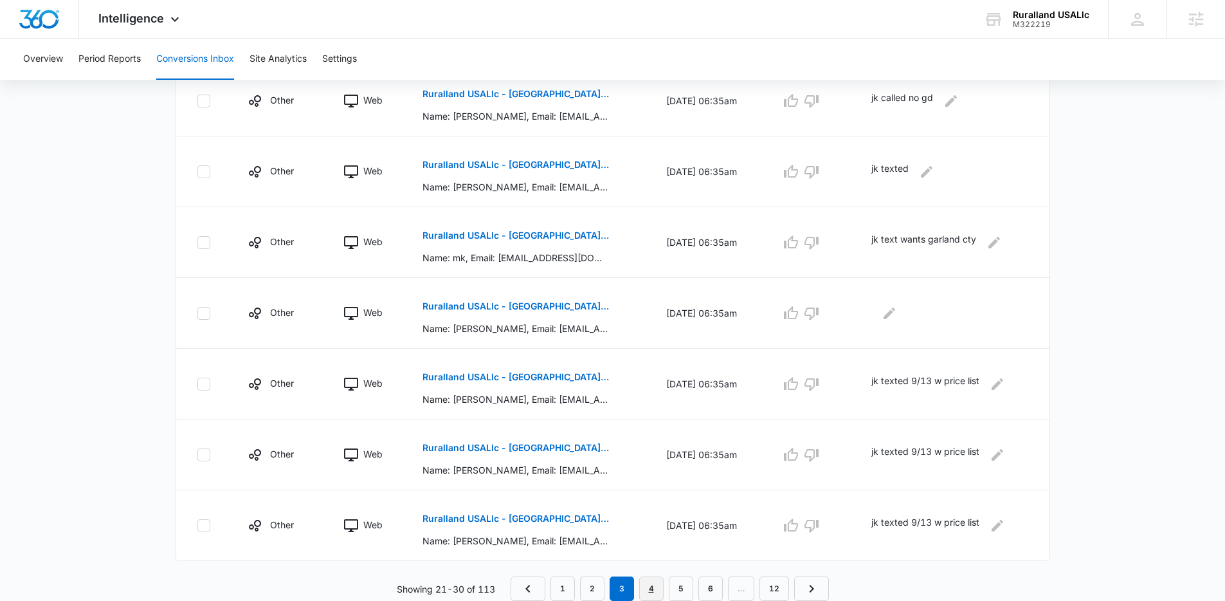
click at [655, 581] on link "4" at bounding box center [651, 588] width 24 height 24
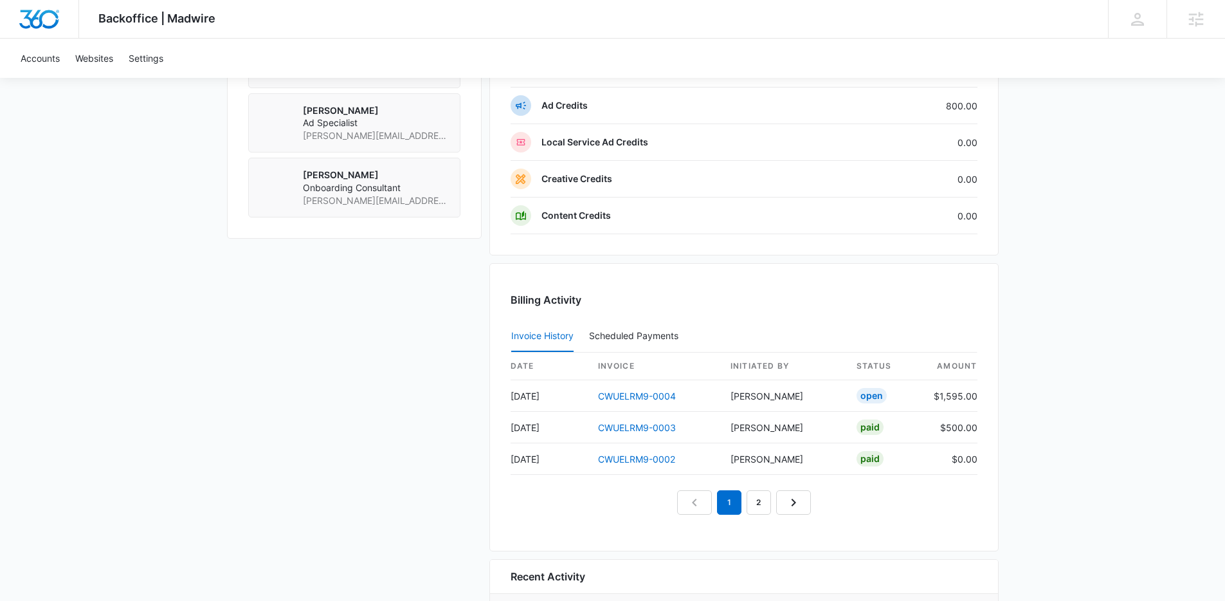
scroll to position [1102, 0]
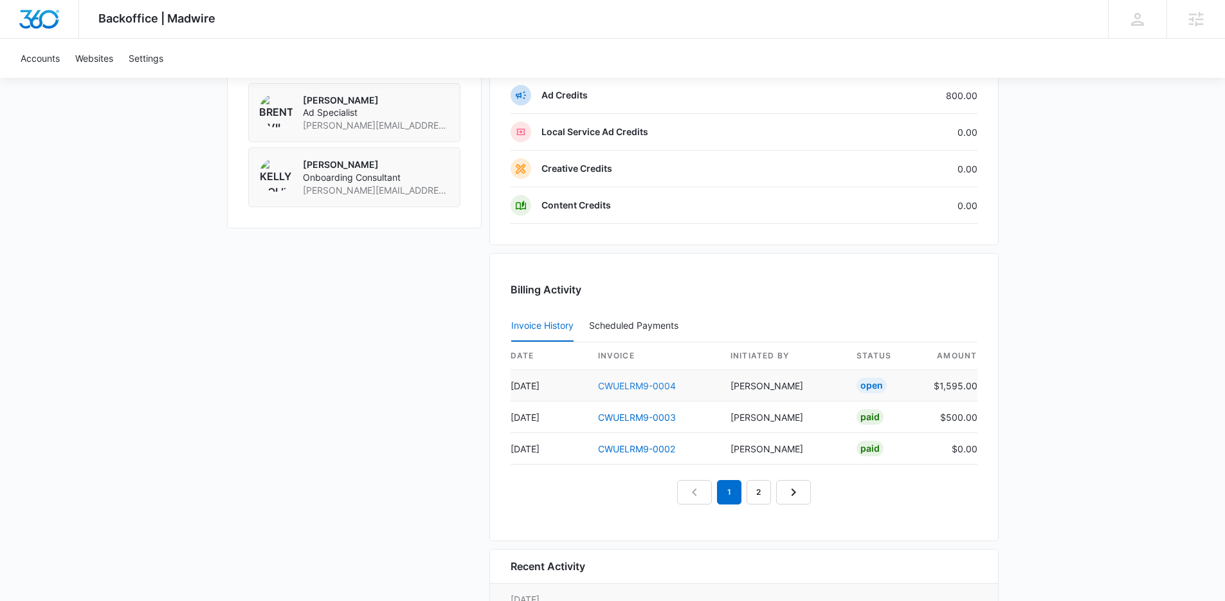
click at [659, 385] on link "CWUELRM9-0004" at bounding box center [637, 385] width 78 height 11
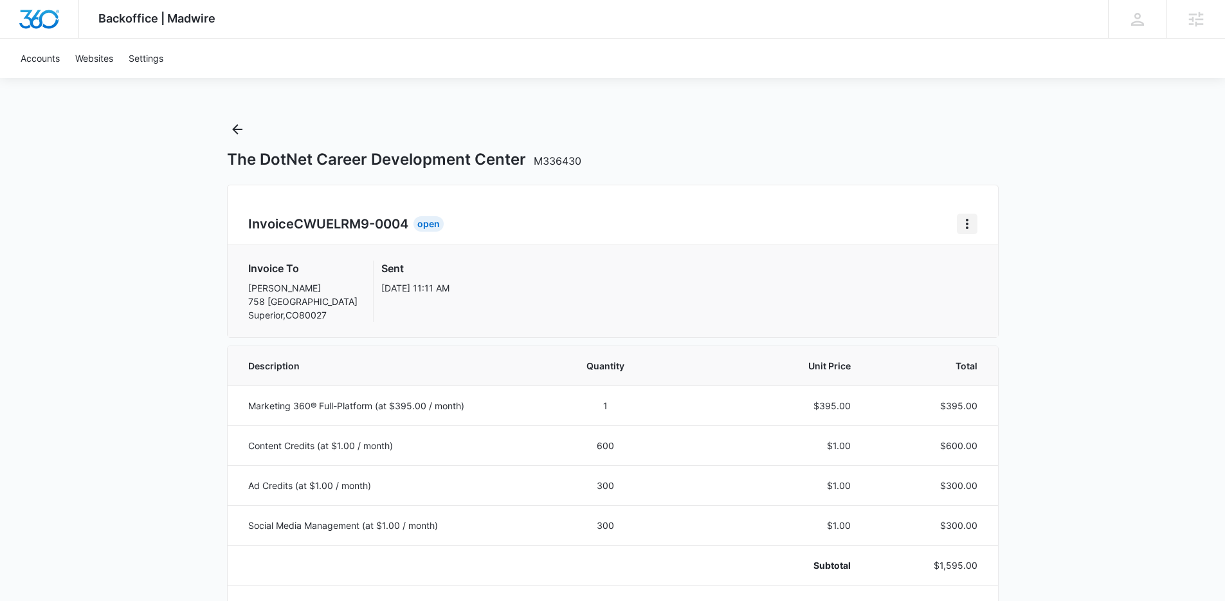
click at [962, 225] on icon "Home" at bounding box center [966, 223] width 15 height 15
click at [981, 257] on link "Download Invoice" at bounding box center [1010, 259] width 75 height 11
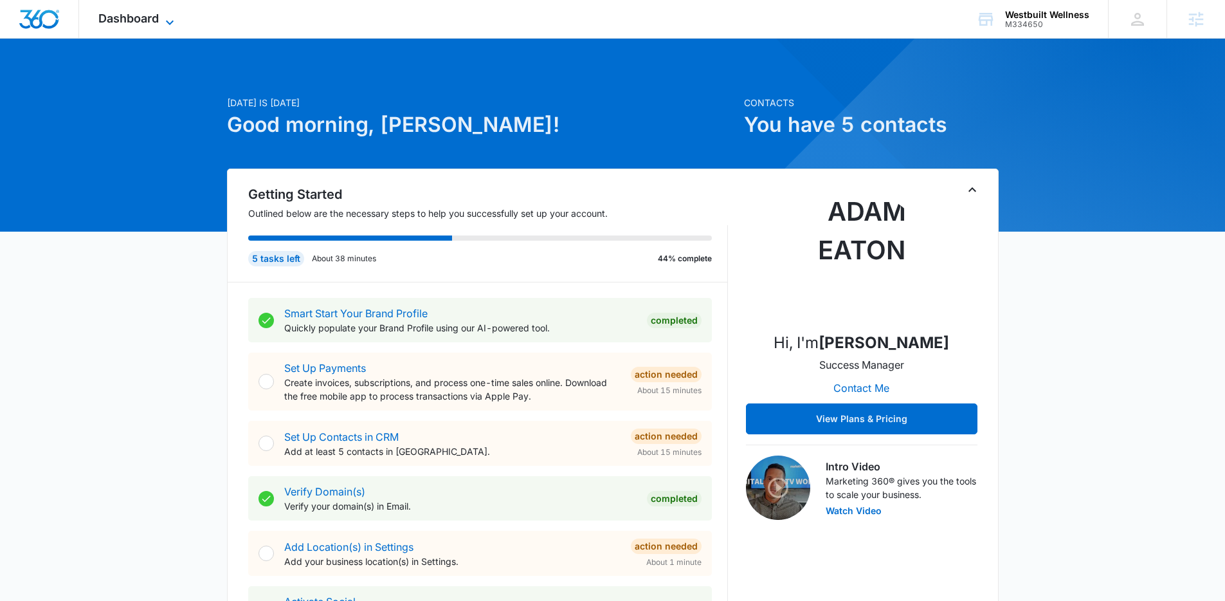
click at [177, 17] on icon at bounding box center [169, 22] width 15 height 15
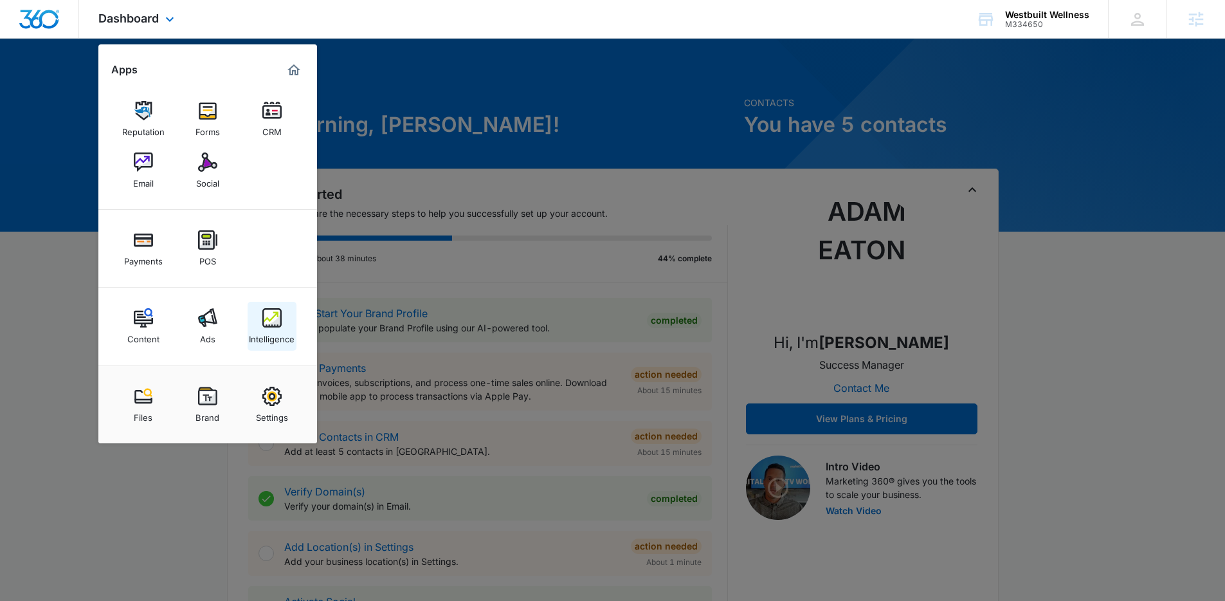
click at [277, 319] on img at bounding box center [271, 317] width 19 height 19
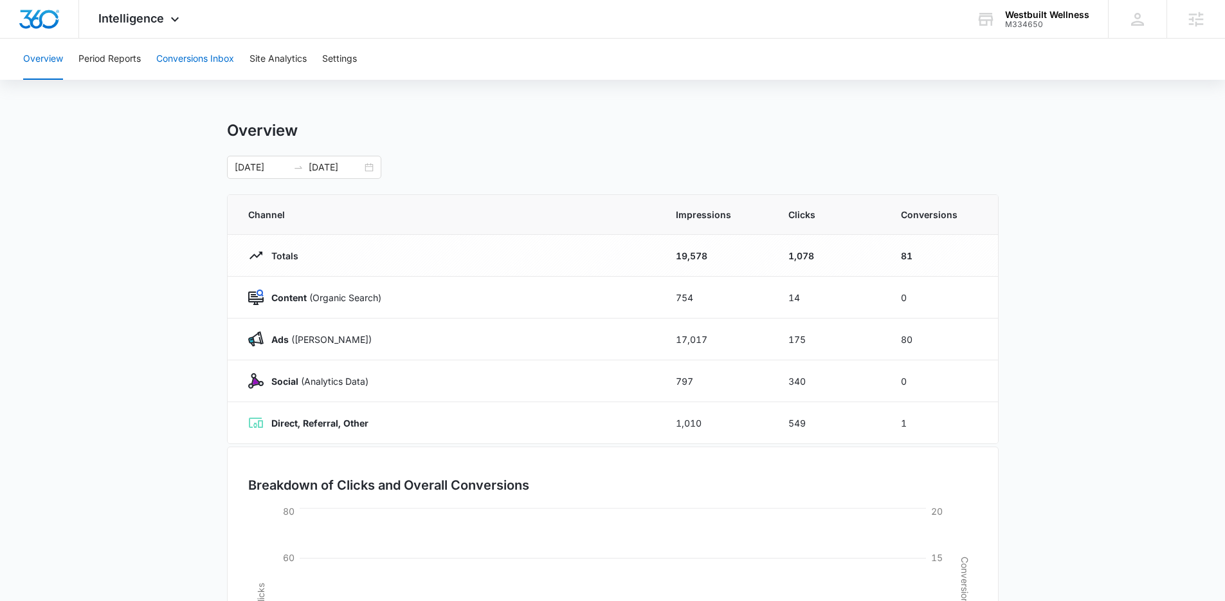
click at [185, 61] on button "Conversions Inbox" at bounding box center [195, 59] width 78 height 41
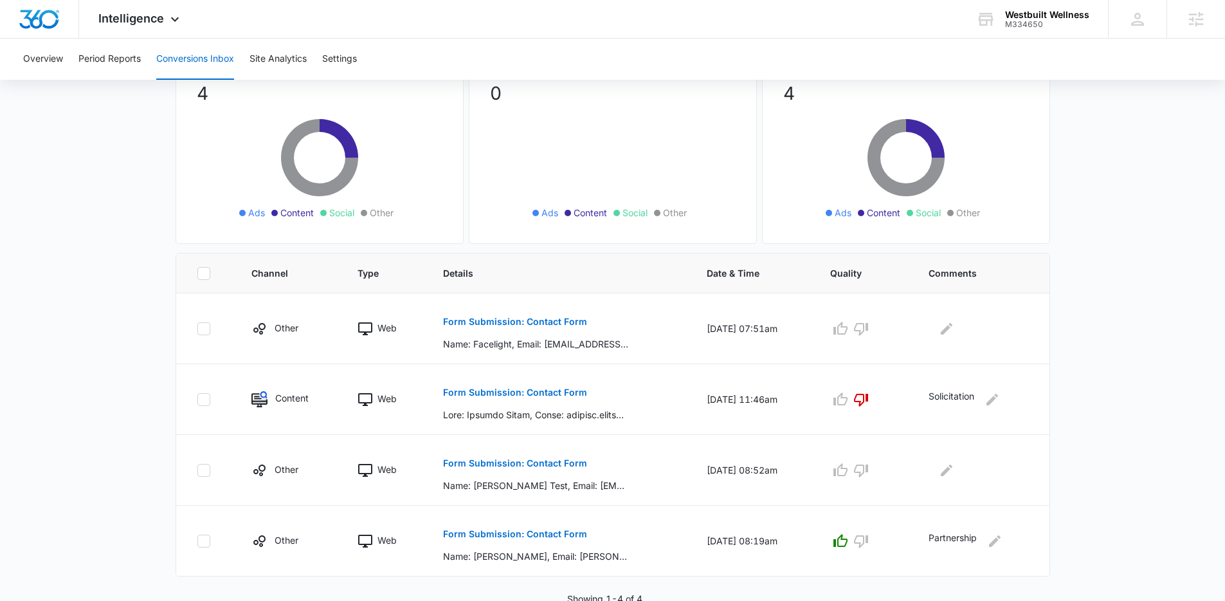
scroll to position [116, 0]
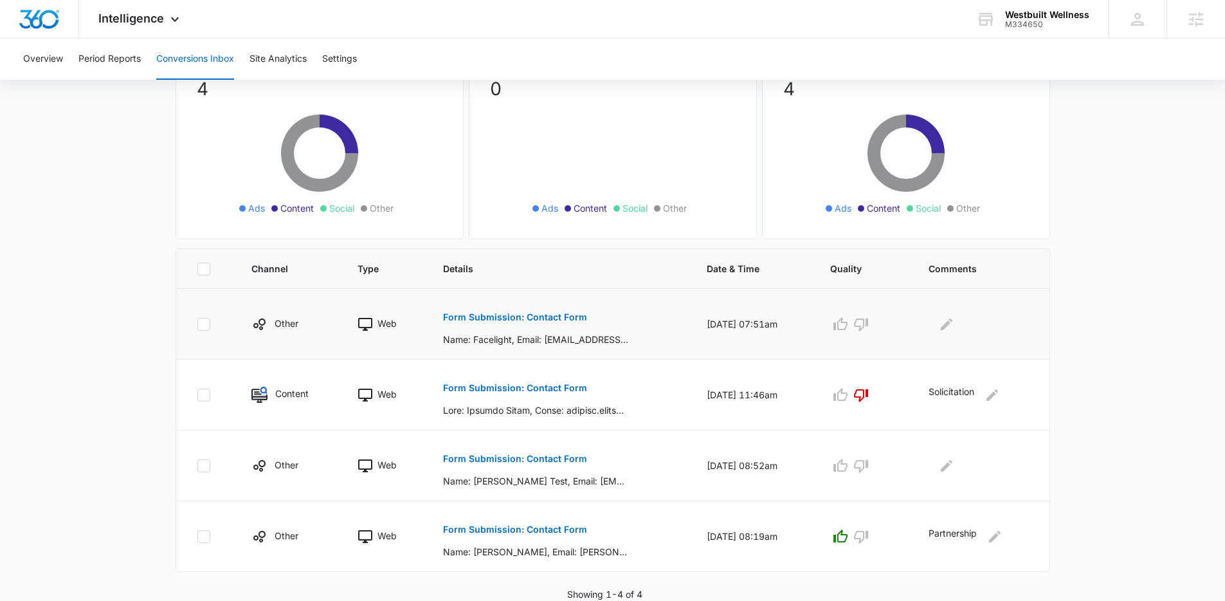
click at [492, 317] on p "Form Submission: Contact Form" at bounding box center [515, 317] width 144 height 9
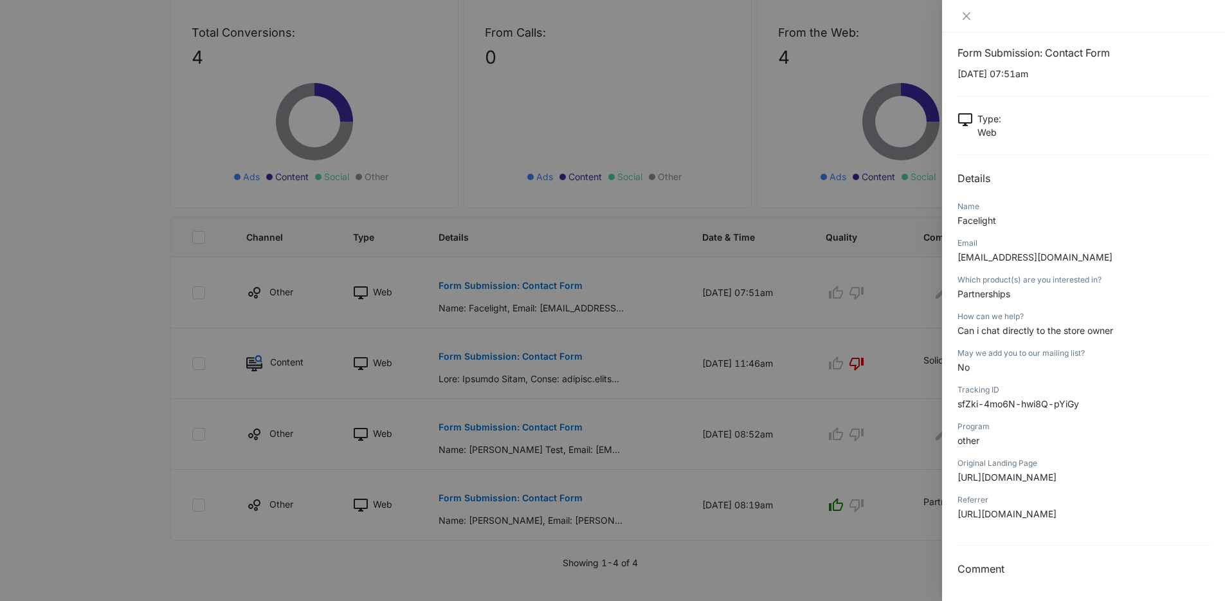
scroll to position [165, 0]
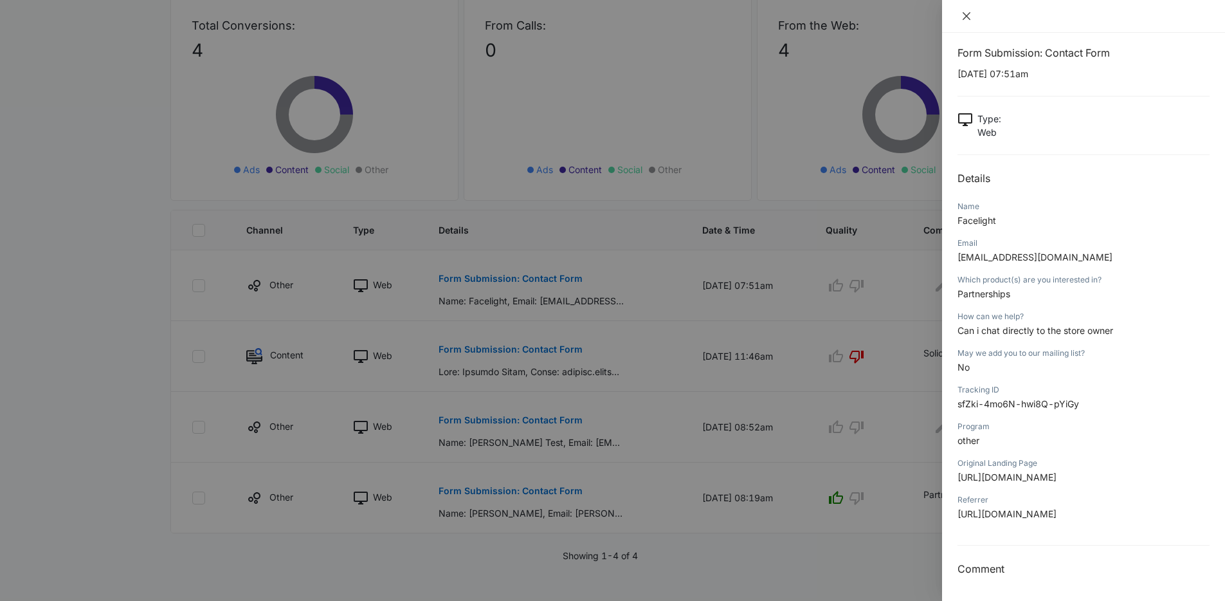
click at [967, 19] on icon "close" at bounding box center [966, 16] width 10 height 10
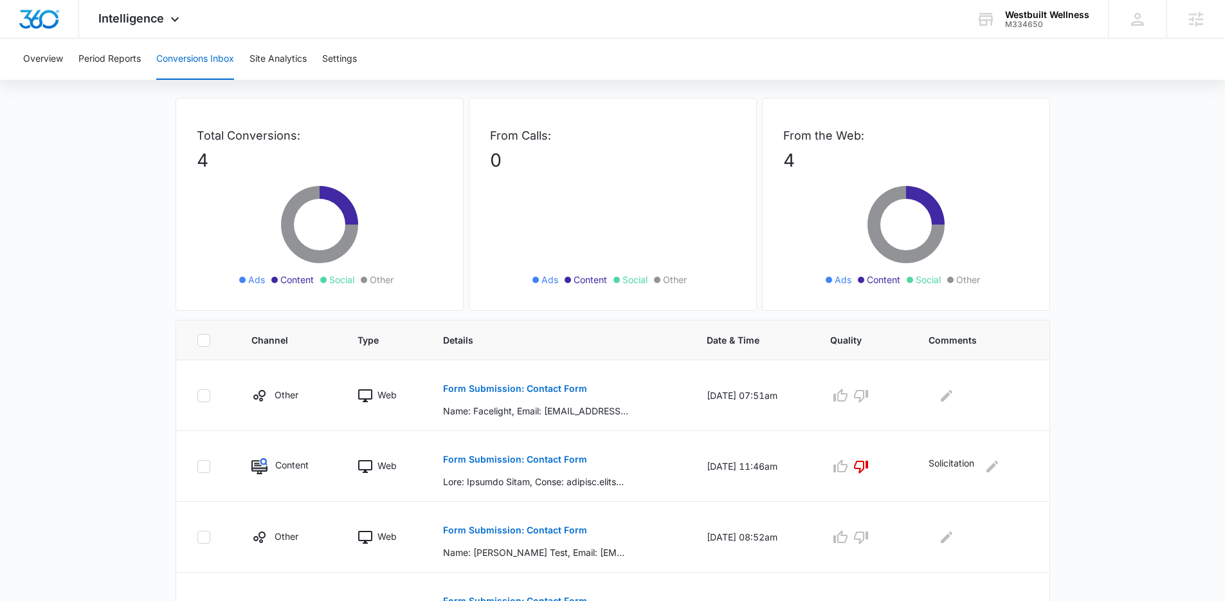
scroll to position [0, 0]
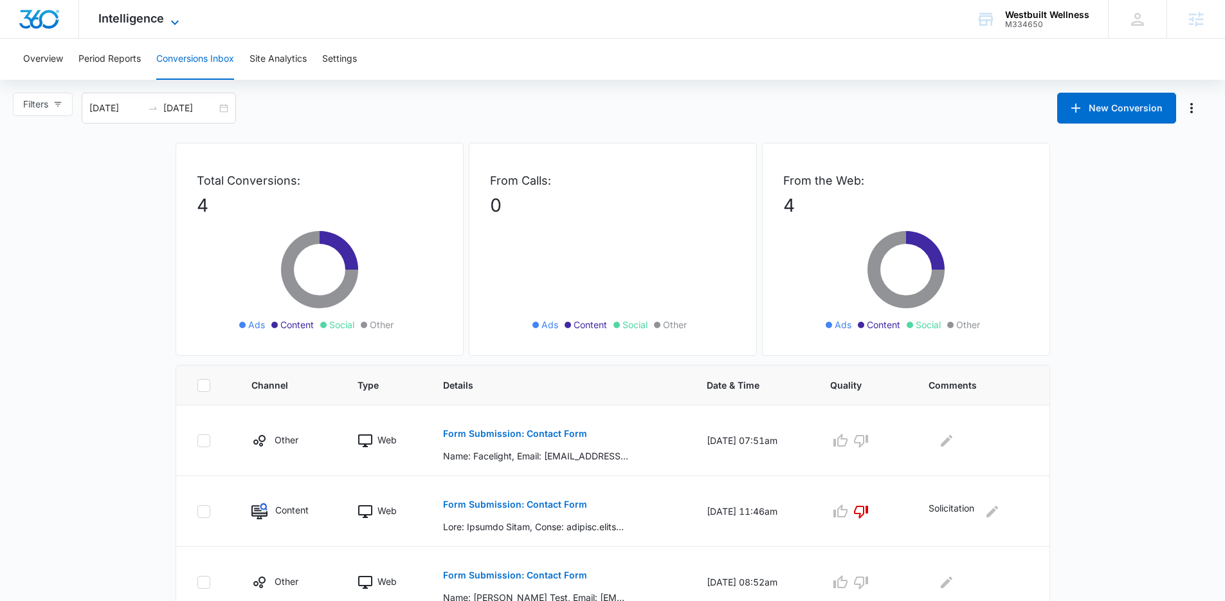
click at [174, 15] on icon at bounding box center [174, 22] width 15 height 15
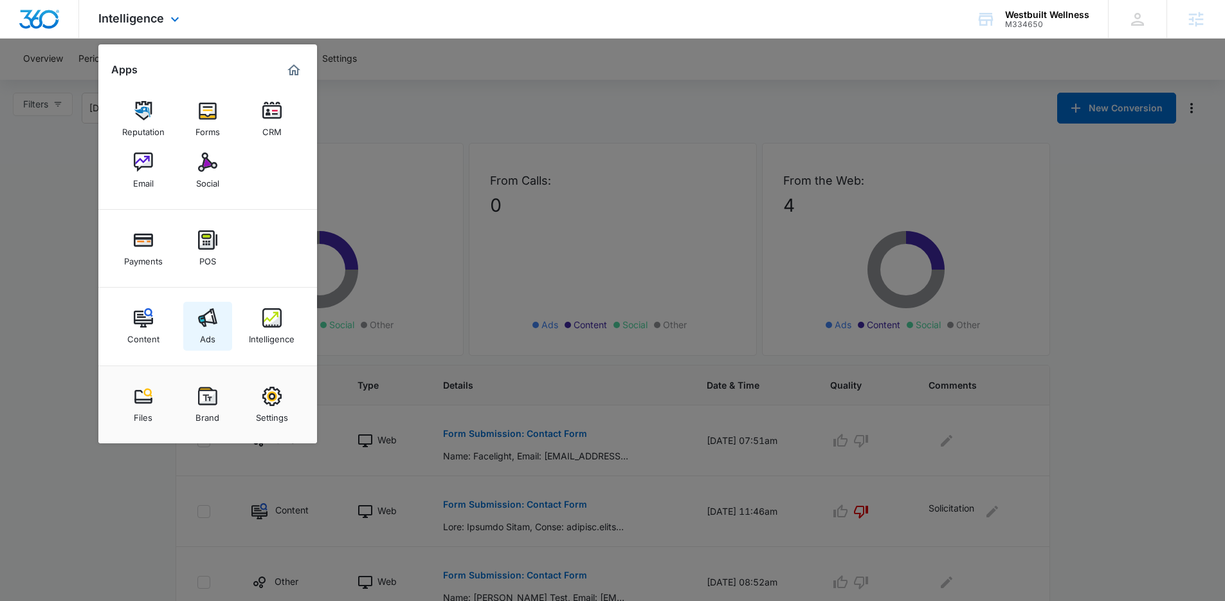
click at [213, 320] on img at bounding box center [207, 317] width 19 height 19
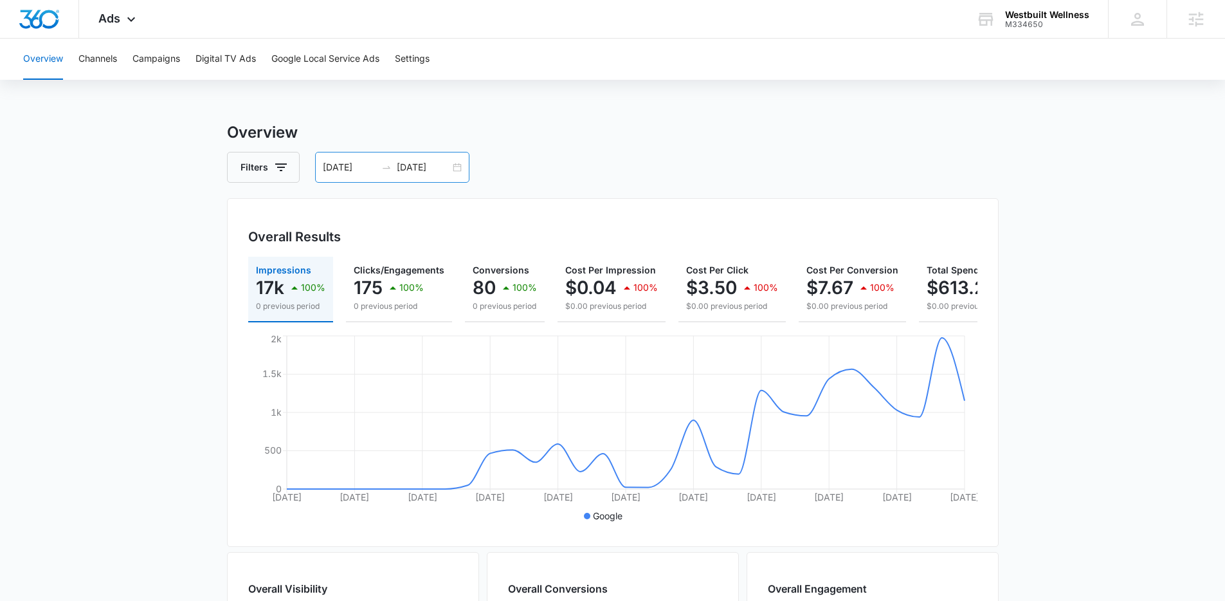
click at [453, 168] on div "08/05/2025 09/04/2025" at bounding box center [392, 167] width 154 height 31
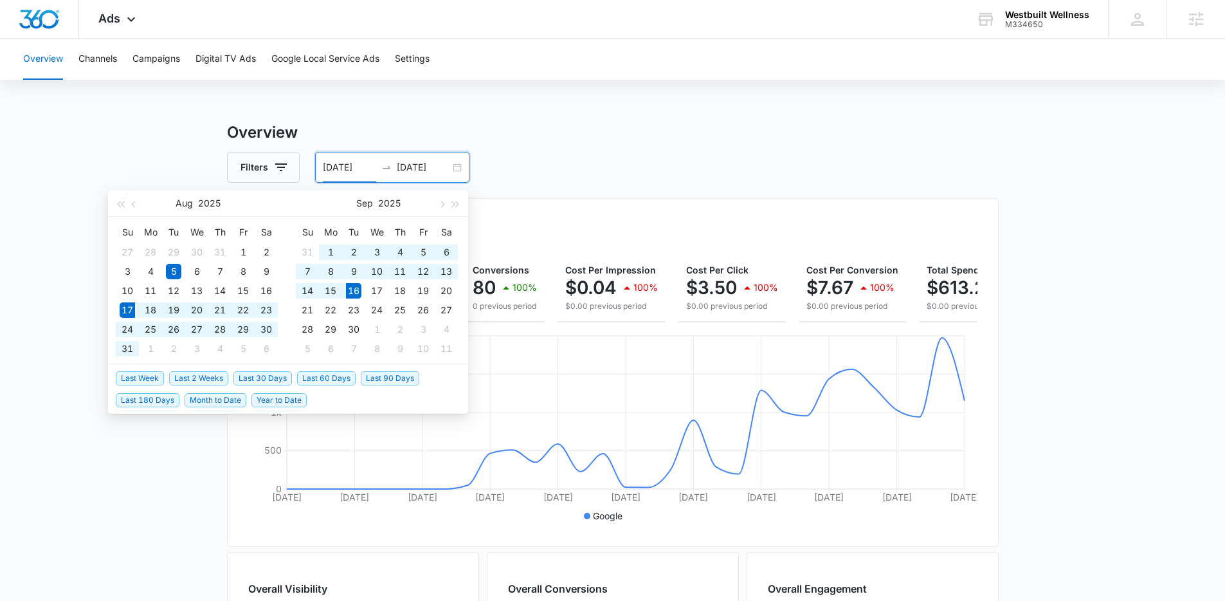
click at [264, 375] on span "Last 30 Days" at bounding box center [262, 378] width 59 height 14
type input "08/17/2025"
type input "09/16/2025"
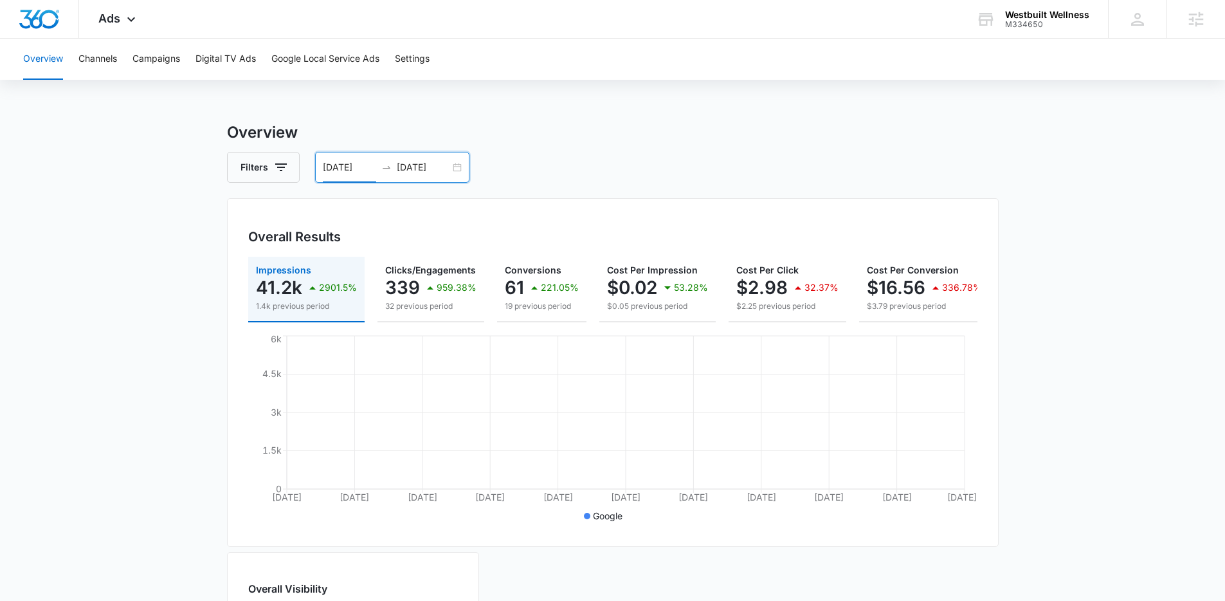
click at [190, 425] on main "Overview Filters 08/17/2025 09/16/2025 Overall Results Impressions 41.2k 2901.5…" at bounding box center [612, 582] width 1225 height 923
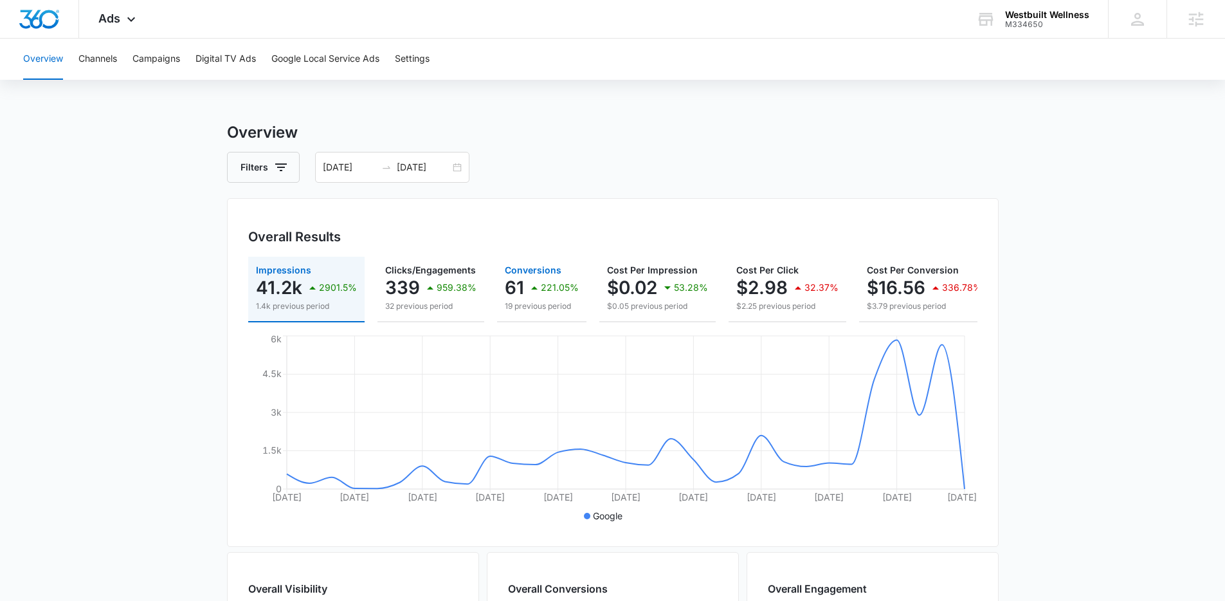
click at [534, 282] on icon "button" at bounding box center [534, 287] width 15 height 15
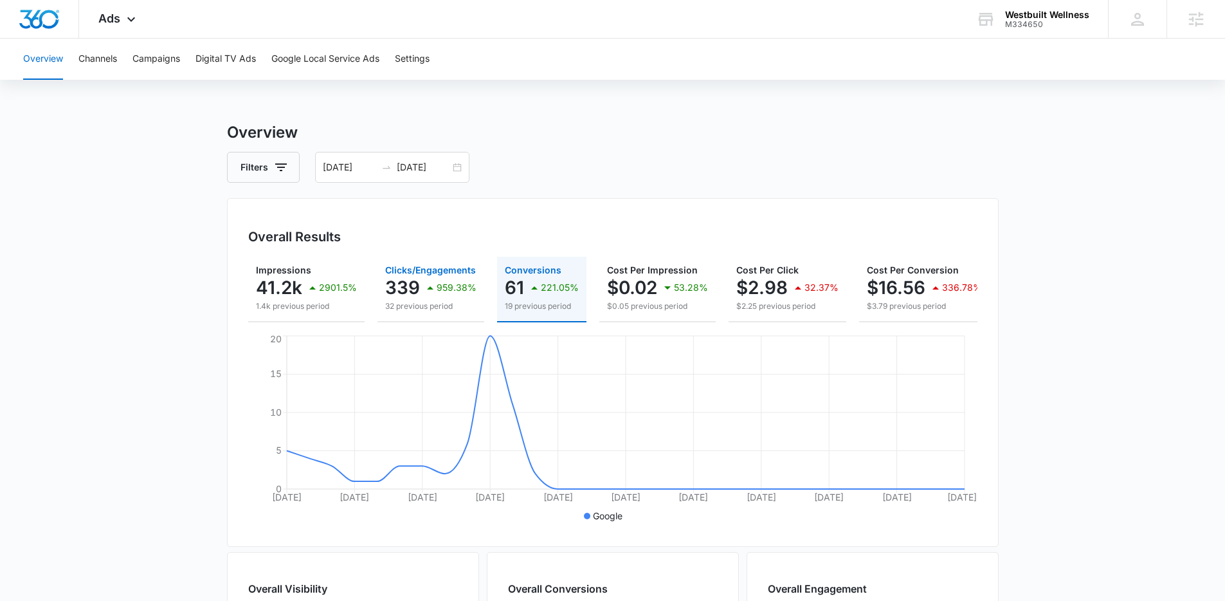
click at [426, 275] on div "959.38%" at bounding box center [450, 288] width 54 height 26
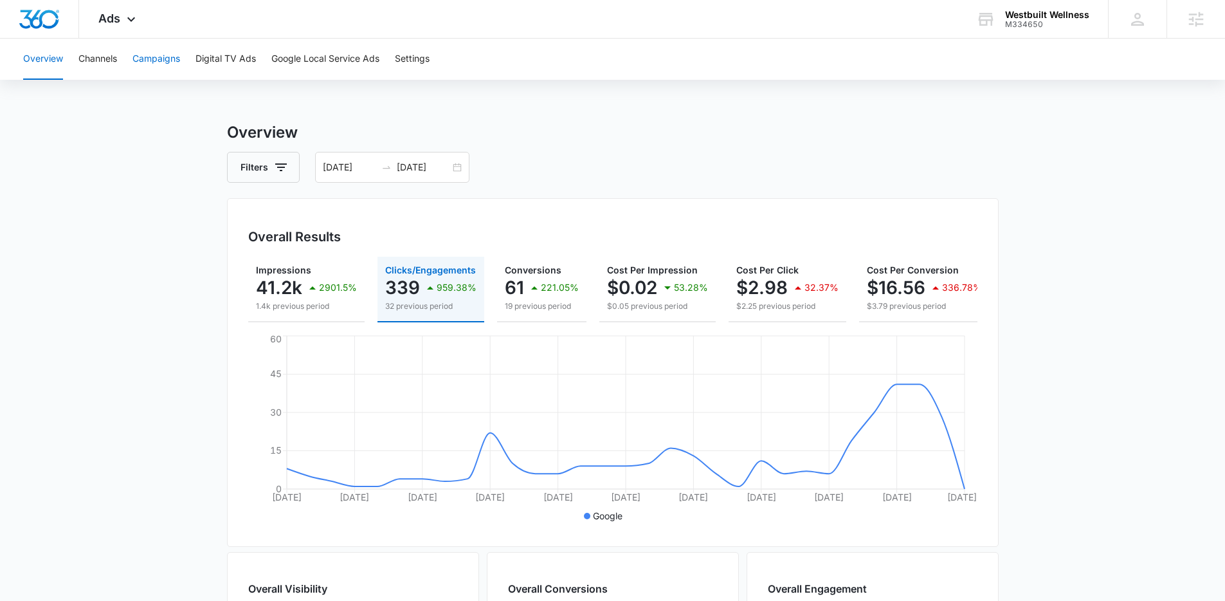
click at [174, 63] on button "Campaigns" at bounding box center [156, 59] width 48 height 41
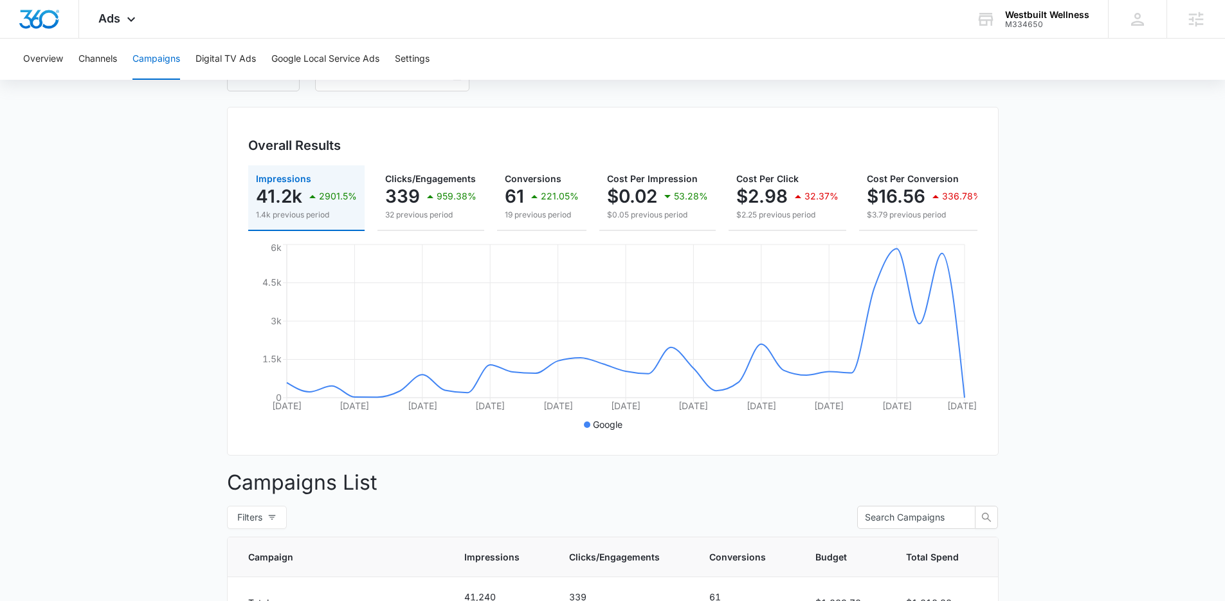
scroll to position [326, 0]
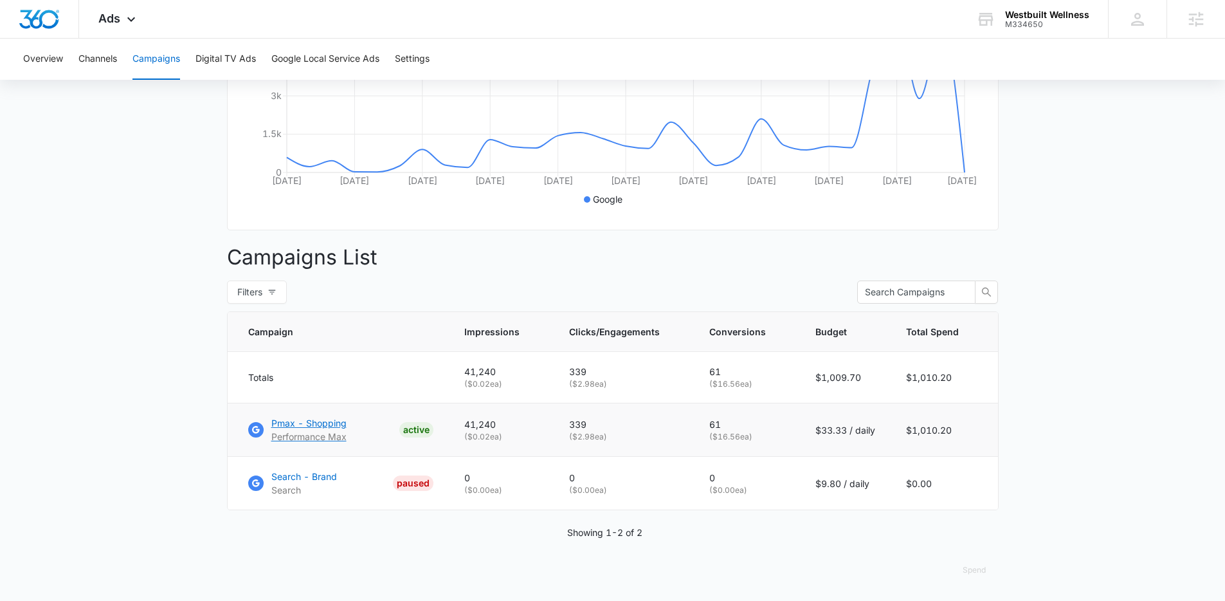
click at [330, 423] on p "Pmax - Shopping" at bounding box center [308, 423] width 75 height 14
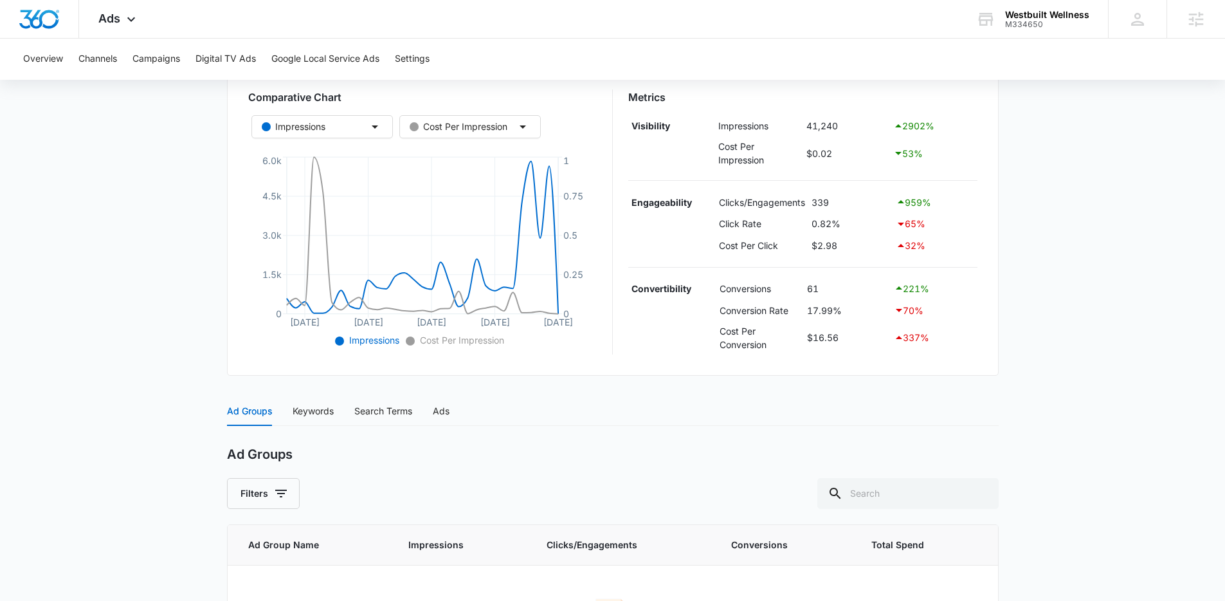
scroll to position [336, 0]
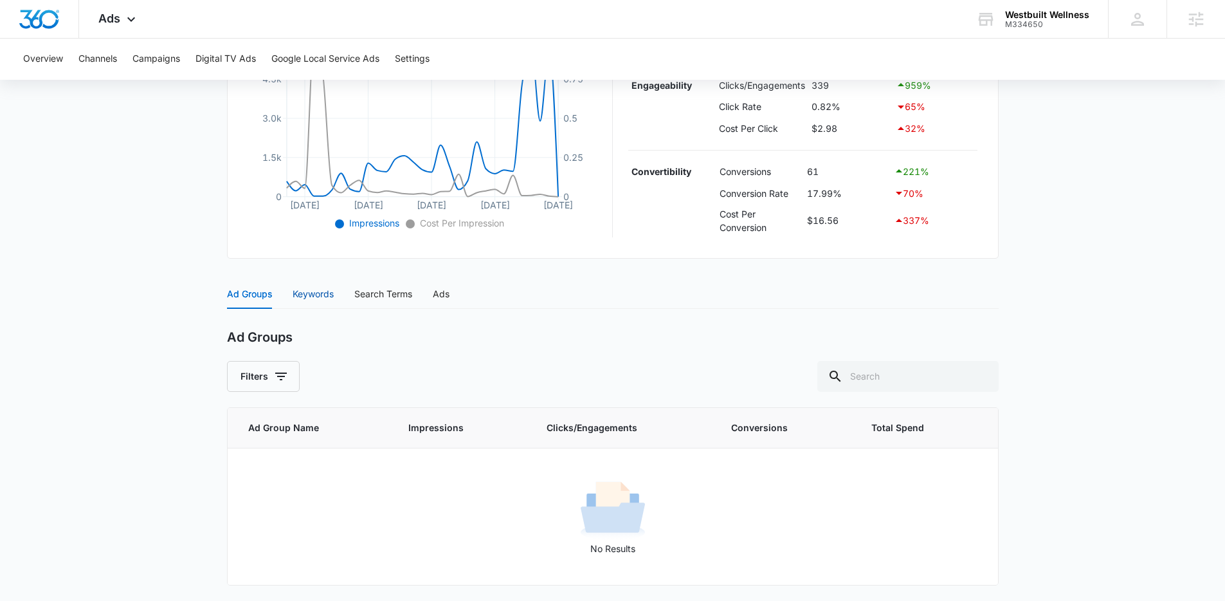
click at [325, 298] on div "Keywords" at bounding box center [313, 294] width 41 height 14
click at [372, 289] on div "Search Terms" at bounding box center [383, 294] width 58 height 14
click at [250, 296] on div "Ad Groups" at bounding box center [249, 294] width 45 height 14
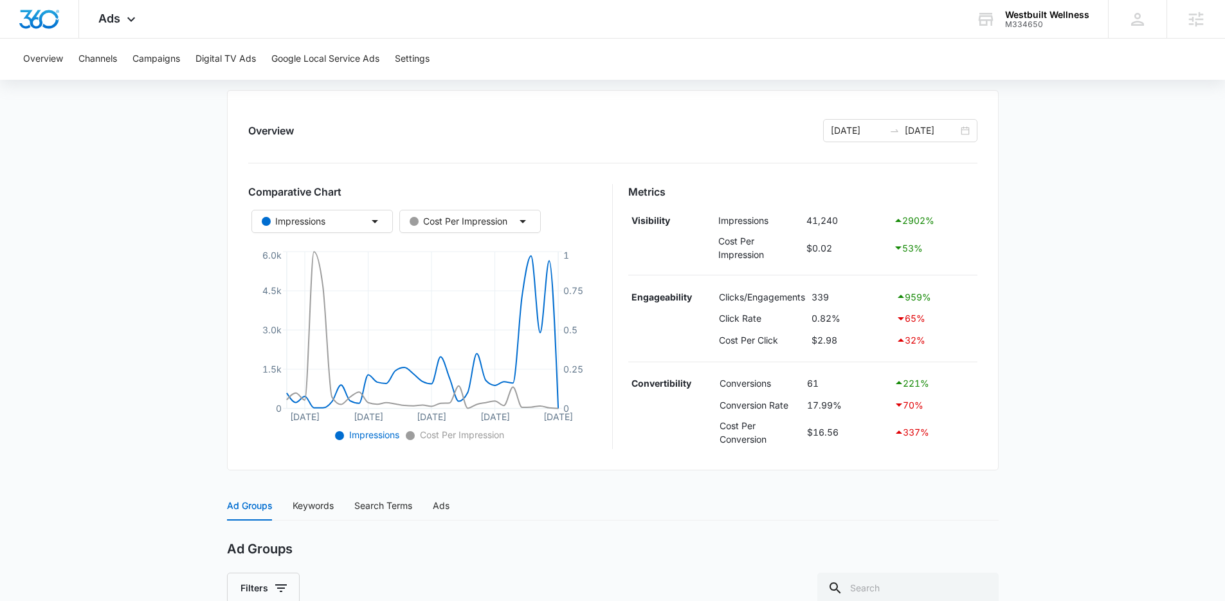
scroll to position [127, 0]
click at [376, 221] on icon "button" at bounding box center [374, 218] width 15 height 15
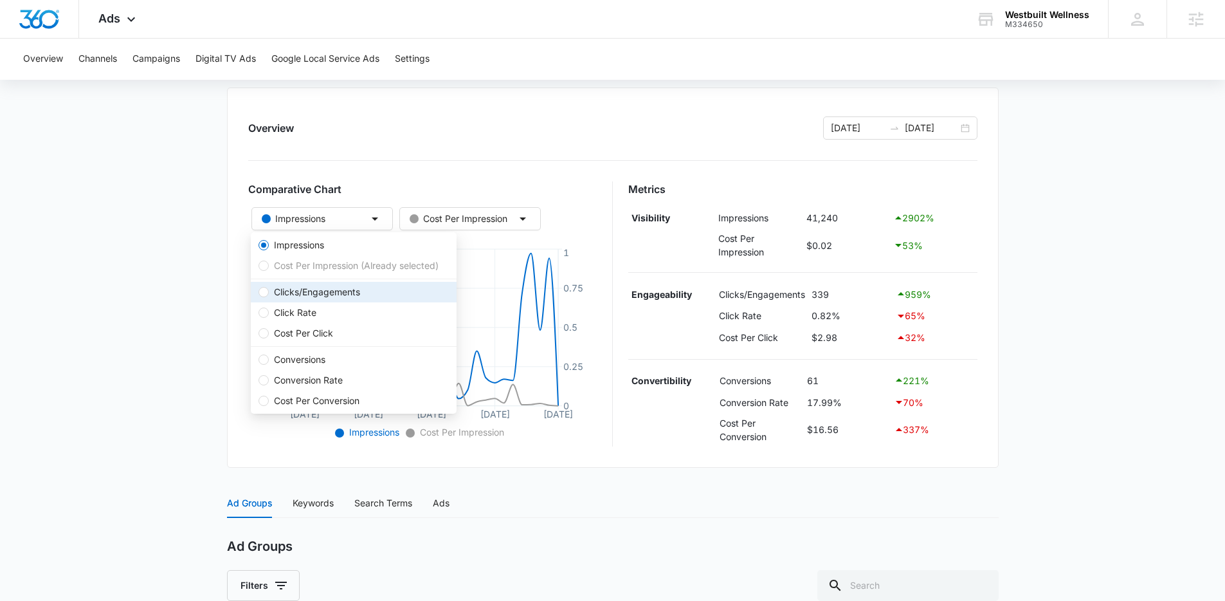
click at [311, 290] on span "Clicks/Engagements" at bounding box center [317, 292] width 96 height 14
click at [269, 290] on input "Clicks/Engagements" at bounding box center [264, 292] width 10 height 10
radio input "false"
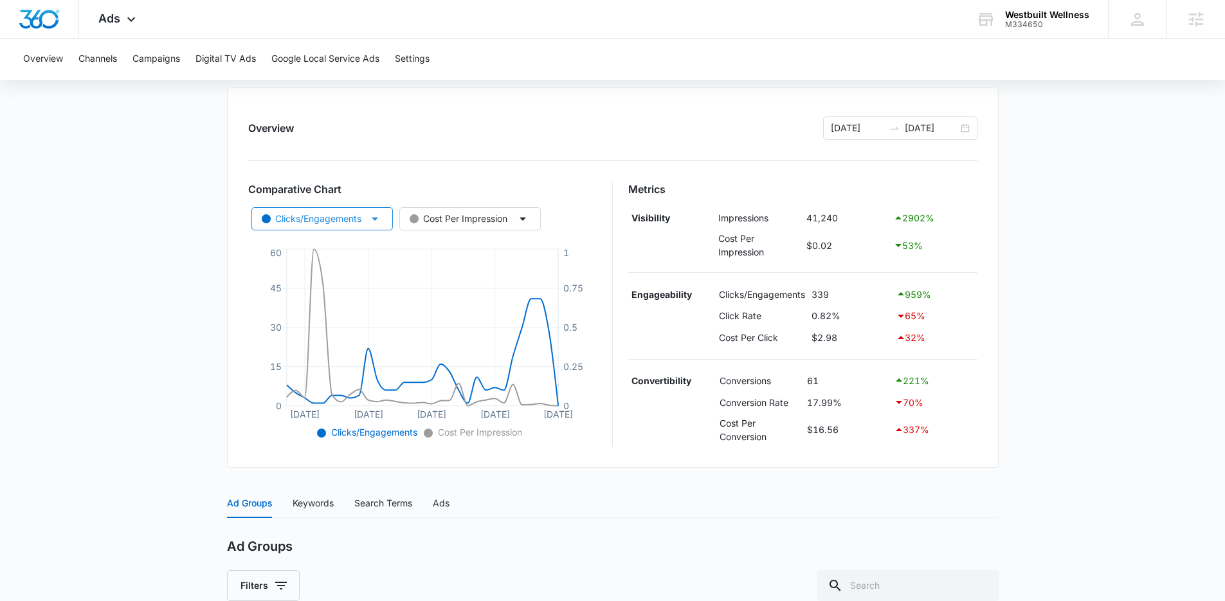
click at [349, 224] on div "Clicks/Engagements" at bounding box center [312, 219] width 100 height 14
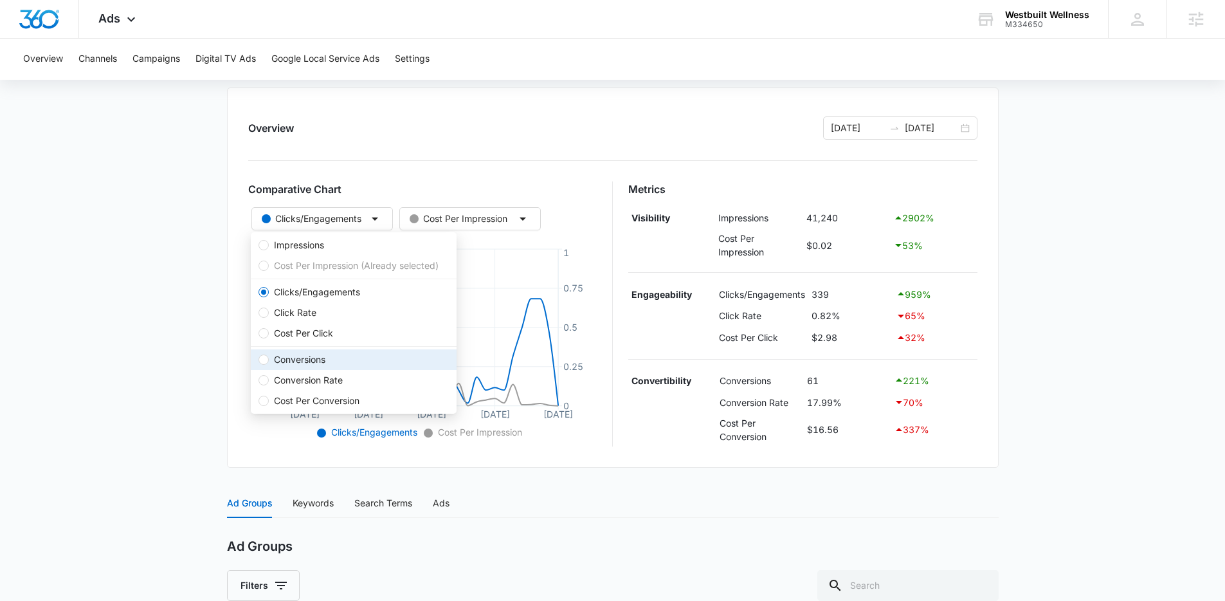
click at [297, 359] on span "Conversions" at bounding box center [300, 359] width 62 height 14
click at [269, 359] on input "Conversions" at bounding box center [264, 359] width 10 height 10
radio input "false"
radio input "true"
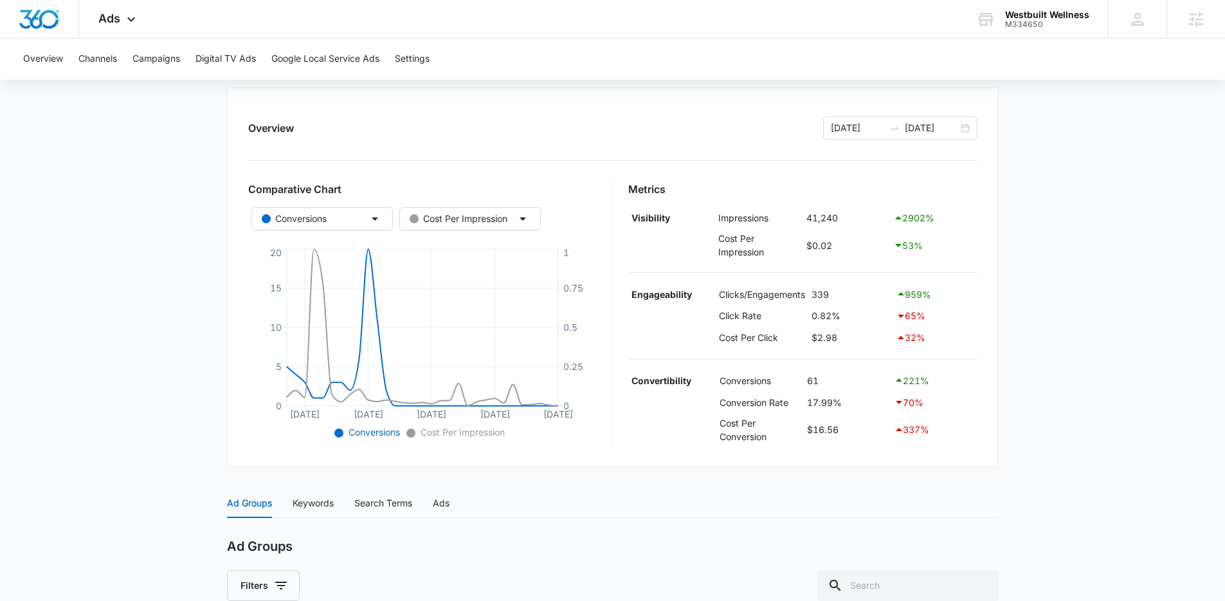
click at [223, 358] on main "Pmax - Shopping | Performance Max Active $33.33 daily , $1,010.20 Spent Overvie…" at bounding box center [612, 401] width 1225 height 815
click at [378, 224] on icon "button" at bounding box center [374, 218] width 15 height 15
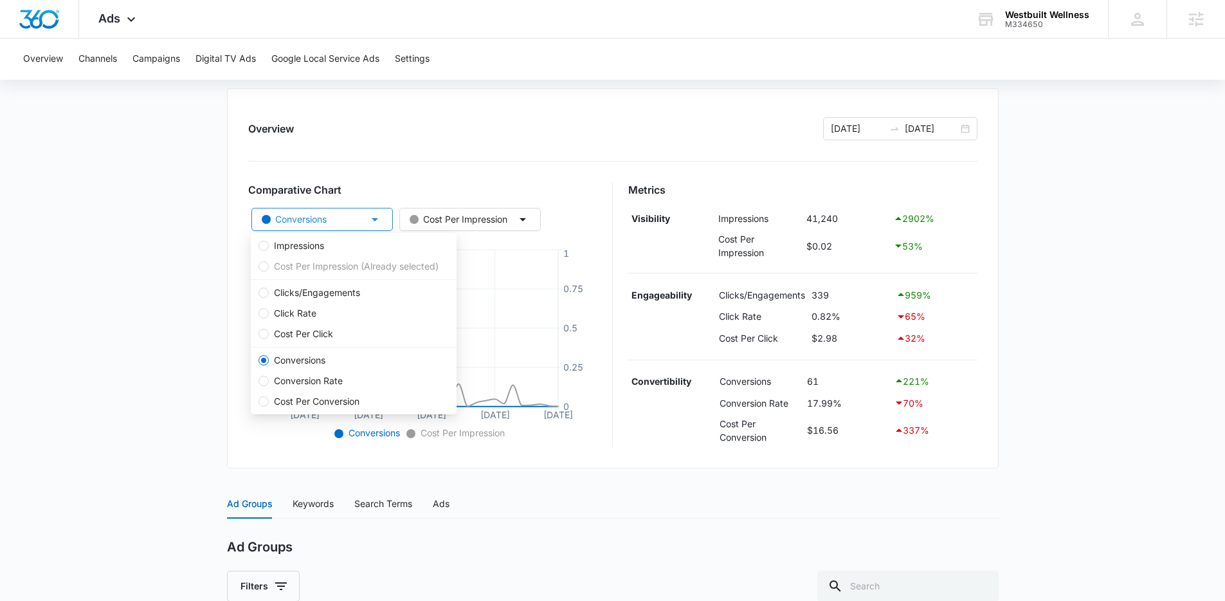
scroll to position [102, 0]
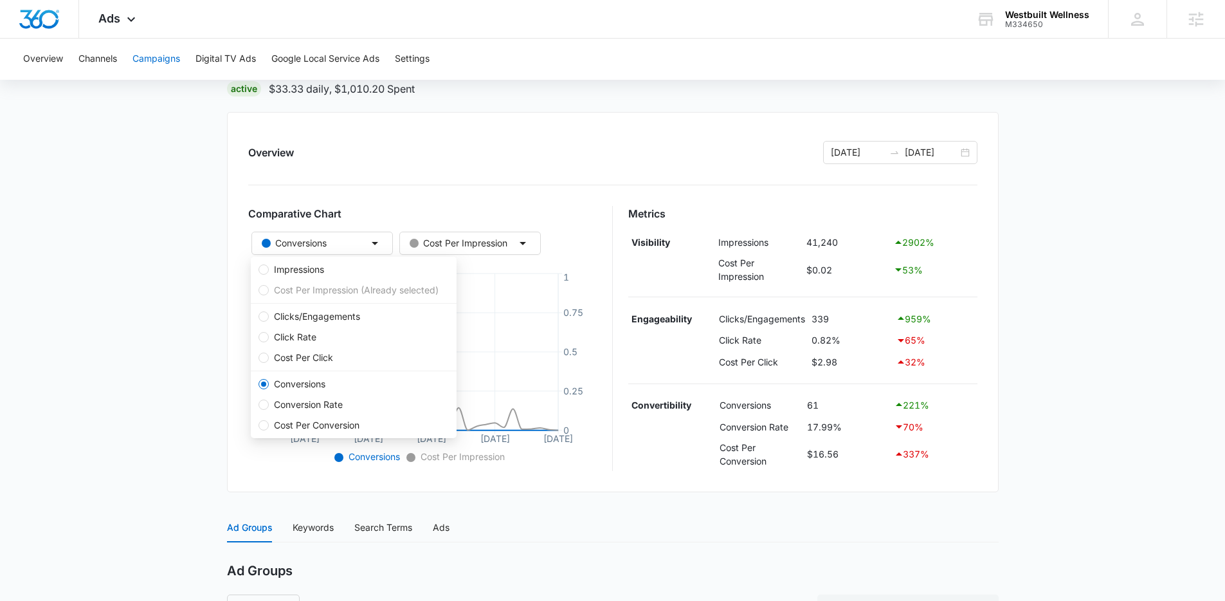
click at [145, 58] on button "Campaigns" at bounding box center [156, 59] width 48 height 41
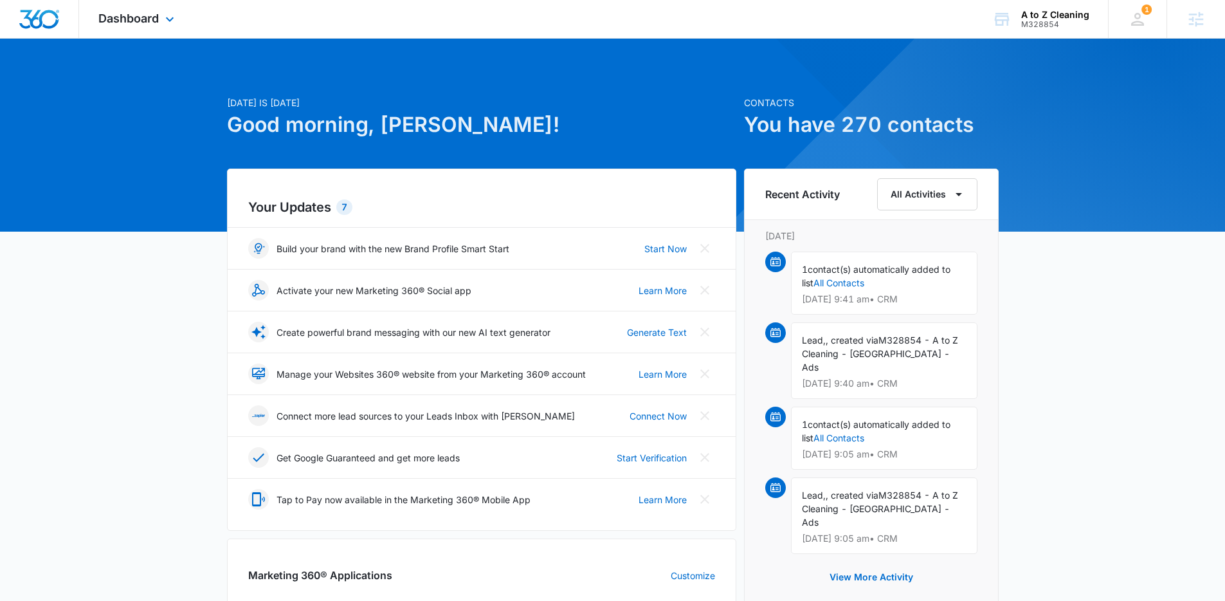
click at [158, 7] on div "Dashboard Apps Reputation Websites Forms CRM Email Social POS Content Ads Intel…" at bounding box center [138, 19] width 118 height 38
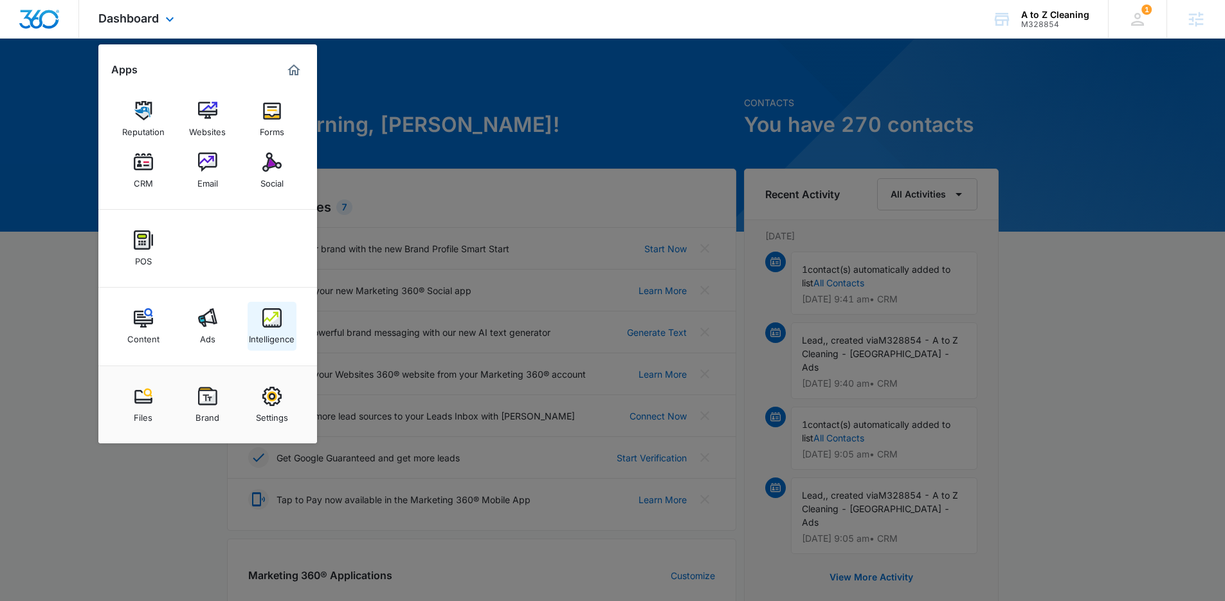
click at [272, 328] on div "Intelligence" at bounding box center [272, 335] width 46 height 17
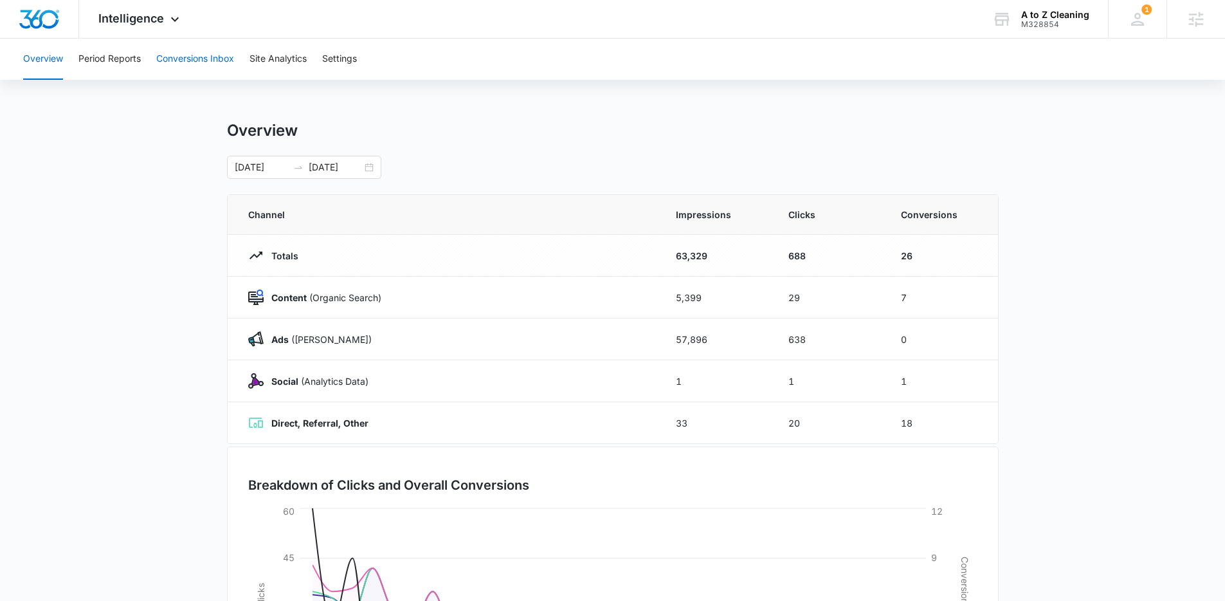
click at [164, 54] on button "Conversions Inbox" at bounding box center [195, 59] width 78 height 41
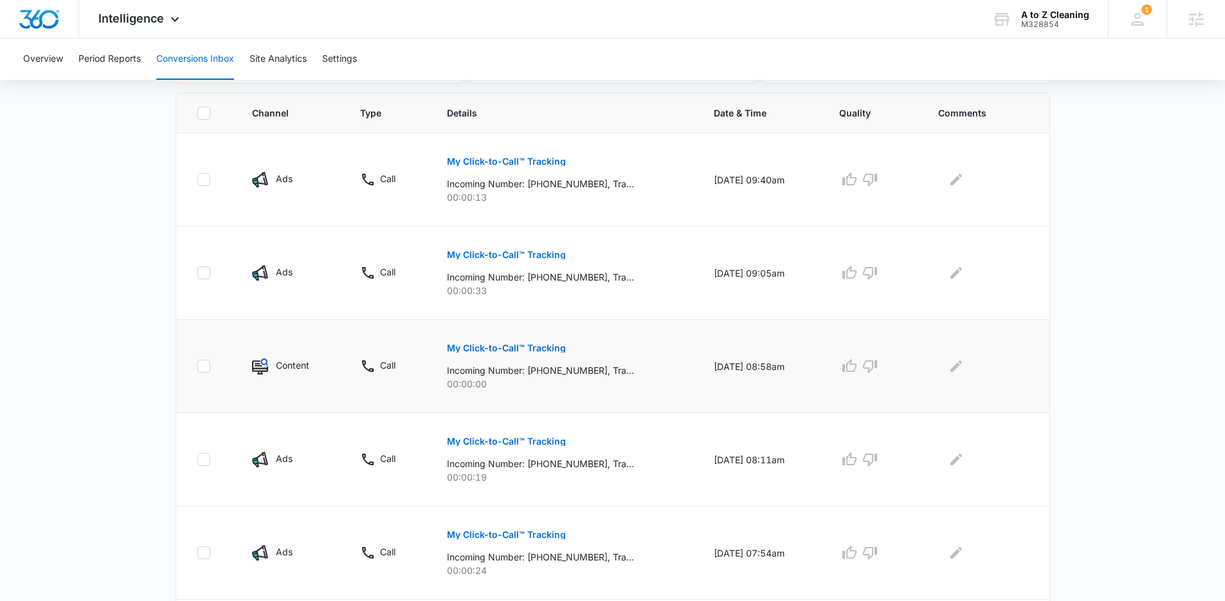
scroll to position [211, 0]
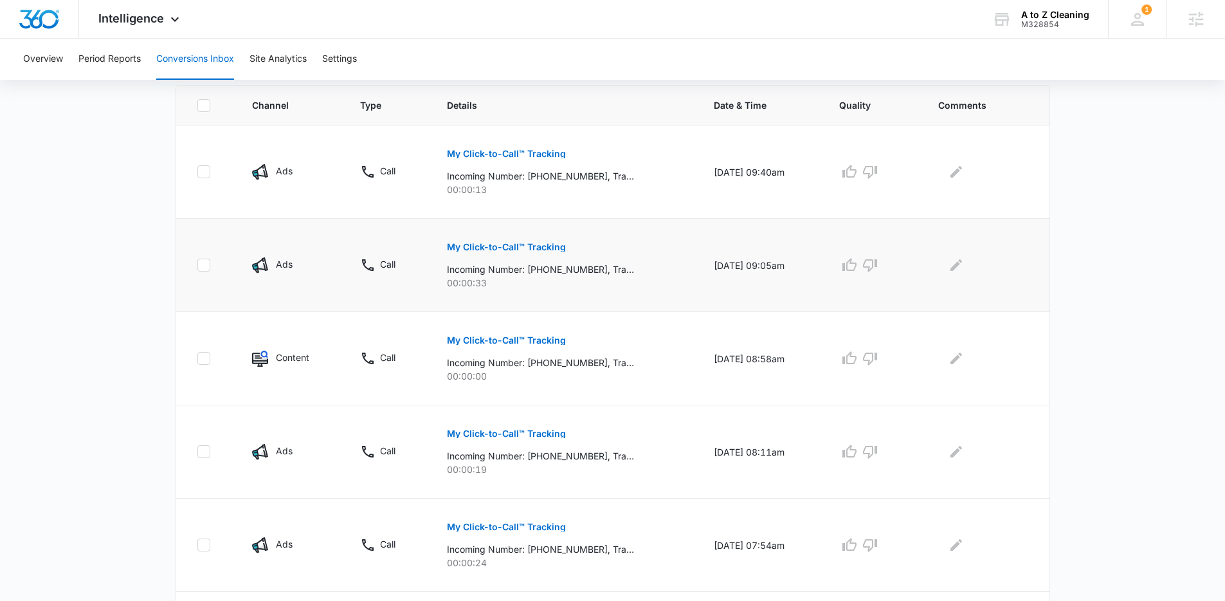
scroll to position [279, 0]
click at [548, 156] on p "My Click-to-Call™ Tracking" at bounding box center [506, 154] width 119 height 9
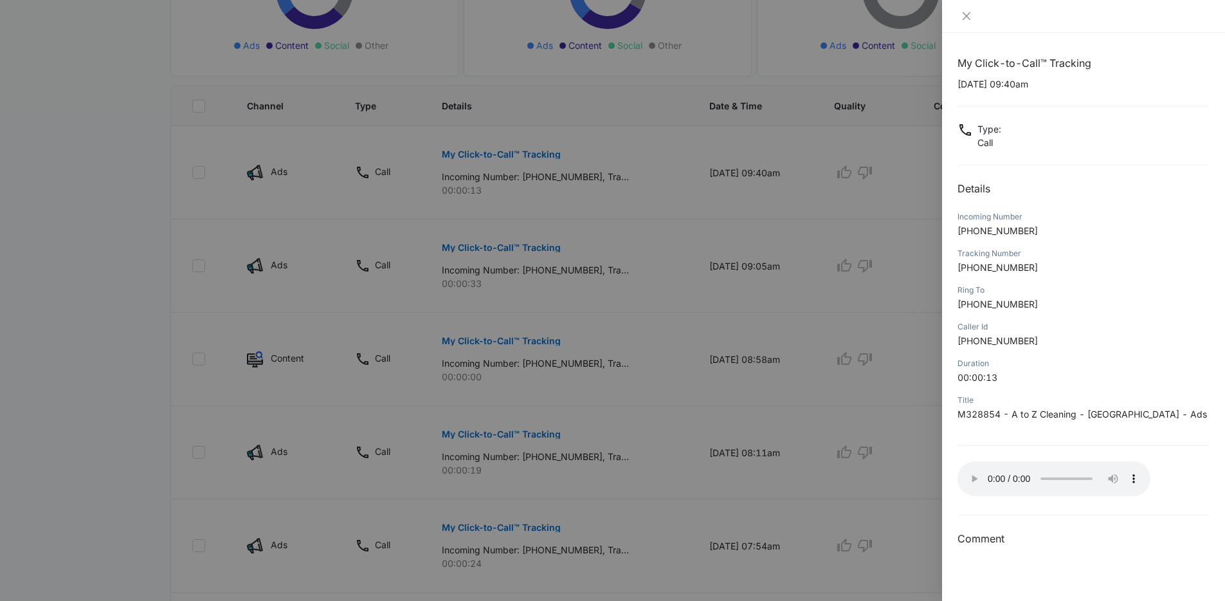
drag, startPoint x: 1046, startPoint y: 269, endPoint x: 1039, endPoint y: 267, distance: 6.9
click at [1045, 269] on p "[PHONE_NUMBER]" at bounding box center [1084, 267] width 252 height 14
drag, startPoint x: 1035, startPoint y: 266, endPoint x: 999, endPoint y: 268, distance: 36.1
click at [999, 268] on p "[PHONE_NUMBER]" at bounding box center [1084, 267] width 252 height 14
click at [510, 235] on div at bounding box center [612, 300] width 1225 height 601
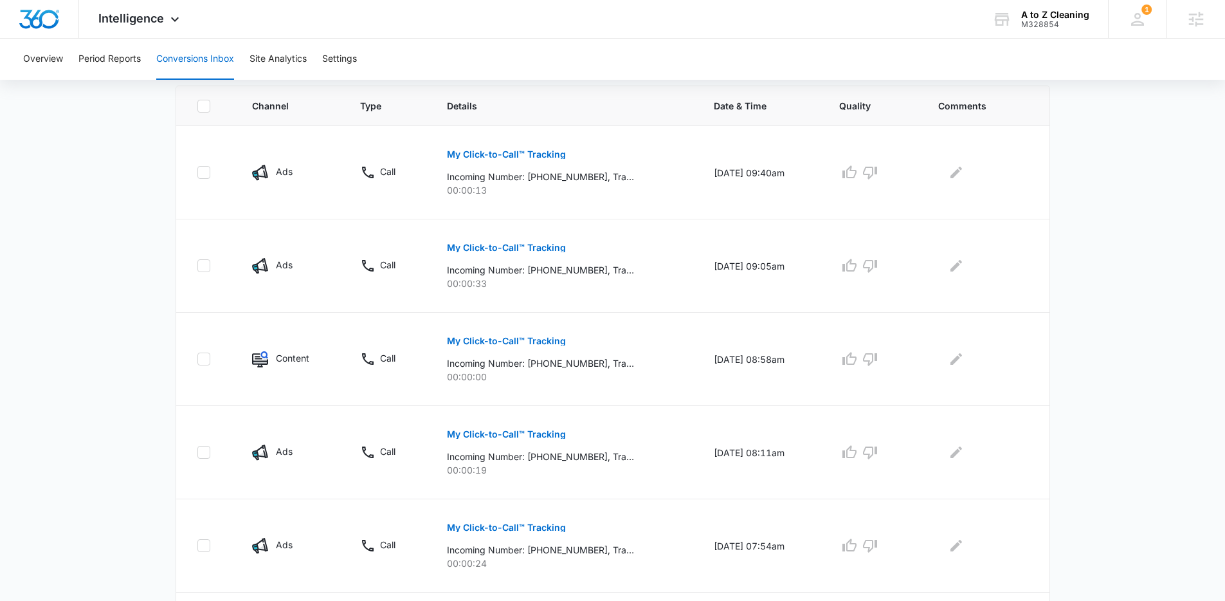
click at [507, 246] on p "My Click-to-Call™ Tracking" at bounding box center [506, 247] width 119 height 9
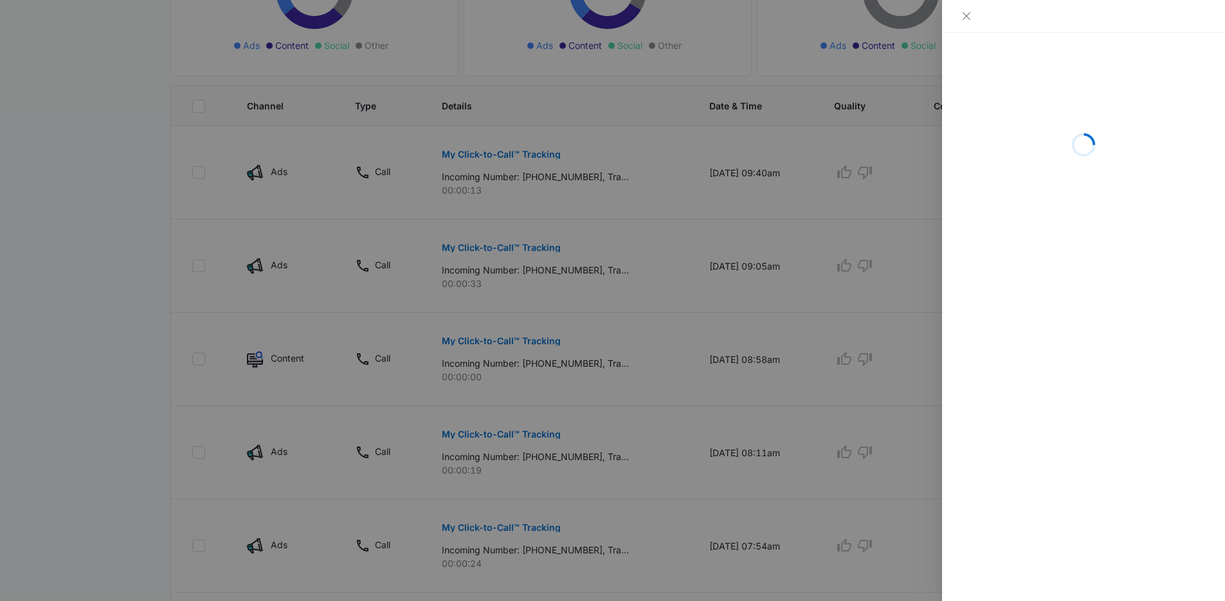
click at [575, 234] on div at bounding box center [612, 300] width 1225 height 601
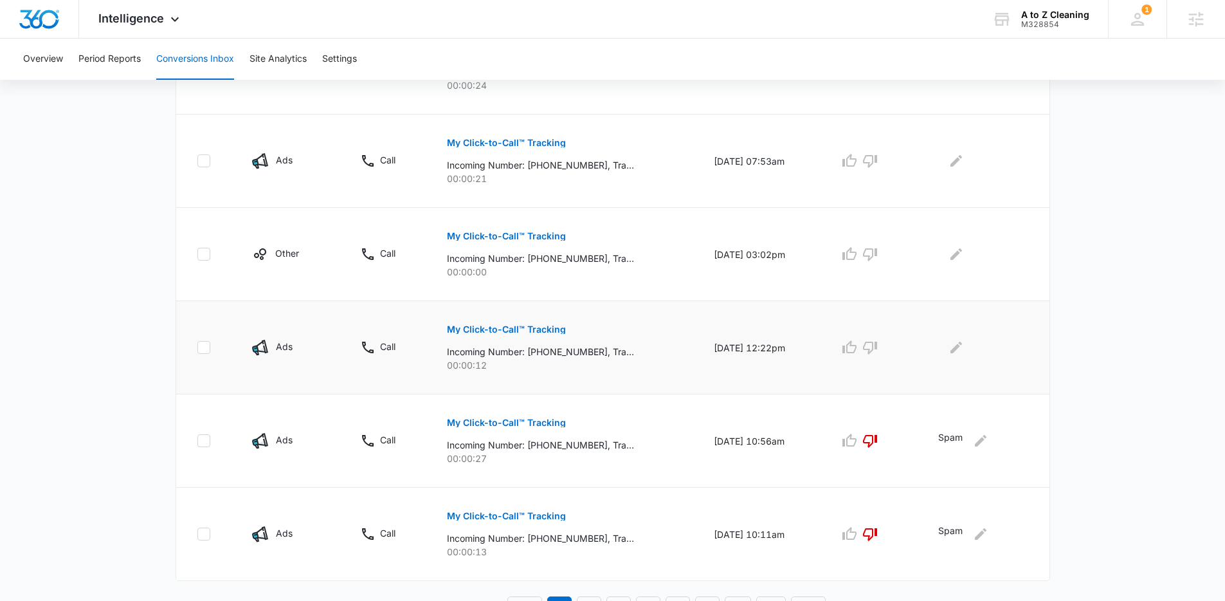
scroll to position [776, 0]
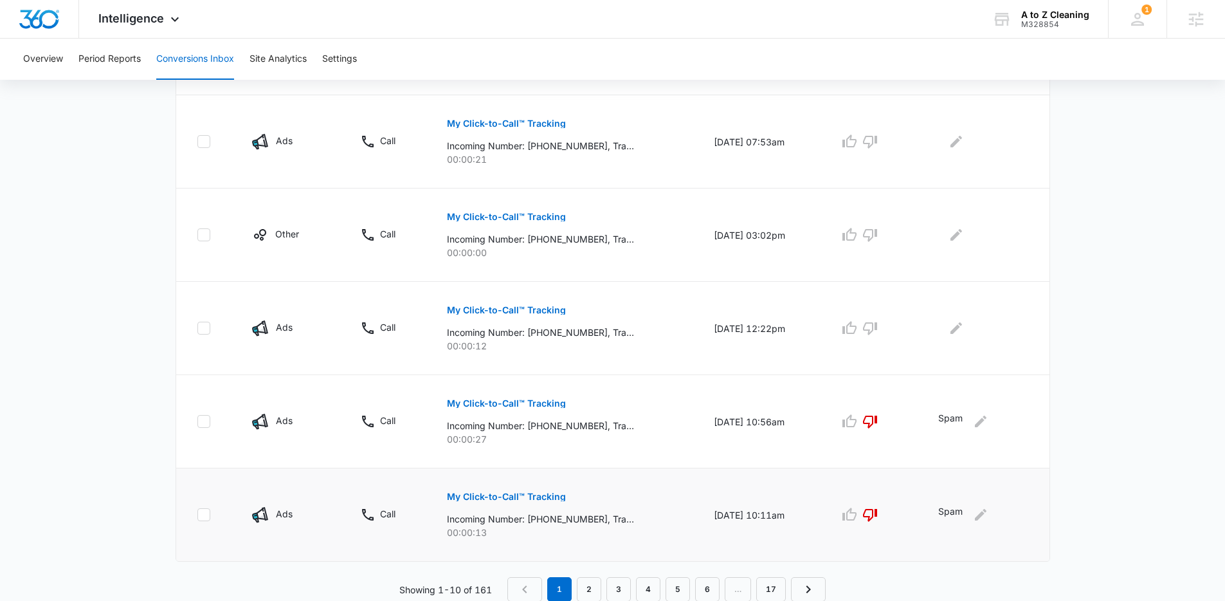
click at [524, 495] on p "My Click-to-Call™ Tracking" at bounding box center [506, 496] width 119 height 9
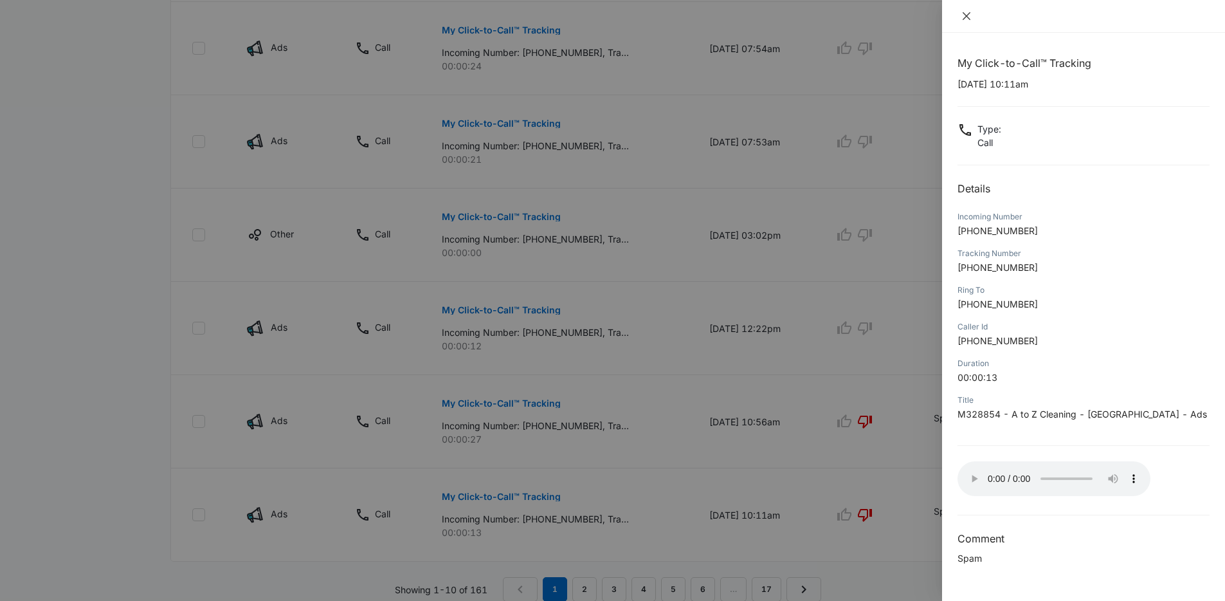
click at [968, 15] on icon "close" at bounding box center [966, 16] width 10 height 10
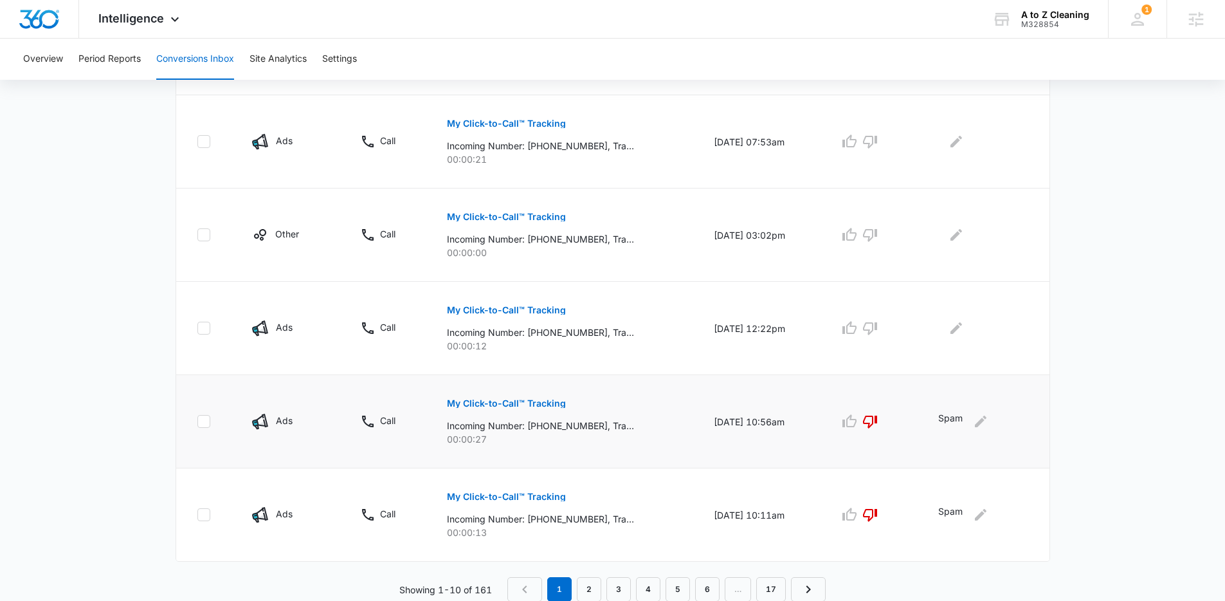
scroll to position [777, 0]
click at [590, 586] on link "2" at bounding box center [589, 588] width 24 height 24
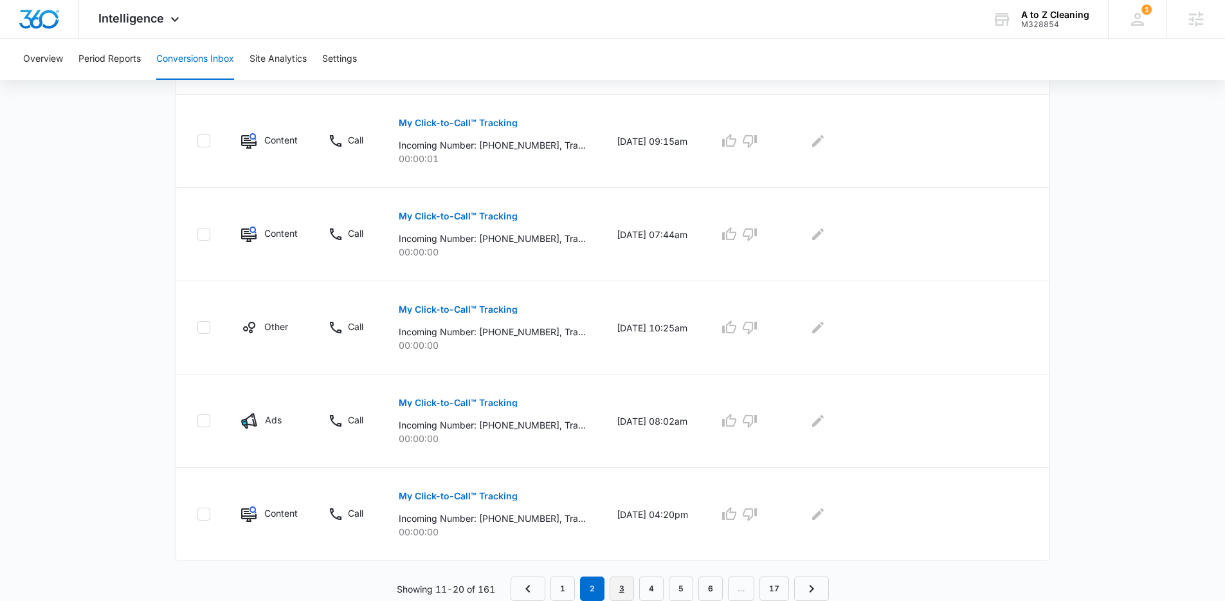
click at [617, 582] on link "3" at bounding box center [622, 588] width 24 height 24
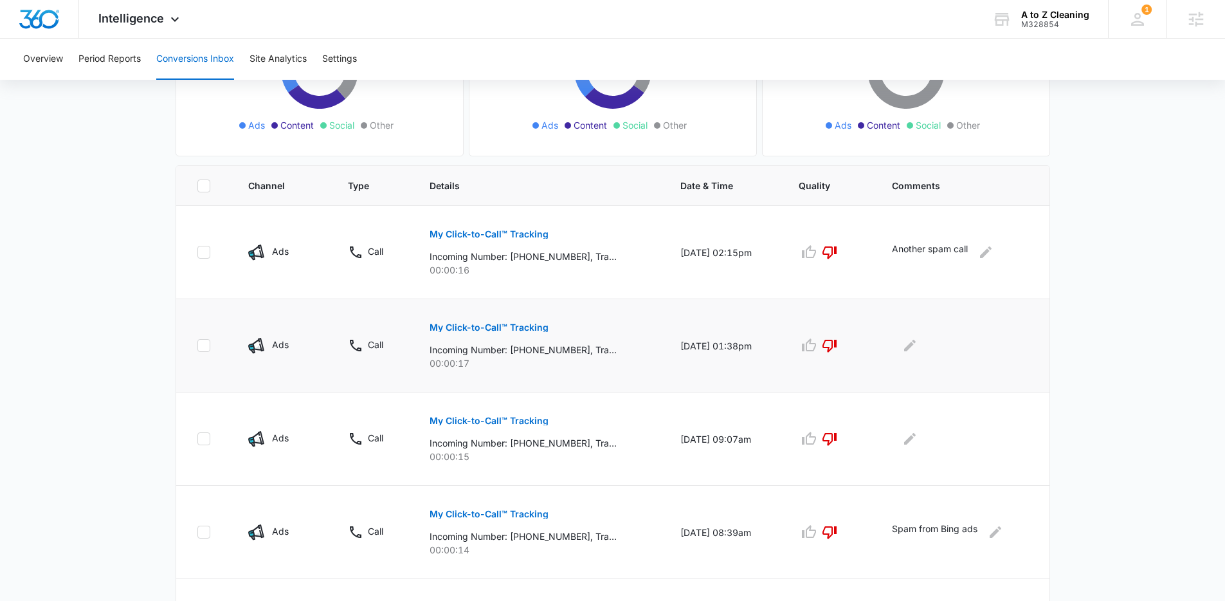
scroll to position [255, 0]
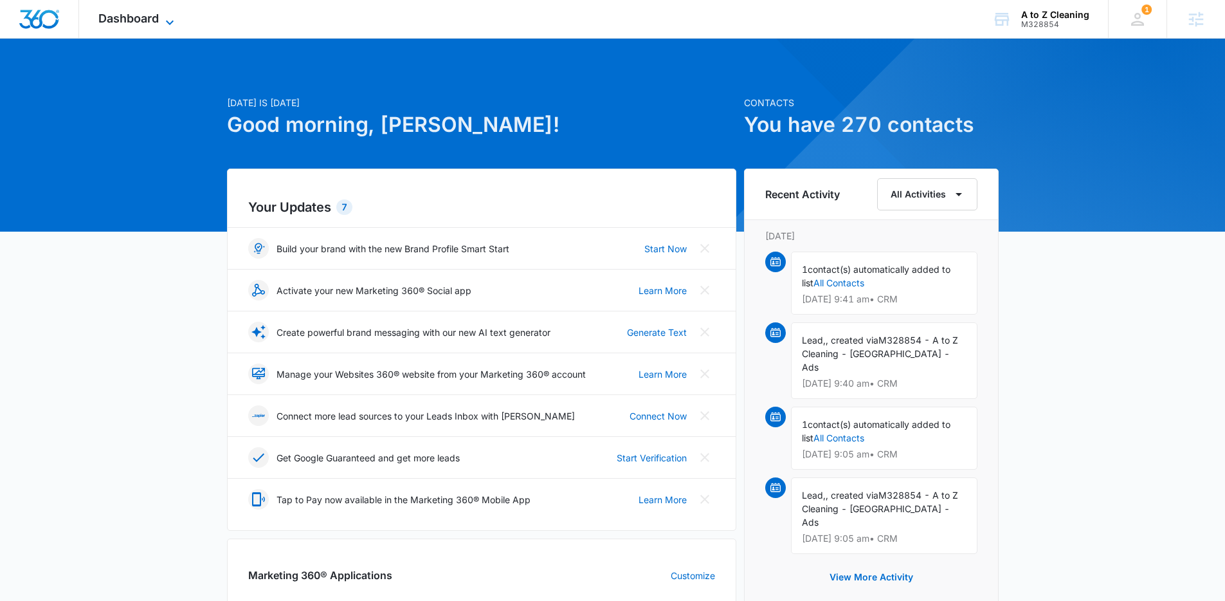
click at [154, 14] on span "Dashboard" at bounding box center [128, 19] width 60 height 14
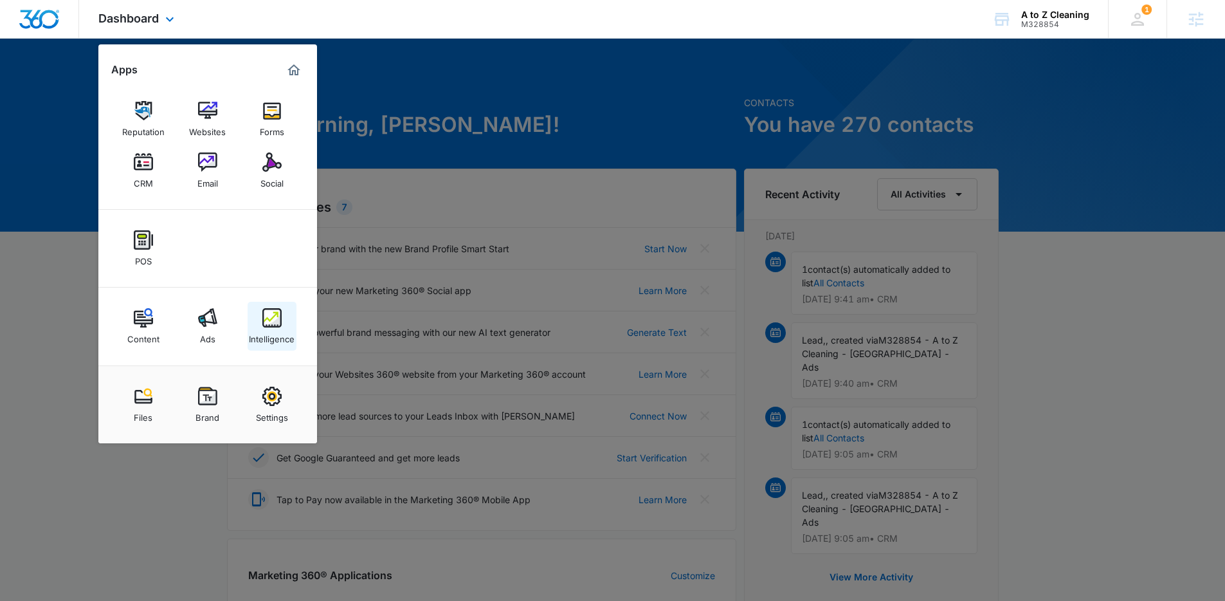
click at [267, 318] on img at bounding box center [271, 317] width 19 height 19
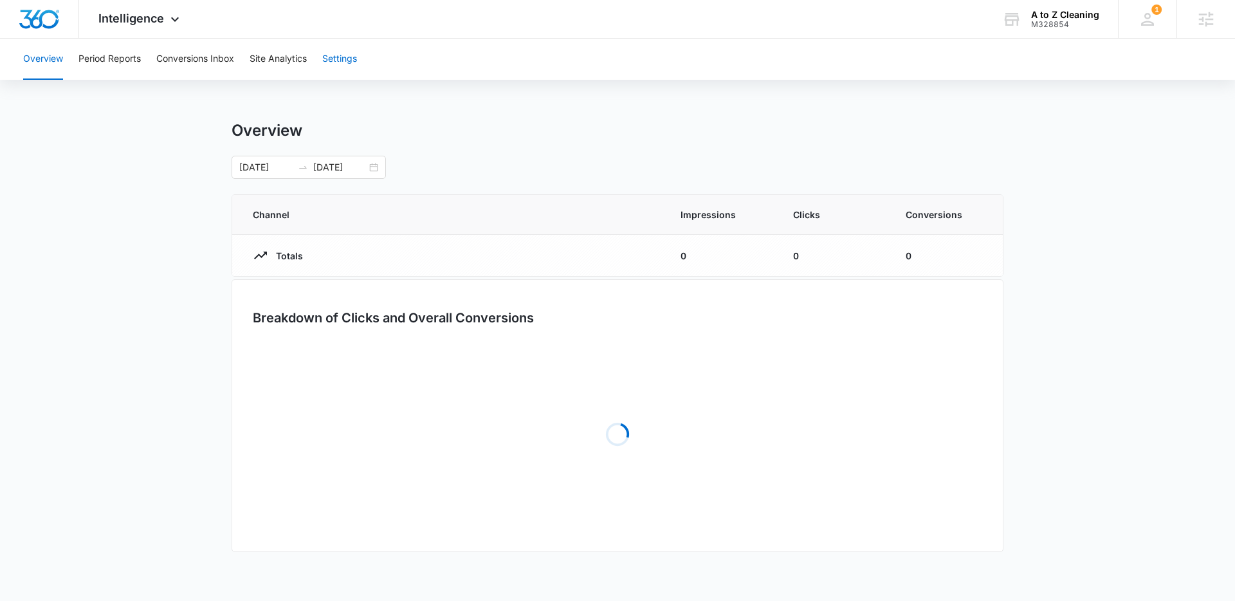
click at [354, 60] on button "Settings" at bounding box center [339, 59] width 35 height 41
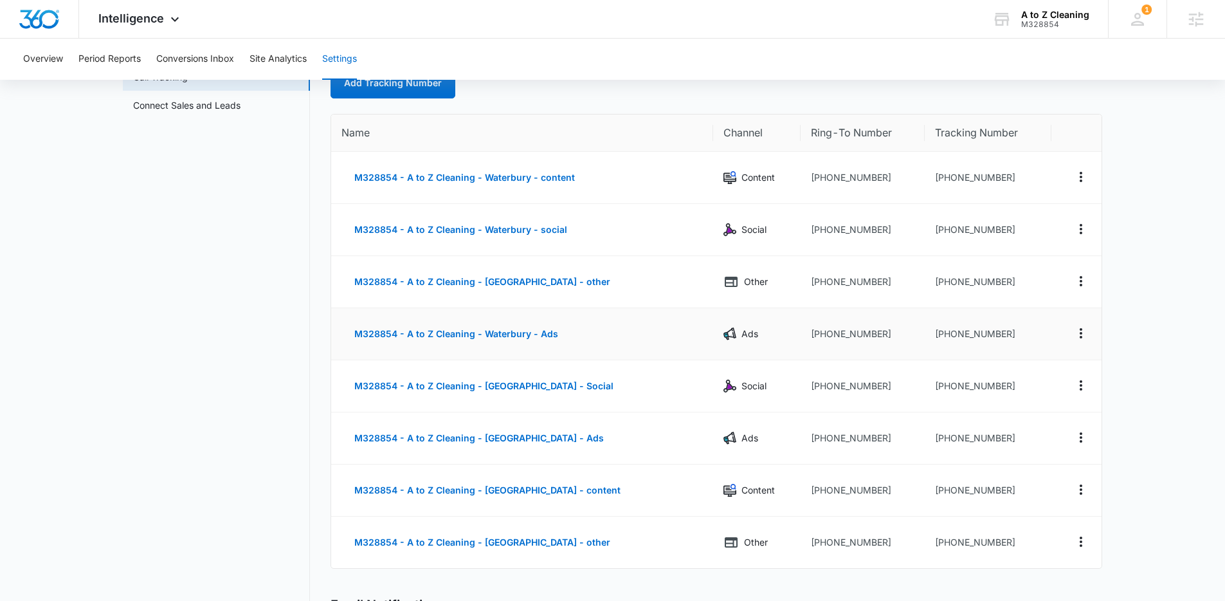
scroll to position [100, 0]
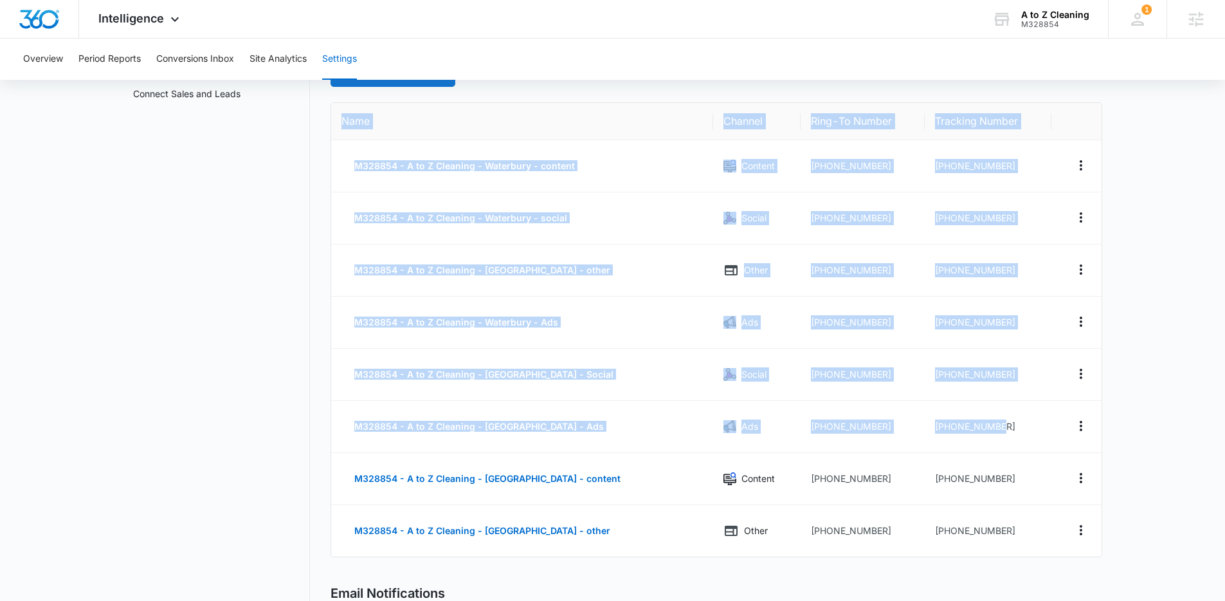
drag, startPoint x: 1003, startPoint y: 424, endPoint x: 321, endPoint y: 418, distance: 681.7
click at [321, 418] on div "Settings Call Tracking Connect Sales and Leads Call Tracking Add Tracking Numbe…" at bounding box center [612, 497] width 979 height 952
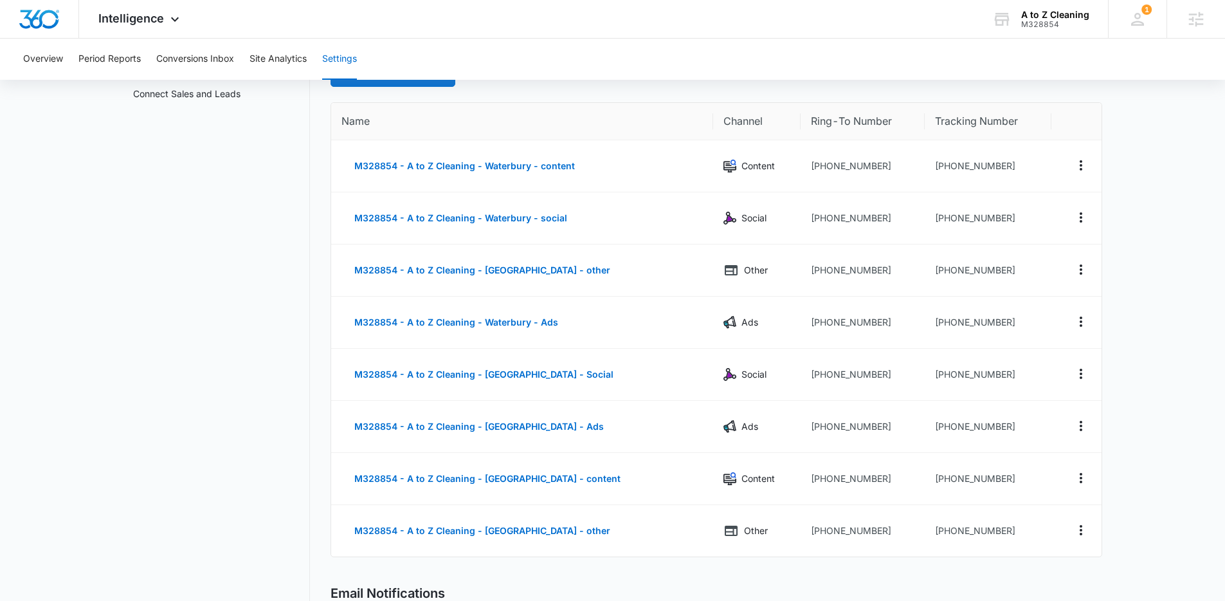
click at [292, 414] on nav "Settings Call Tracking Connect Sales and Leads" at bounding box center [216, 497] width 187 height 952
